Goal: Task Accomplishment & Management: Complete application form

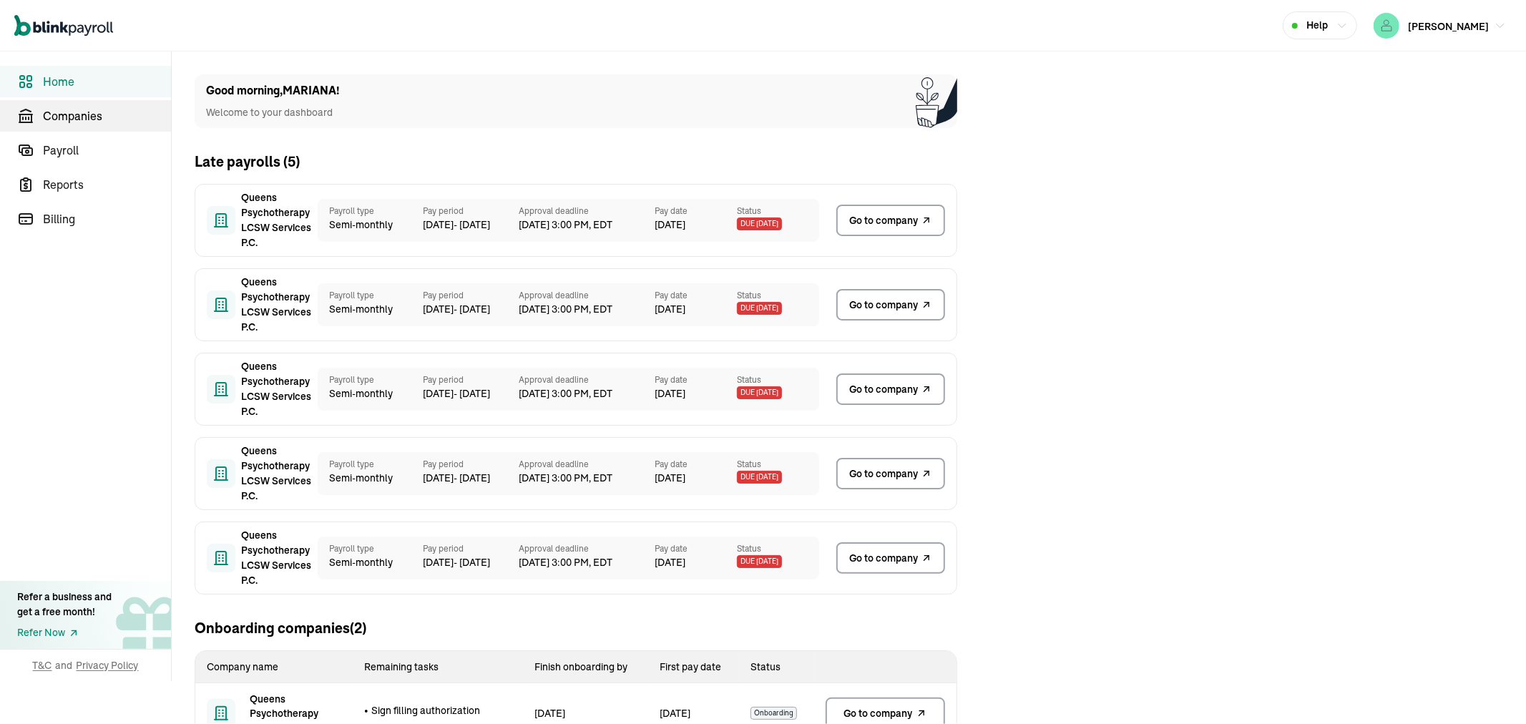
click at [52, 110] on span "Companies" at bounding box center [107, 115] width 128 height 17
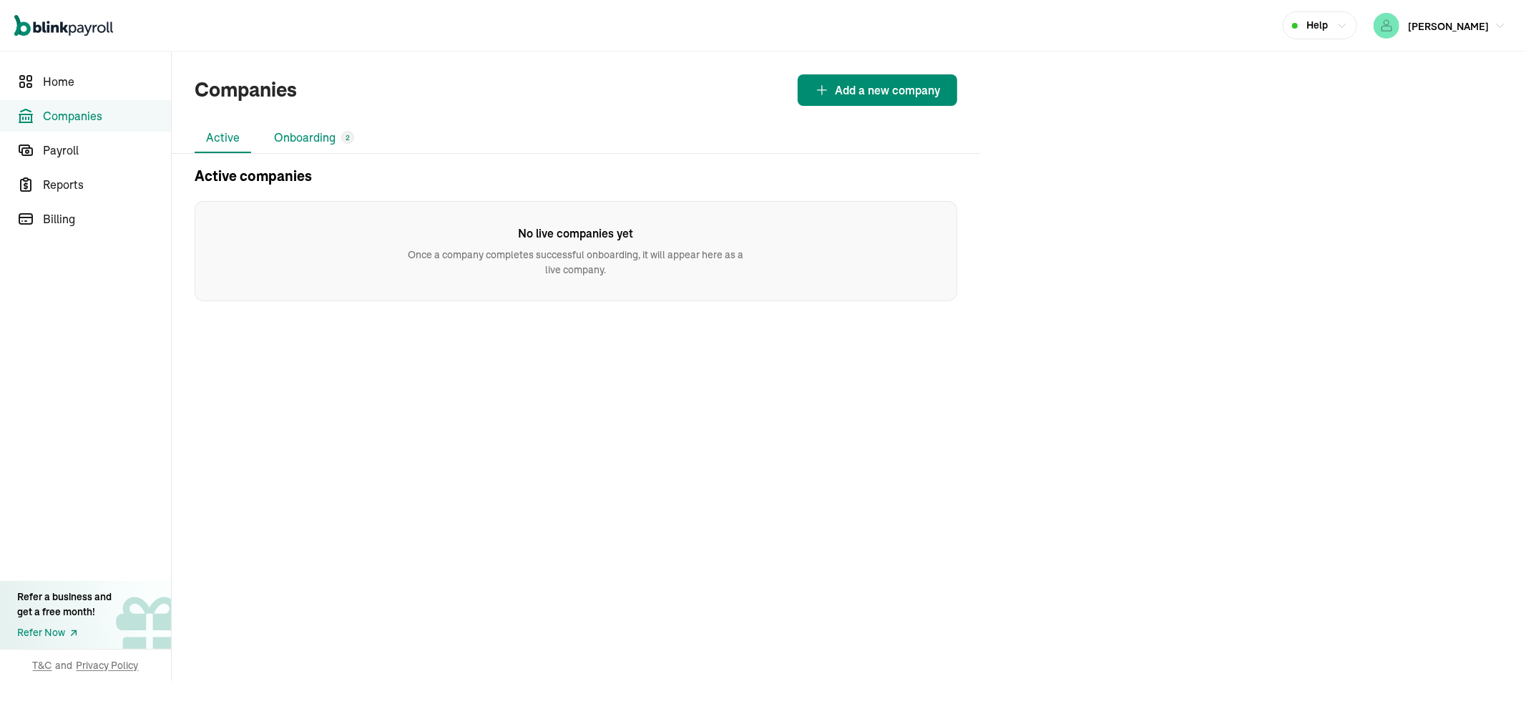
click at [331, 141] on li "Onboarding 2" at bounding box center [314, 138] width 103 height 30
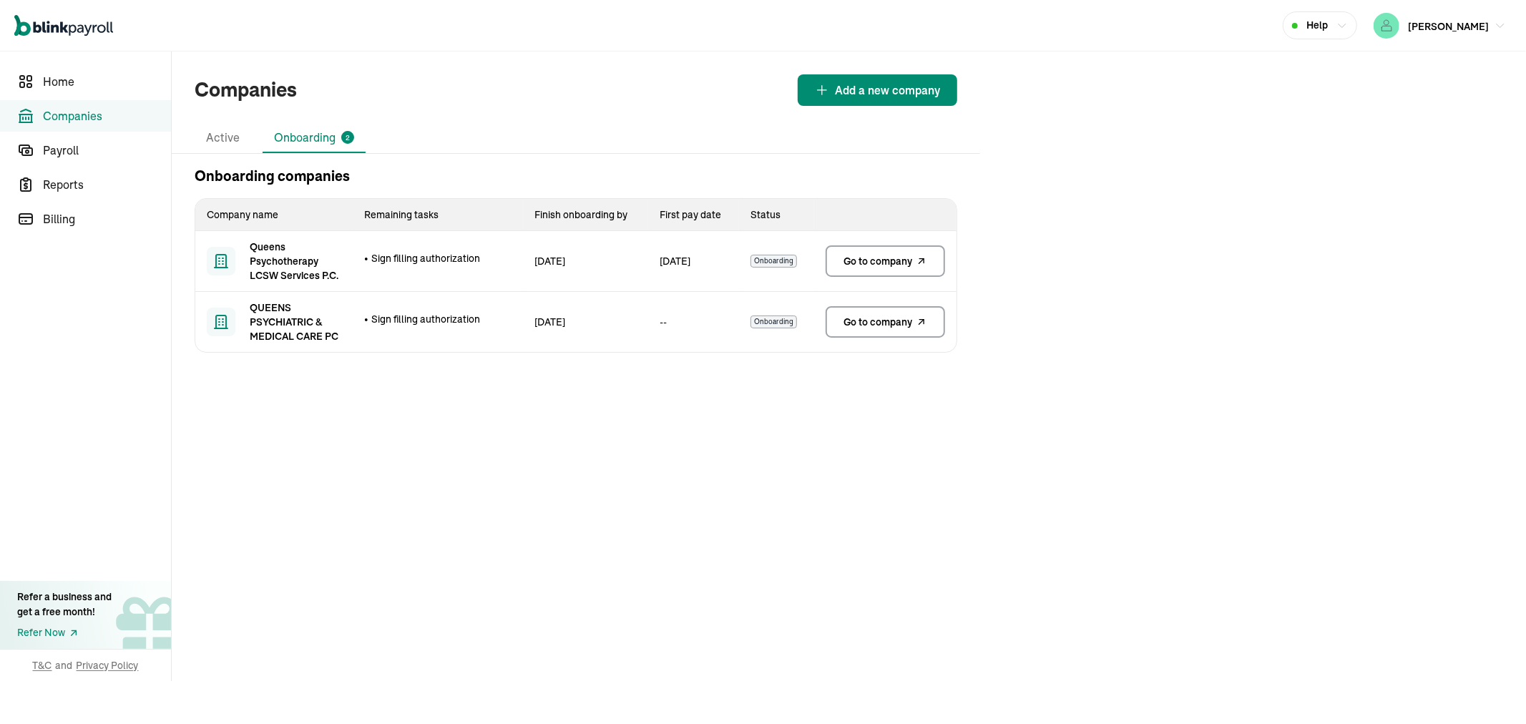
click at [876, 262] on span "Go to company" at bounding box center [878, 261] width 69 height 14
click at [881, 262] on span "Go to company" at bounding box center [878, 261] width 69 height 14
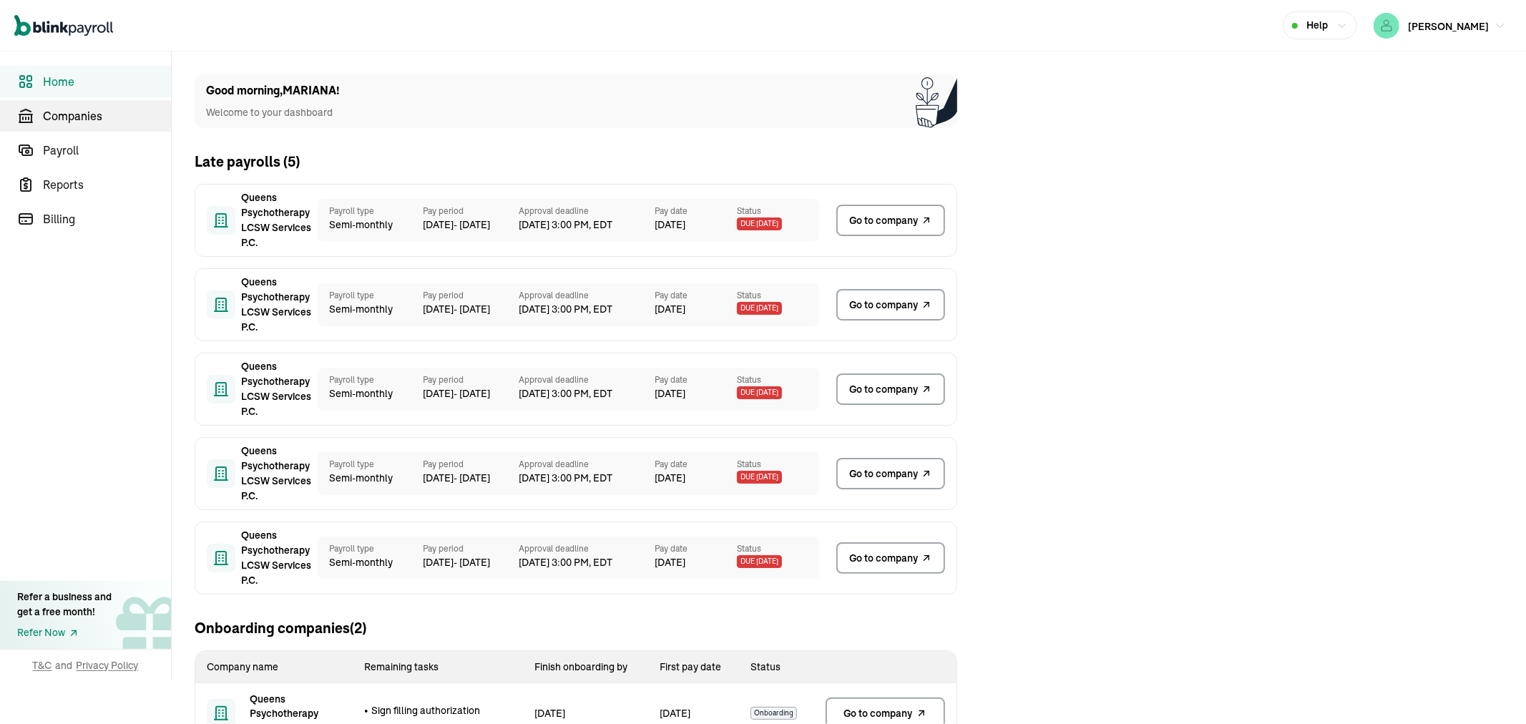
click at [52, 110] on span "Companies" at bounding box center [107, 115] width 128 height 17
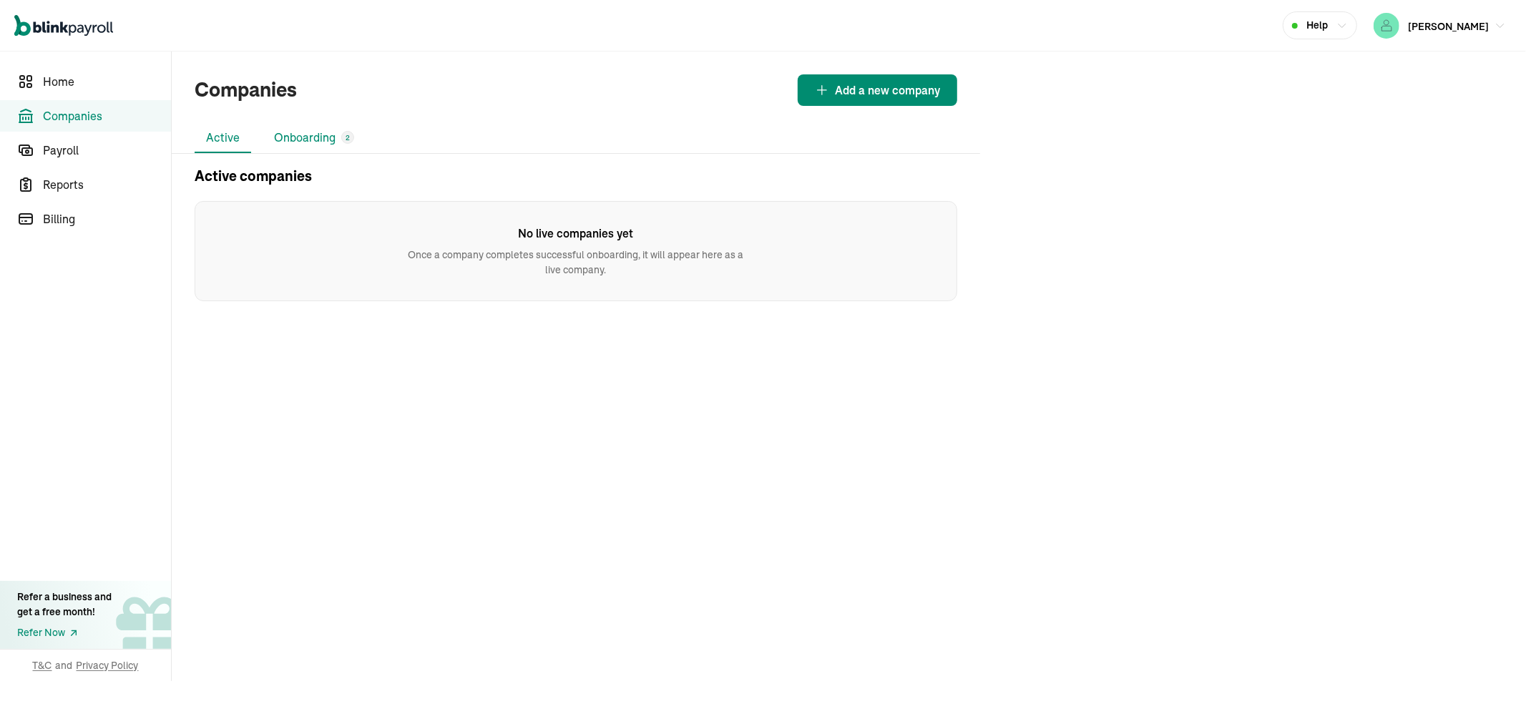
click at [331, 141] on li "Onboarding 2" at bounding box center [314, 138] width 103 height 30
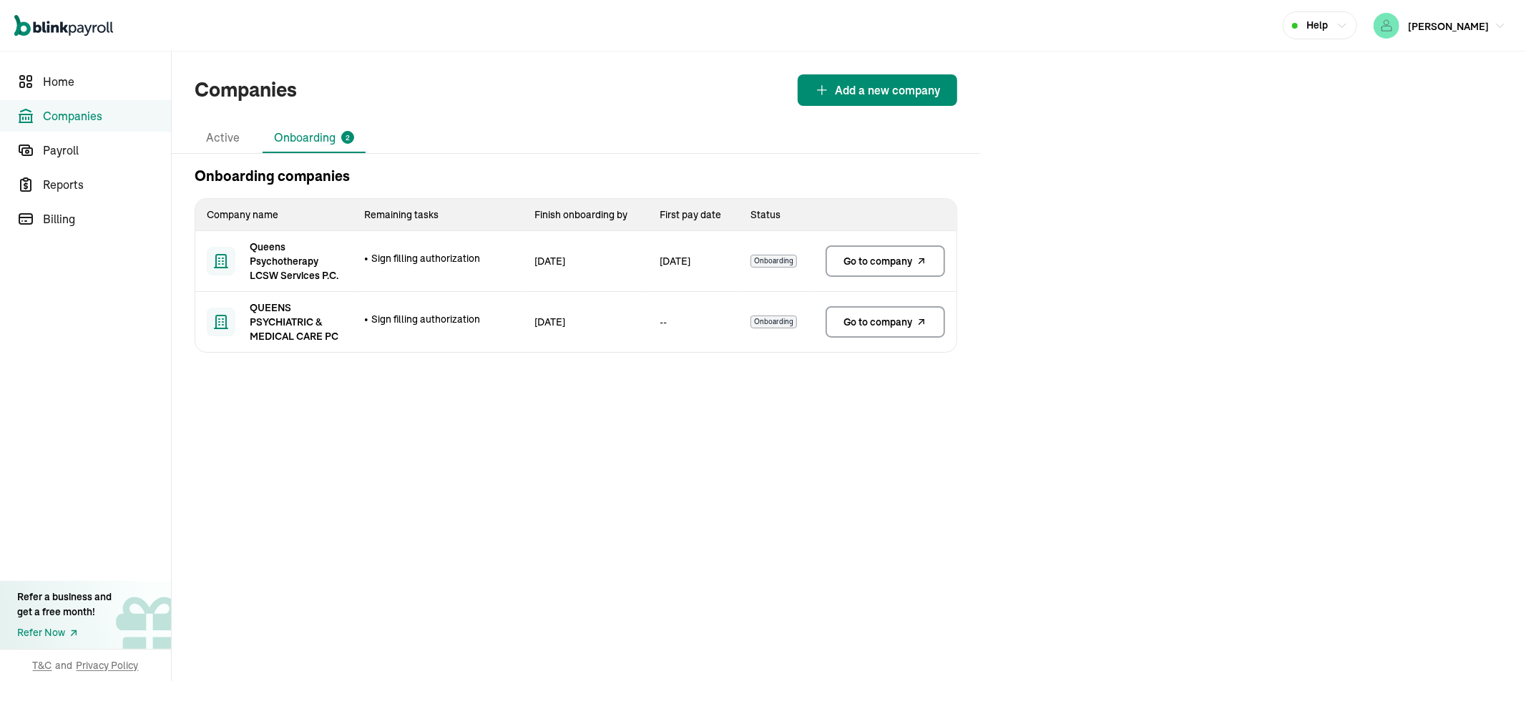
click at [876, 262] on span "Go to company" at bounding box center [878, 261] width 69 height 14
click at [881, 262] on span "Go to company" at bounding box center [878, 261] width 69 height 14
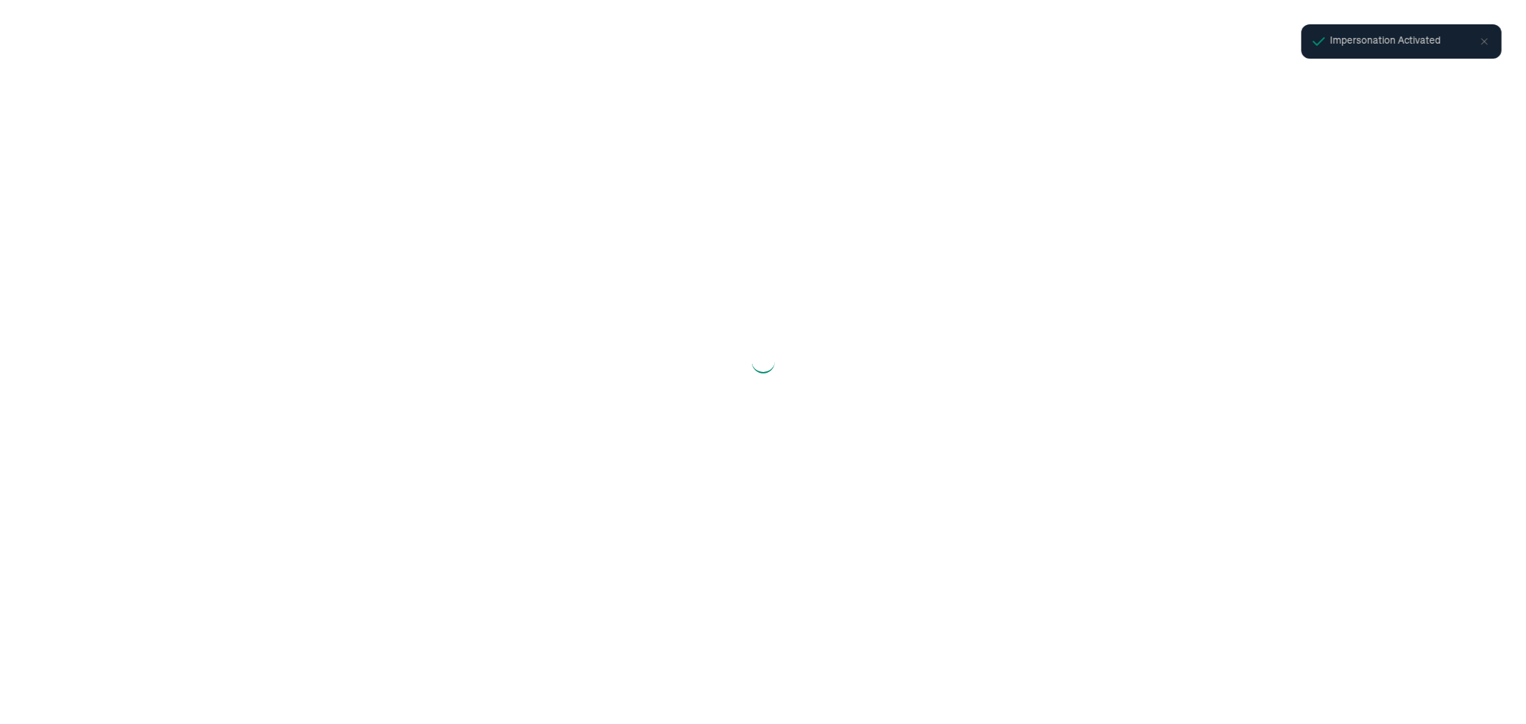
select select "Limited Liability Company (LLC)"
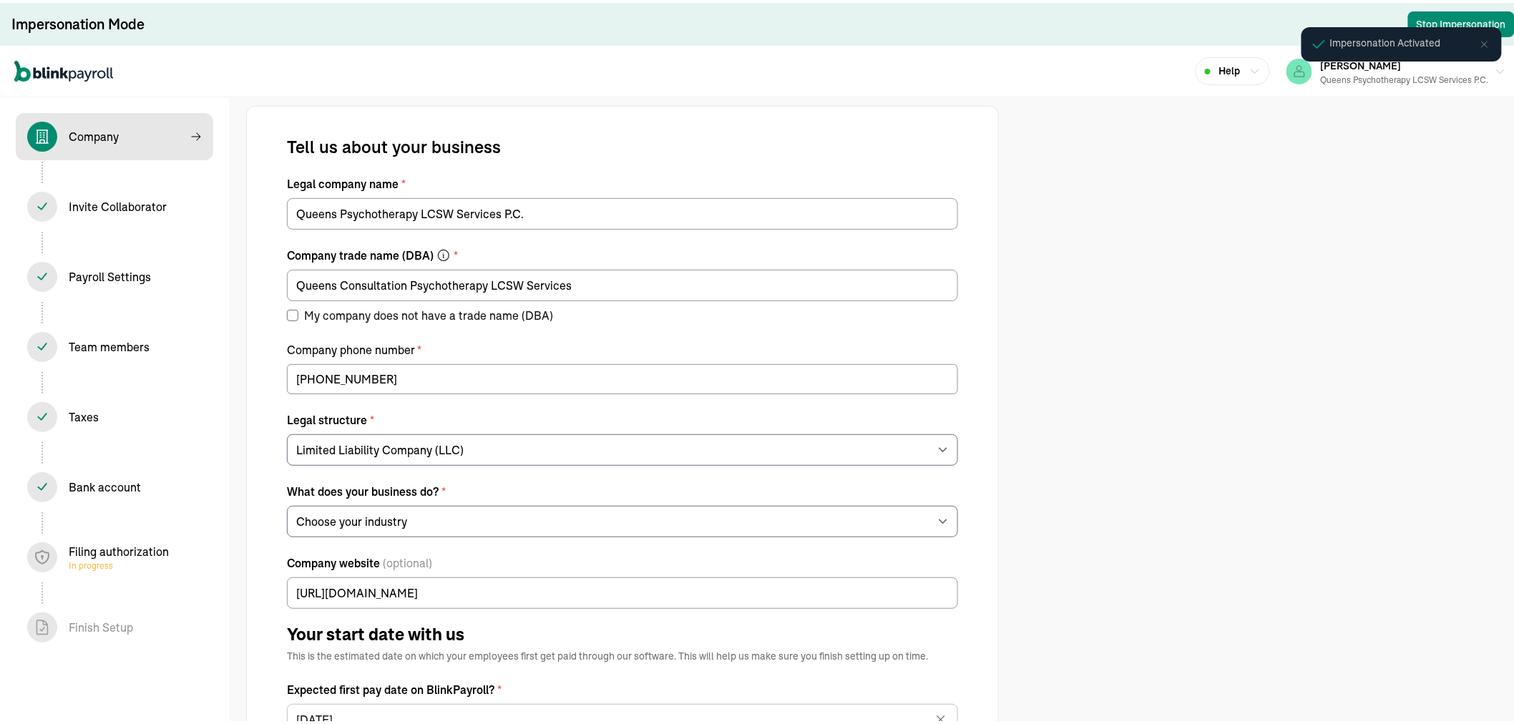
select select "Health Care"
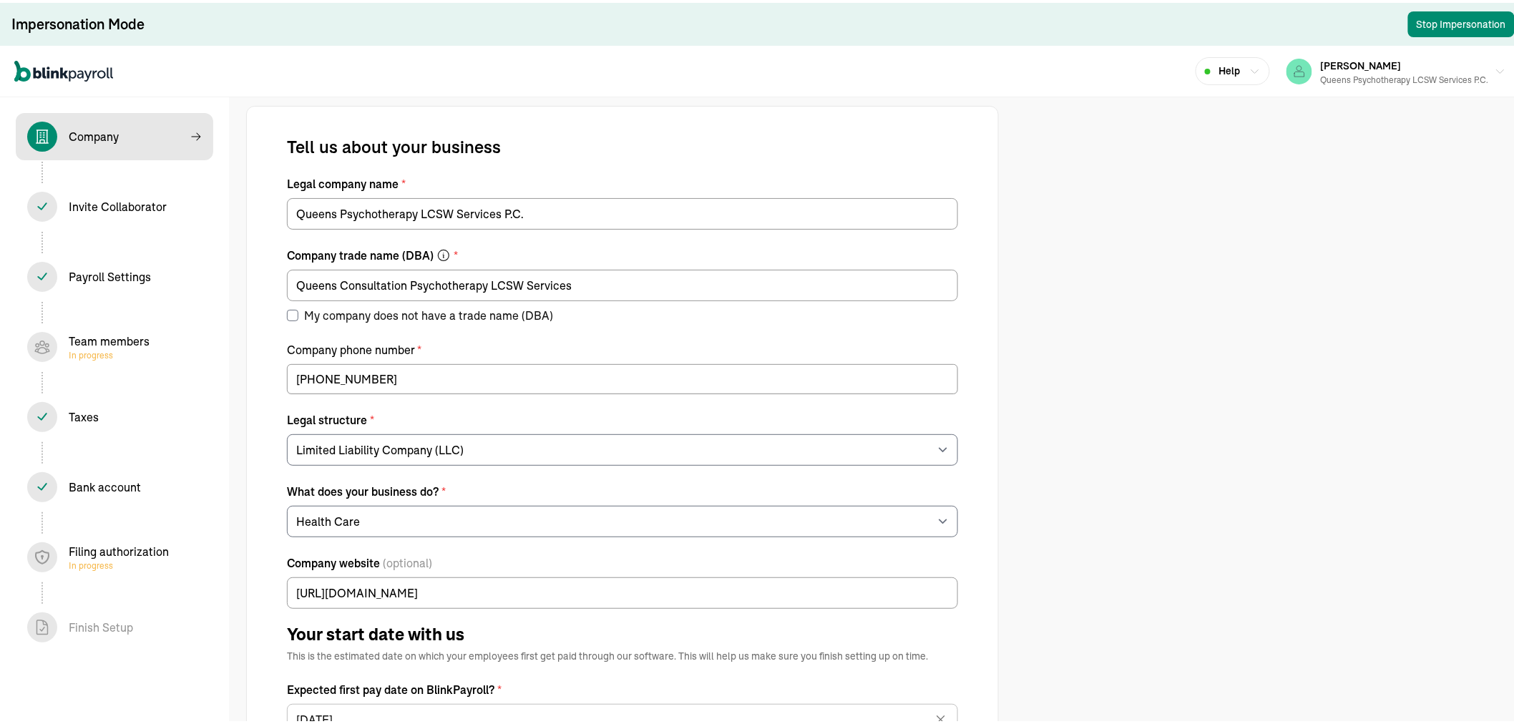
click at [122, 341] on div "Team members In progress" at bounding box center [109, 344] width 81 height 29
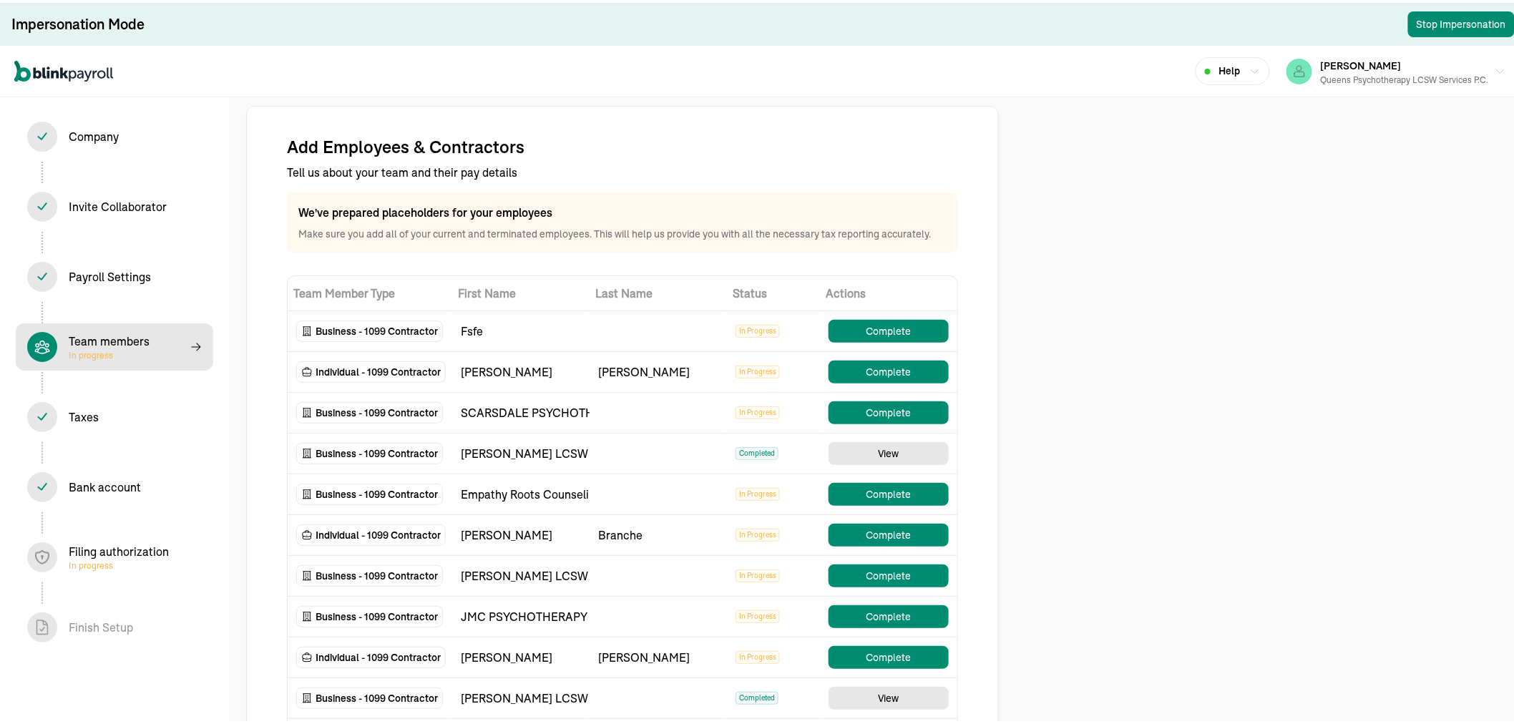
select select "contractor"
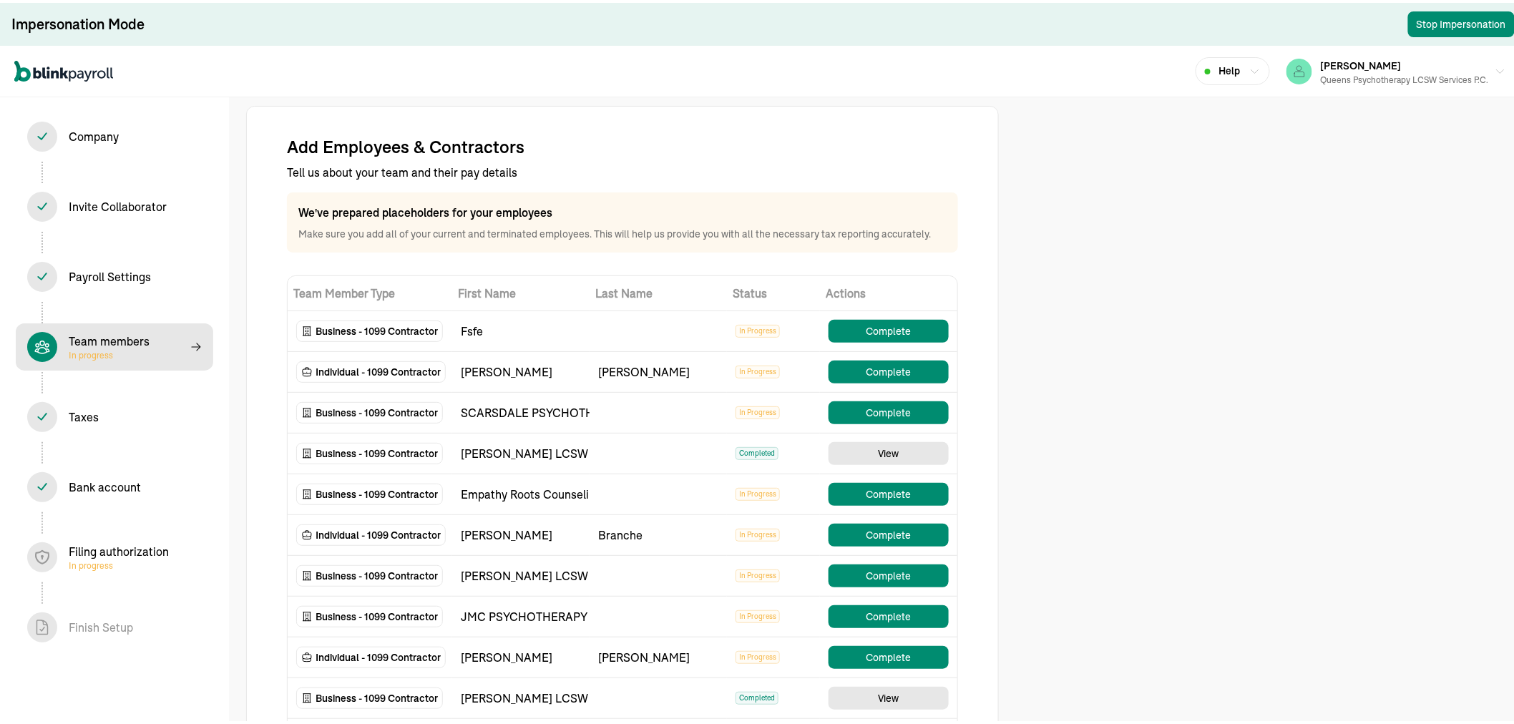
select select "contractor"
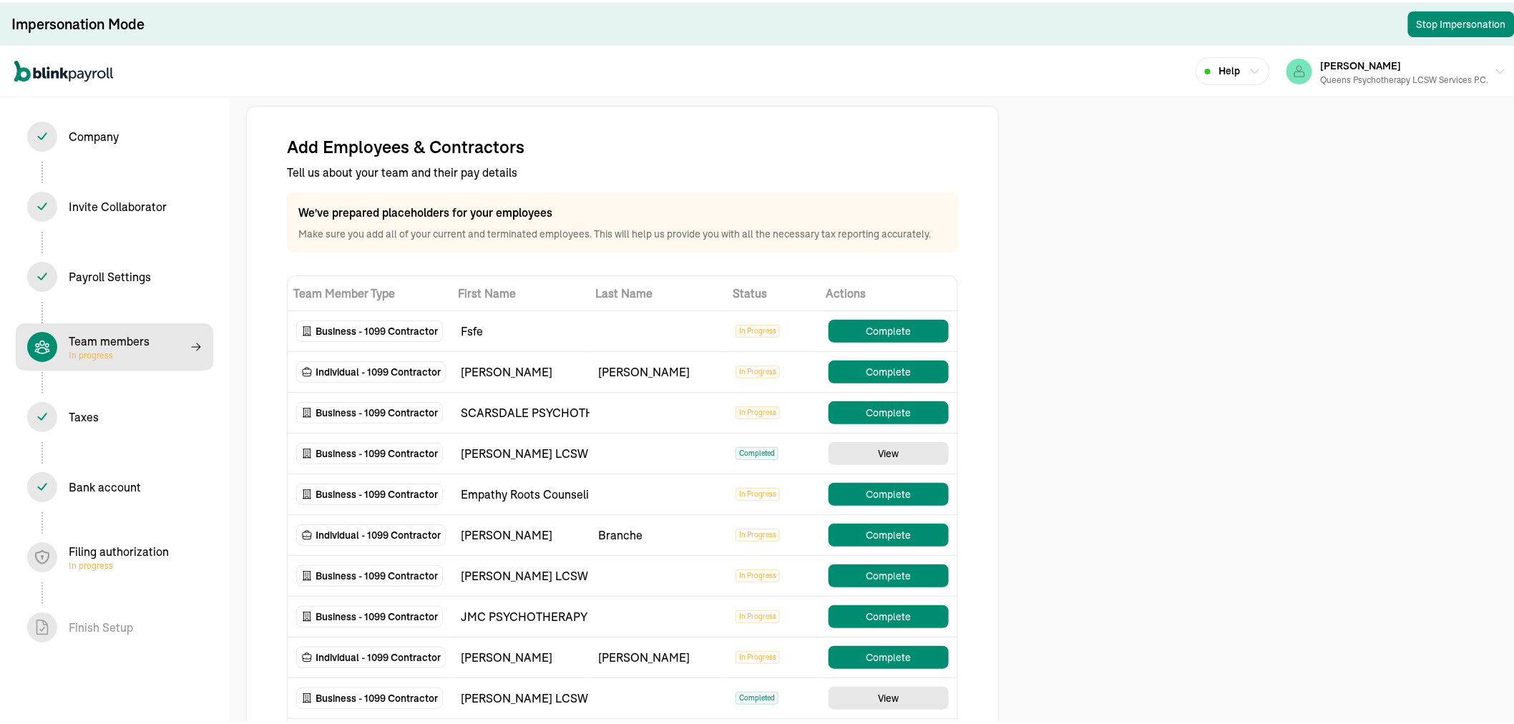
select select "contractor"
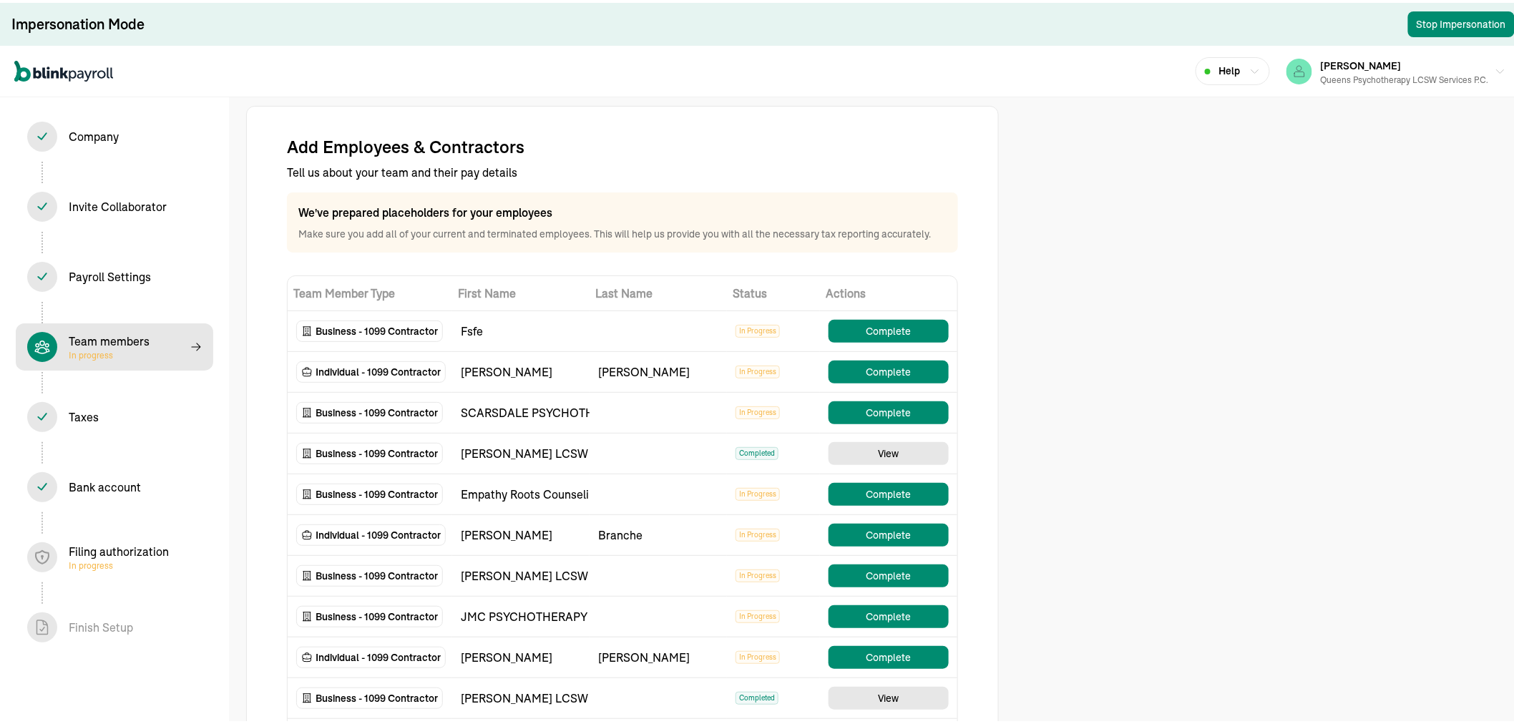
select select "contractor"
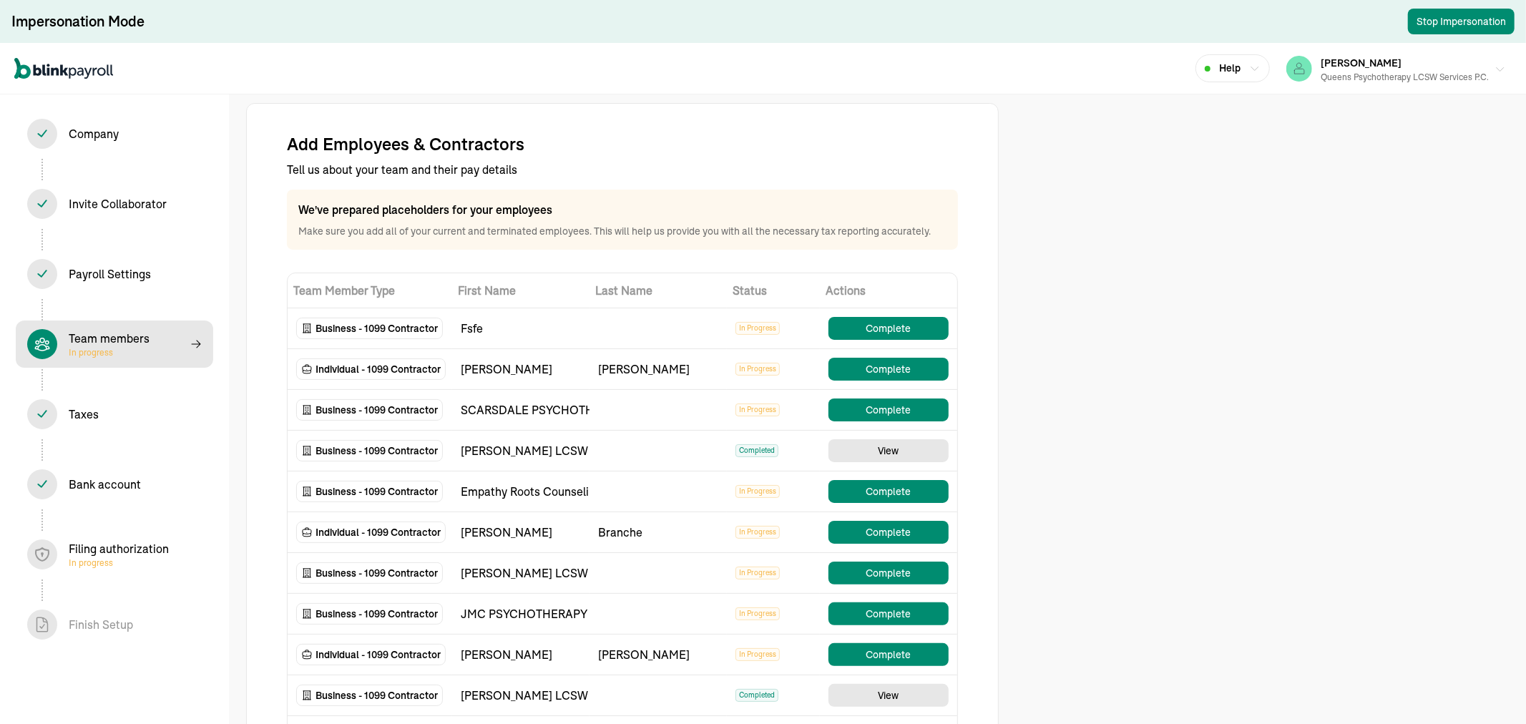
click at [1453, 74] on div "Queens Psychotherapy LCSW Services P.C." at bounding box center [1405, 77] width 168 height 13
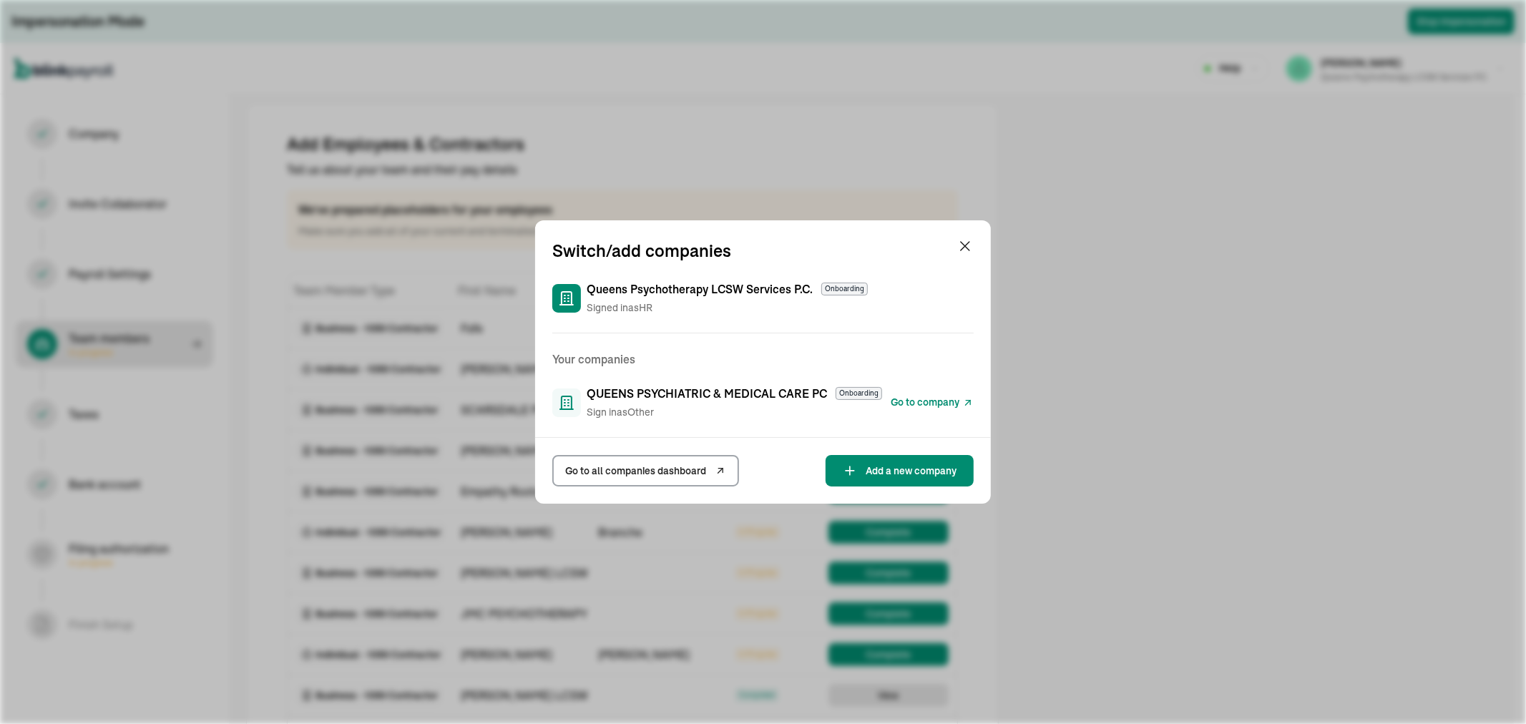
click at [920, 408] on span "Go to company" at bounding box center [925, 402] width 69 height 15
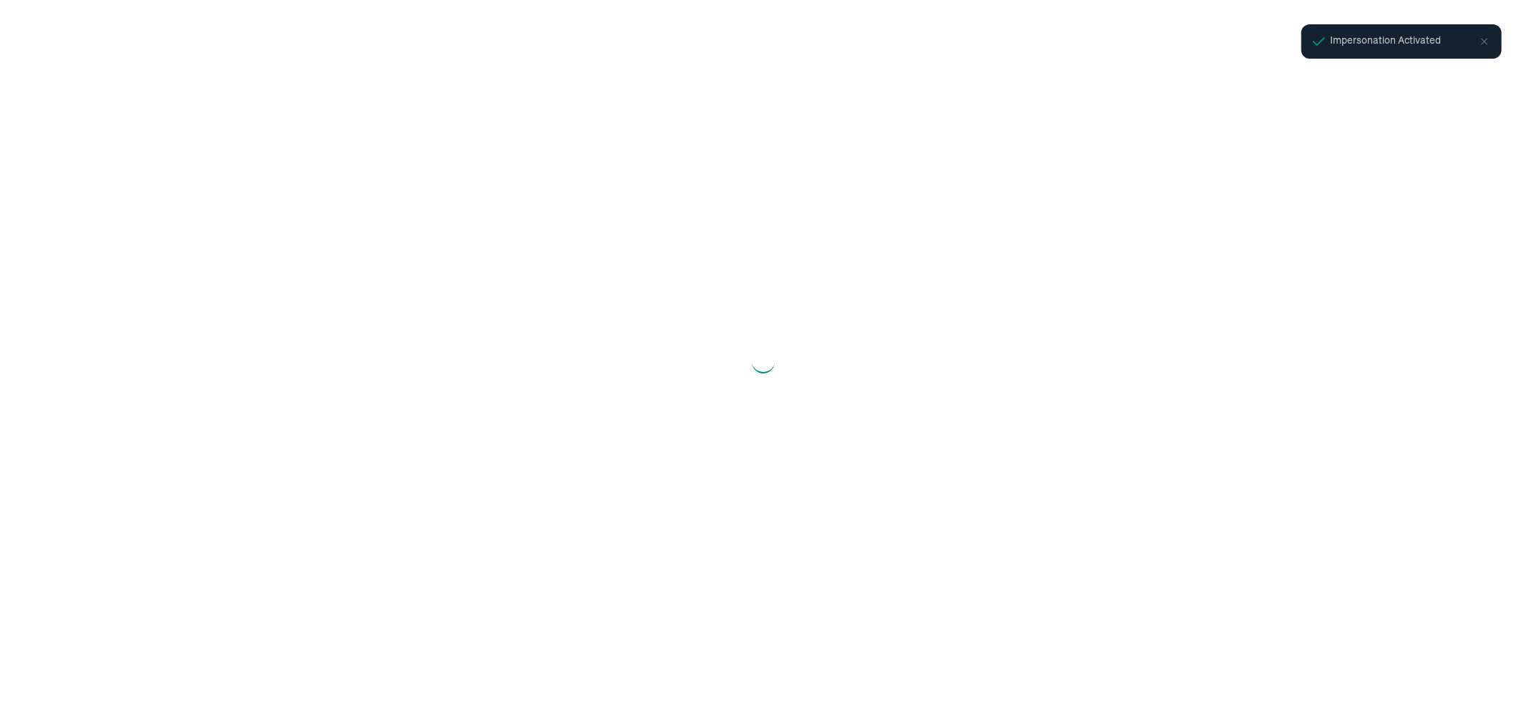
select select "Limited Liability Company (LLC)"
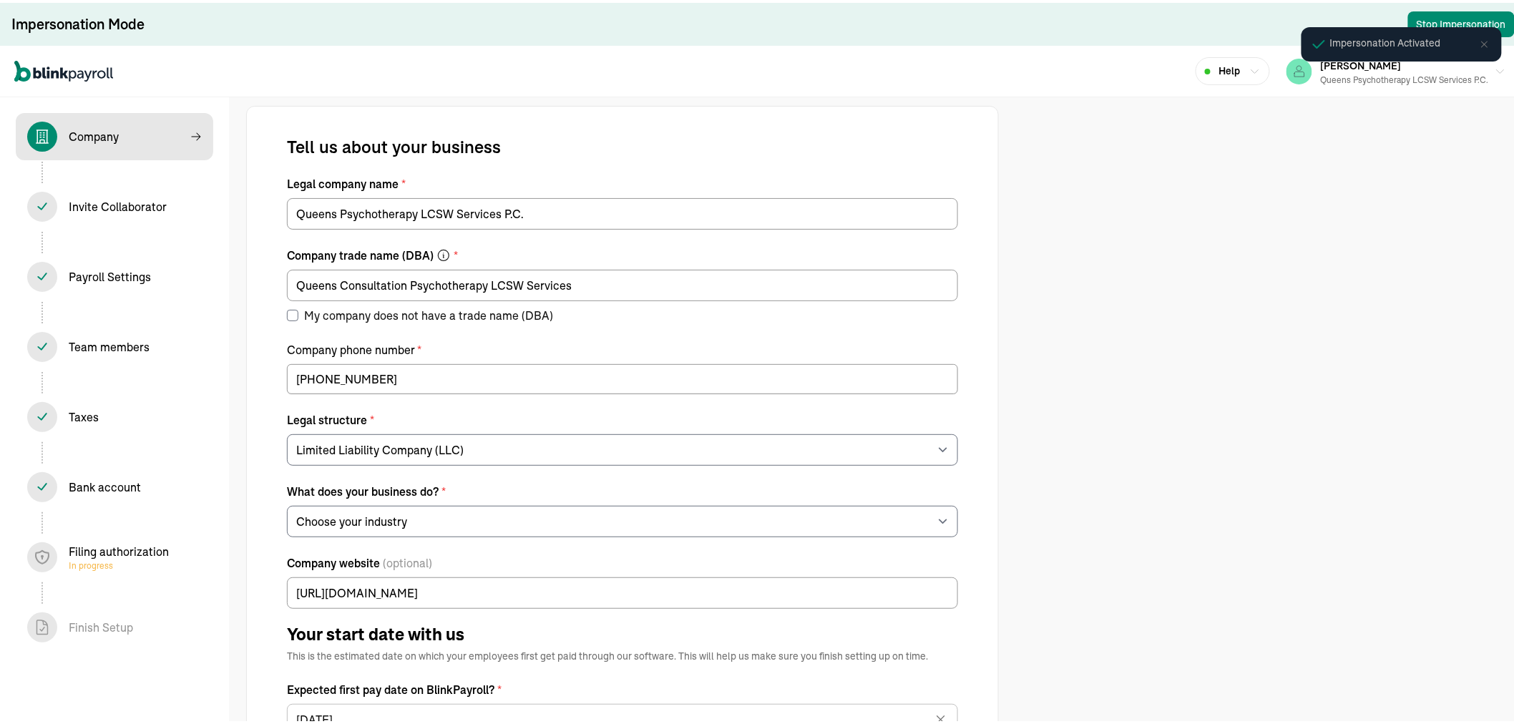
select select "Health Care"
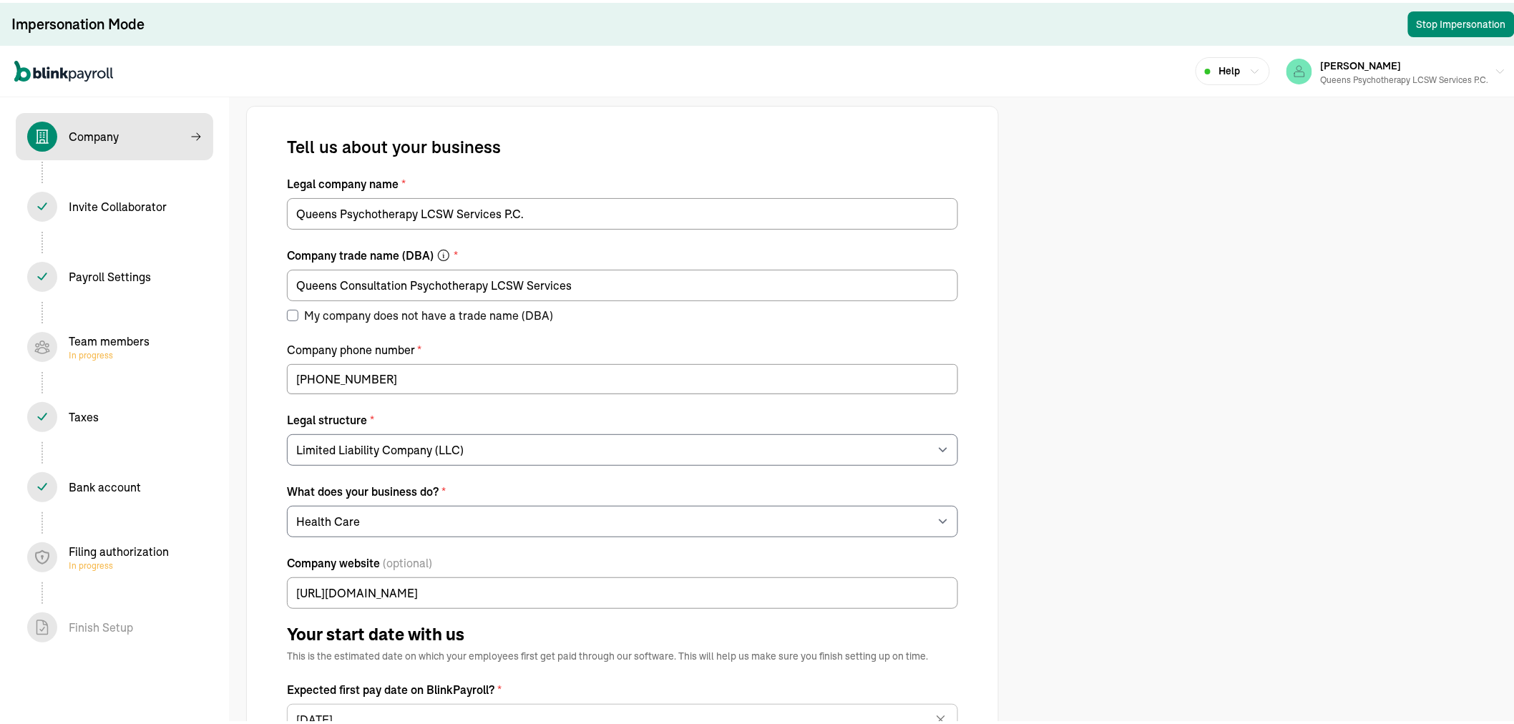
click at [122, 341] on div "Team members In progress" at bounding box center [109, 344] width 81 height 29
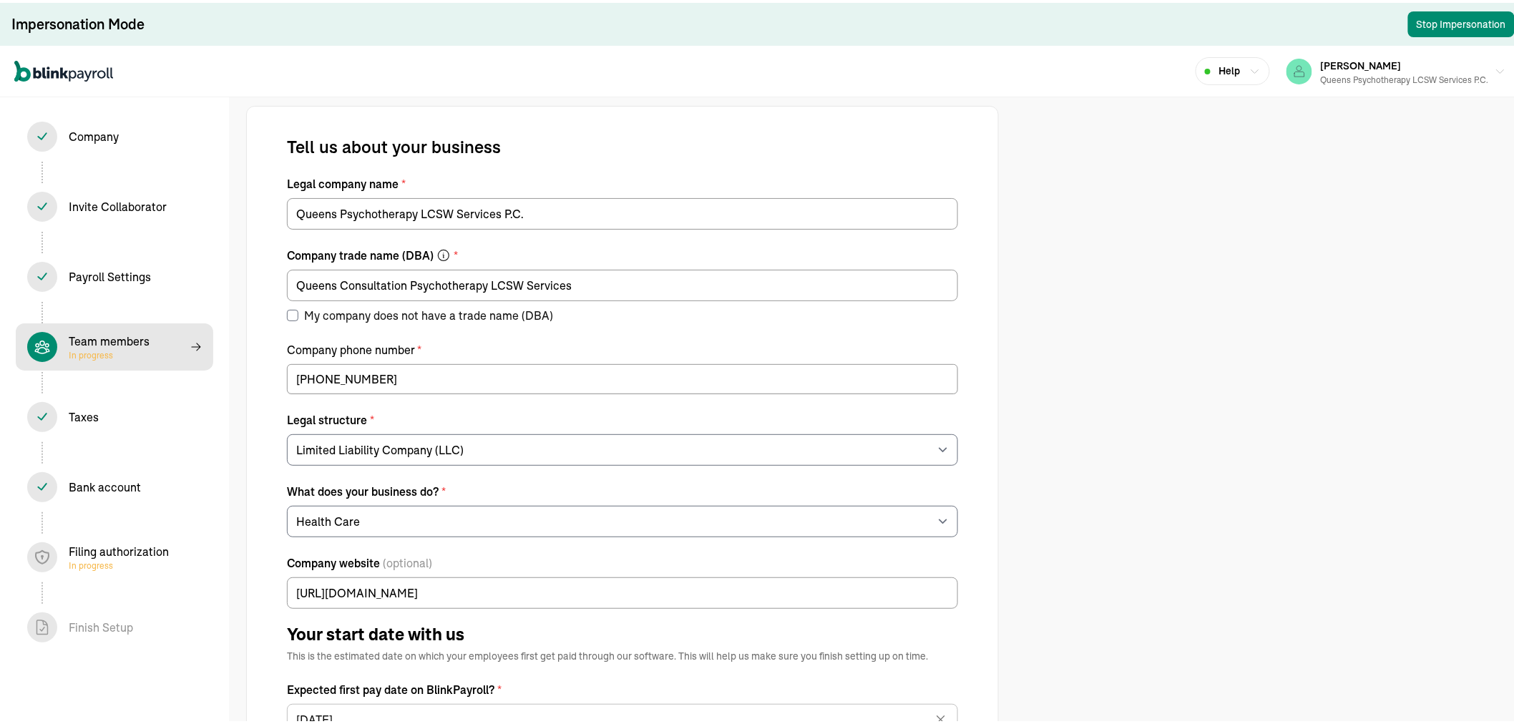
select select "contractor"
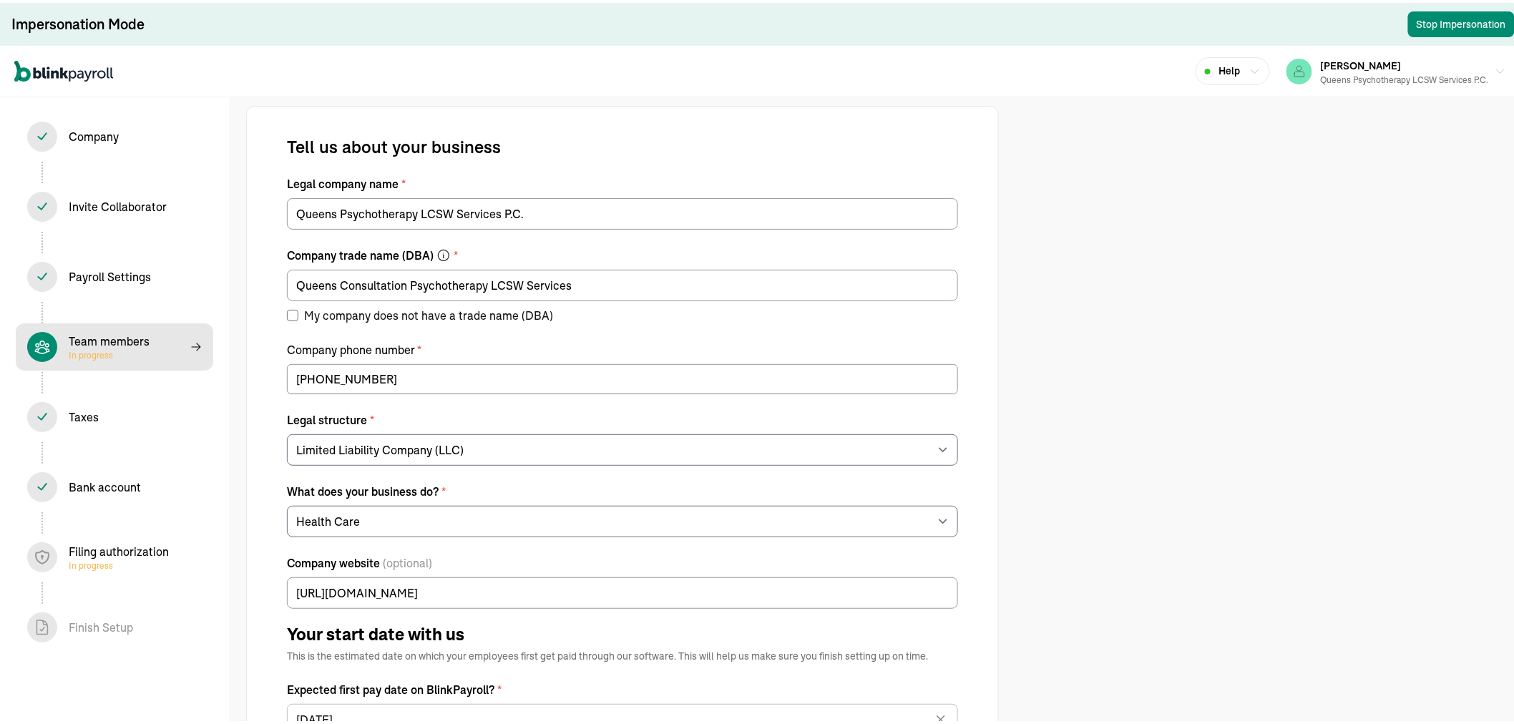
select select "contractor"
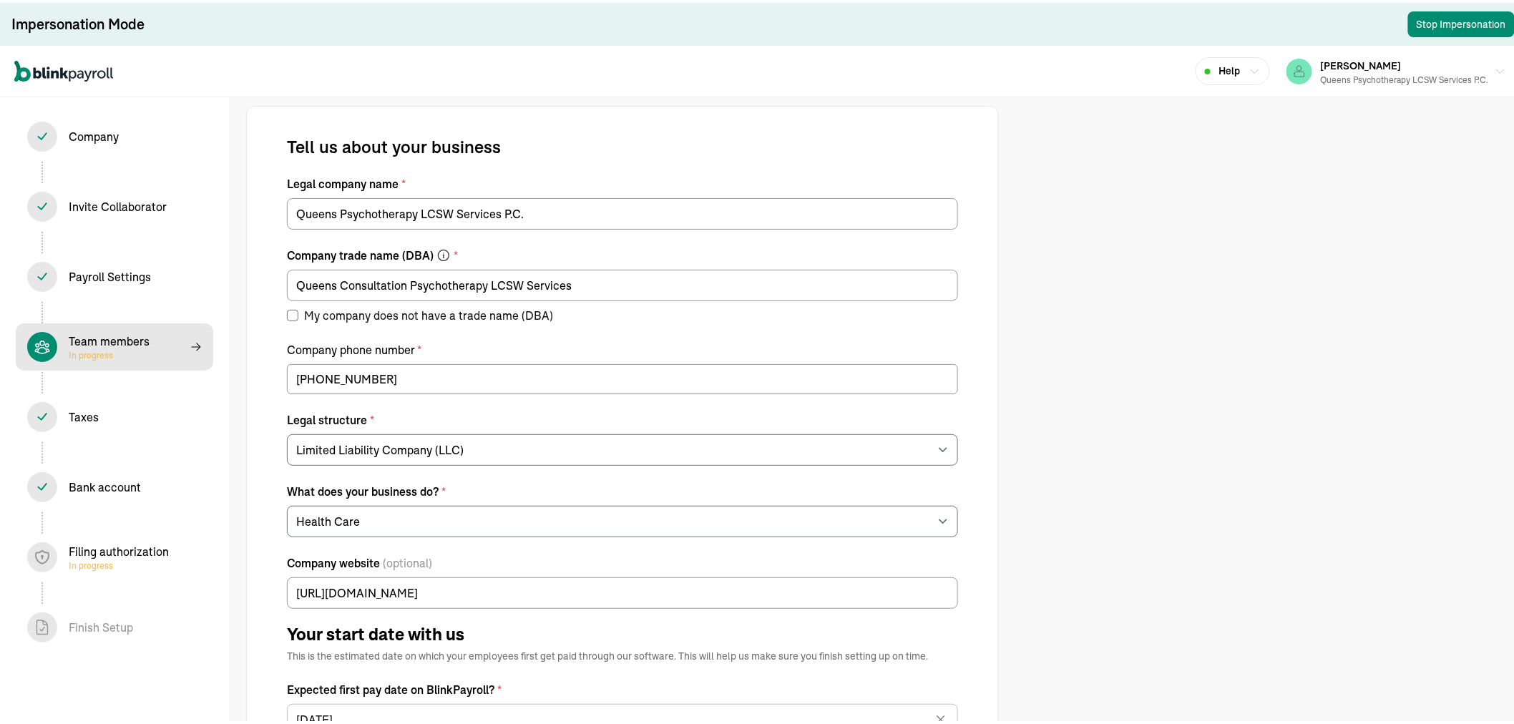
select select "contractor"
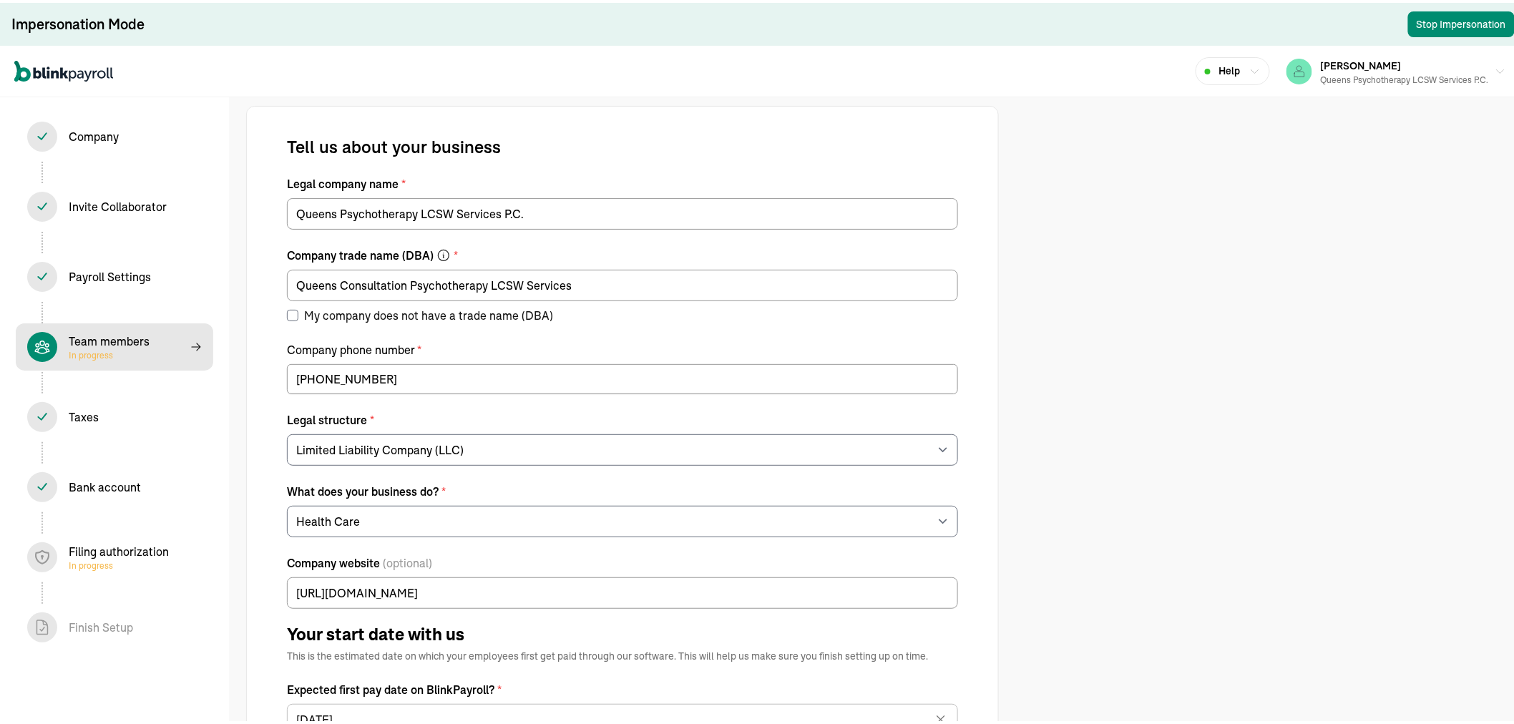
select select "contractor"
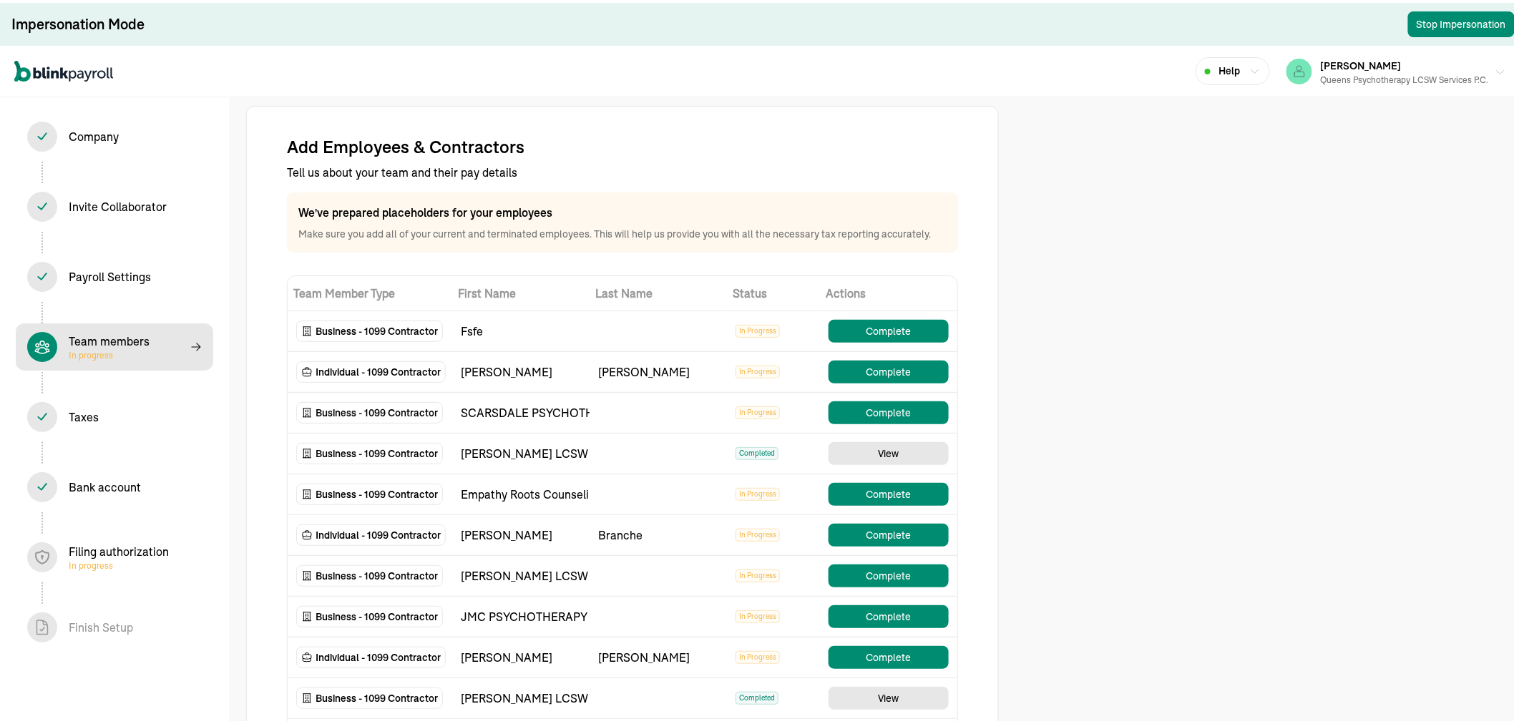
click at [1453, 74] on div "Queens Psychotherapy LCSW Services P.C." at bounding box center [1405, 77] width 168 height 13
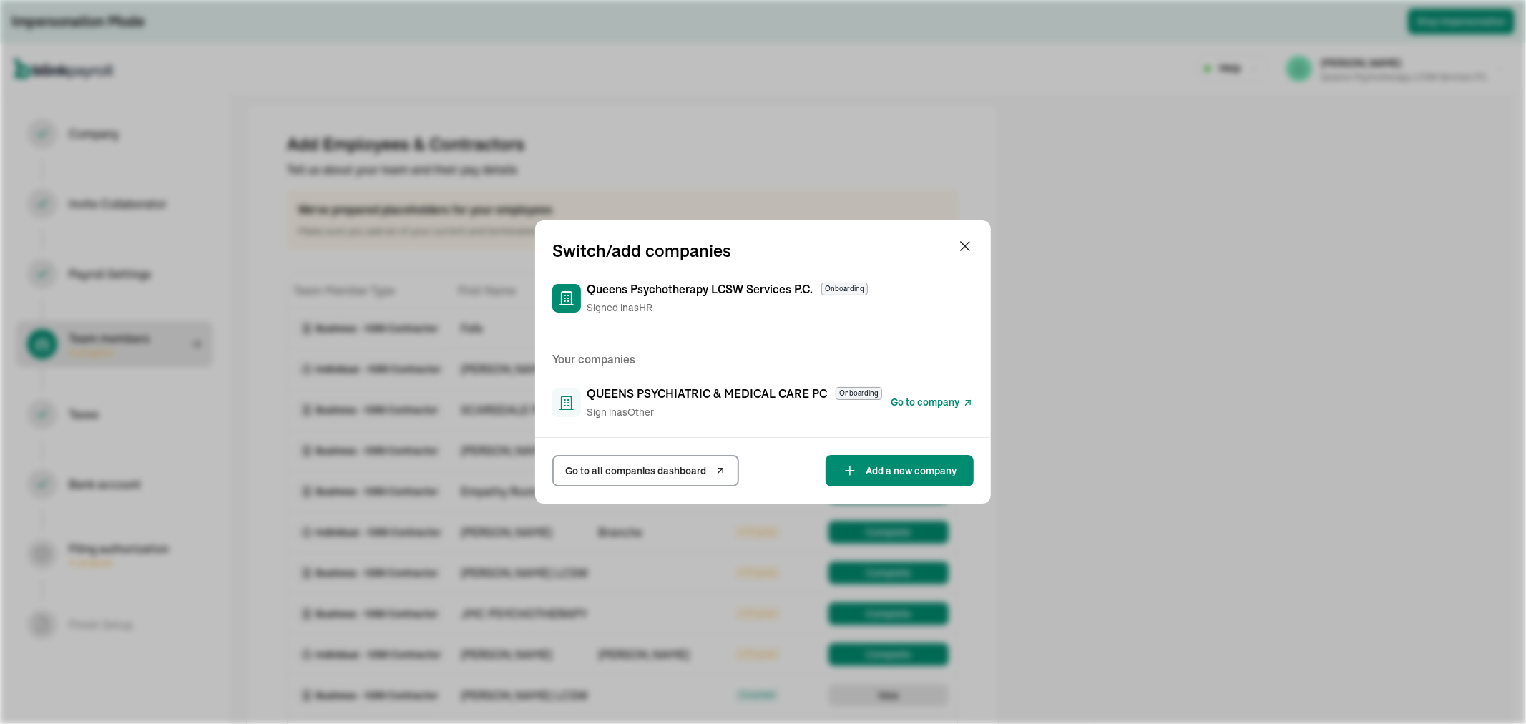
click at [920, 408] on span "Go to company" at bounding box center [925, 402] width 69 height 15
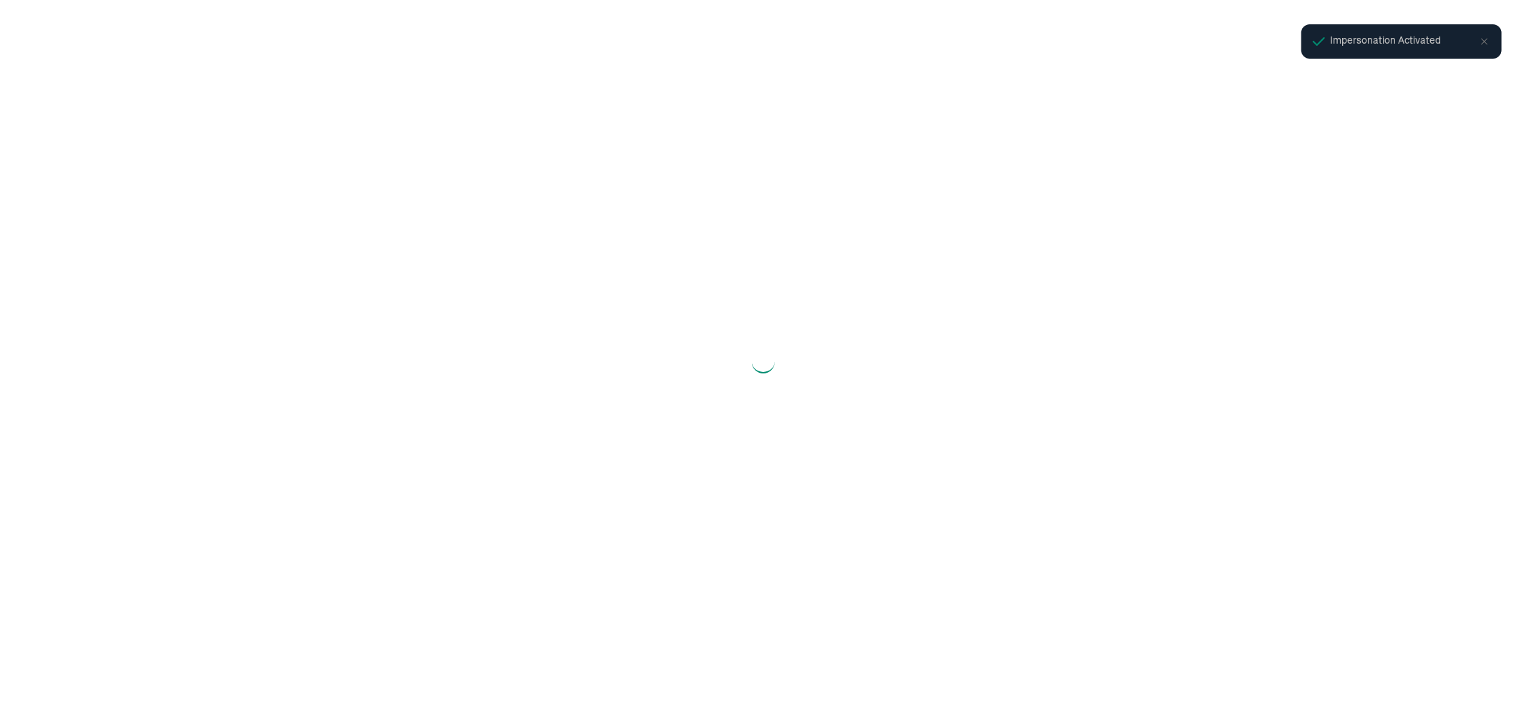
select select "S-Corporation"
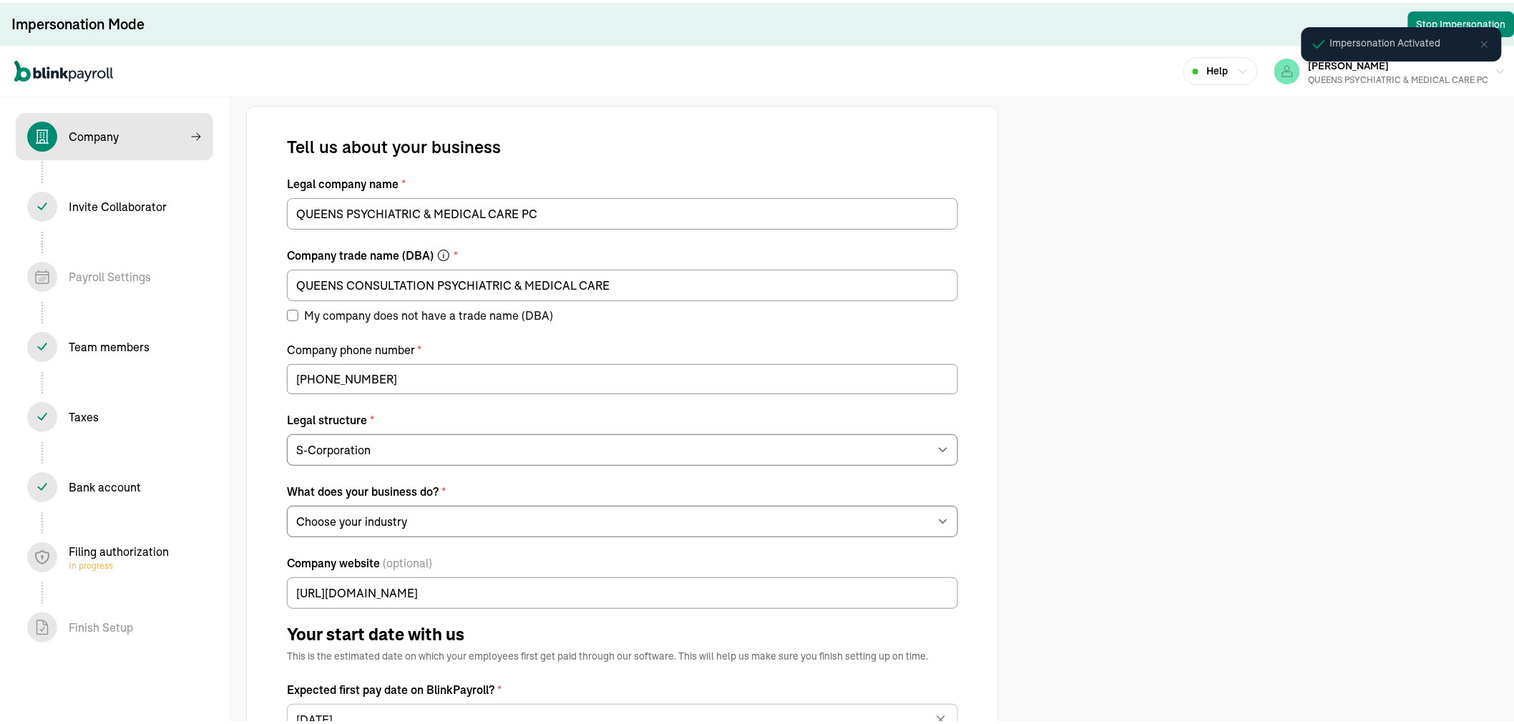
select select "Health Care"
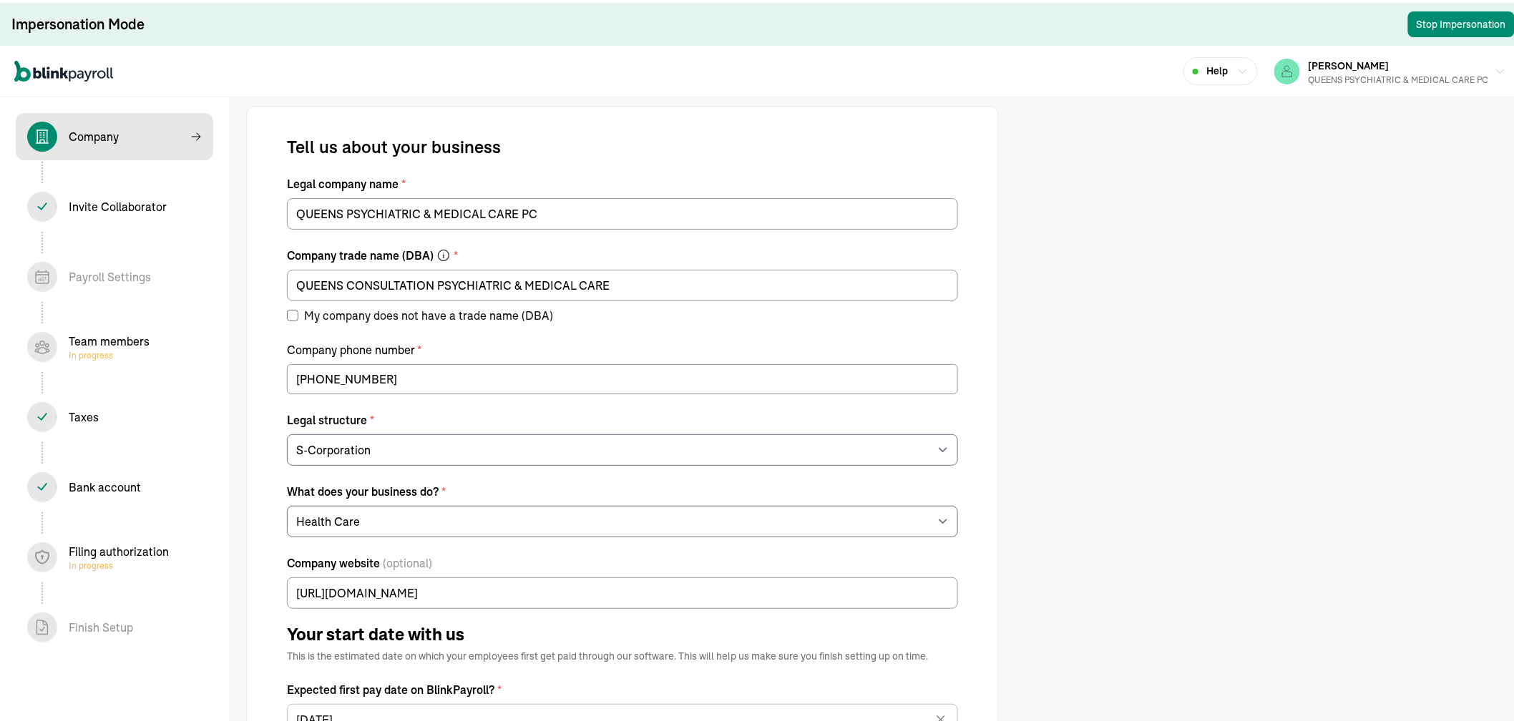
click at [109, 348] on span "In progress" at bounding box center [109, 352] width 81 height 11
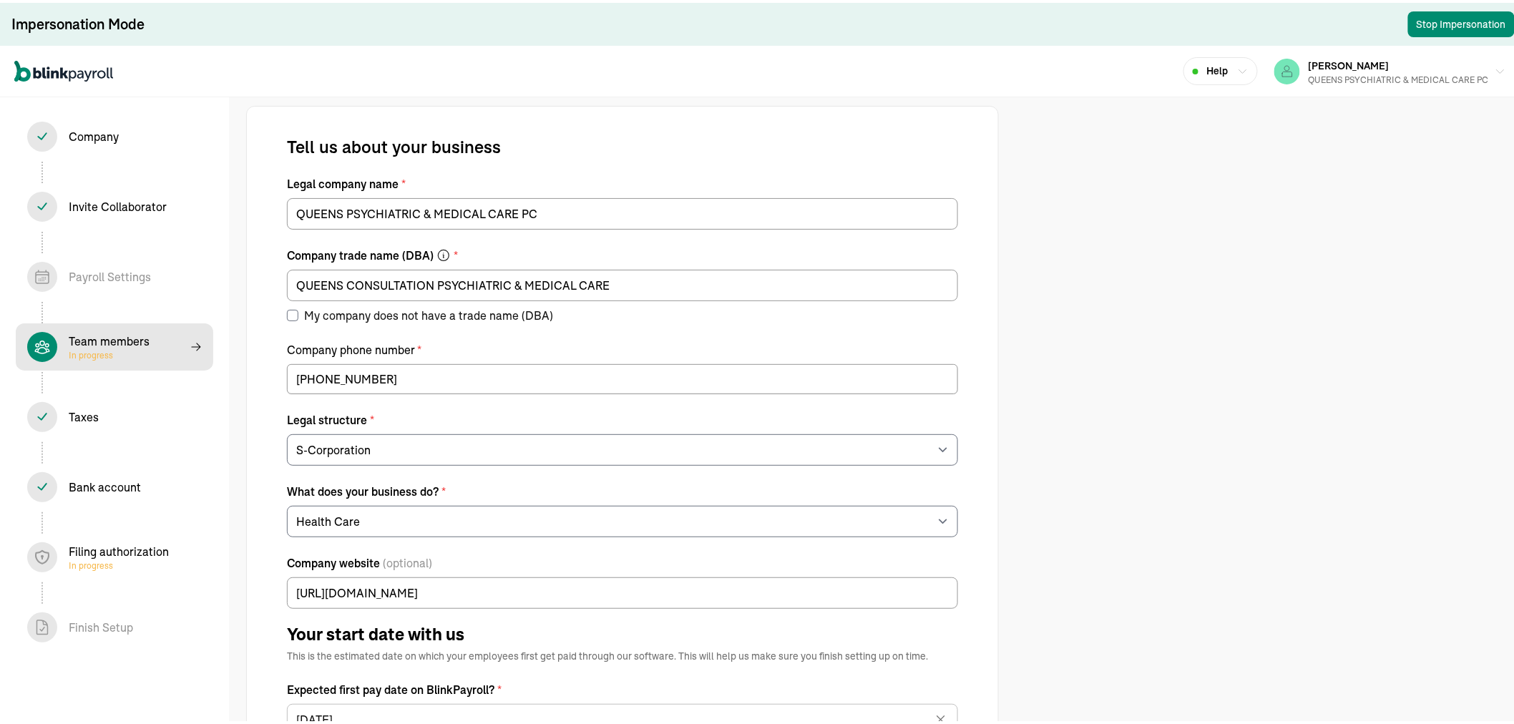
select select "contractor"
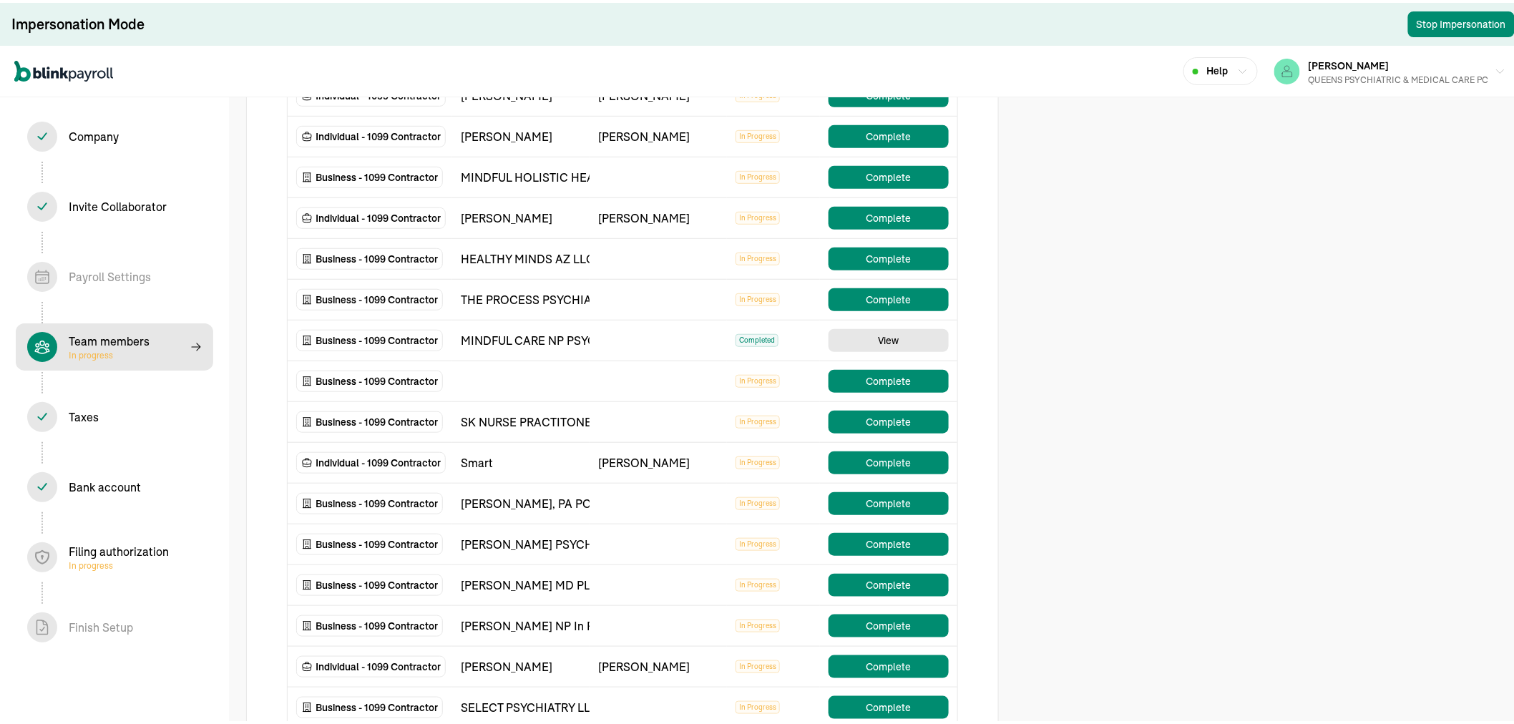
scroll to position [159, 0]
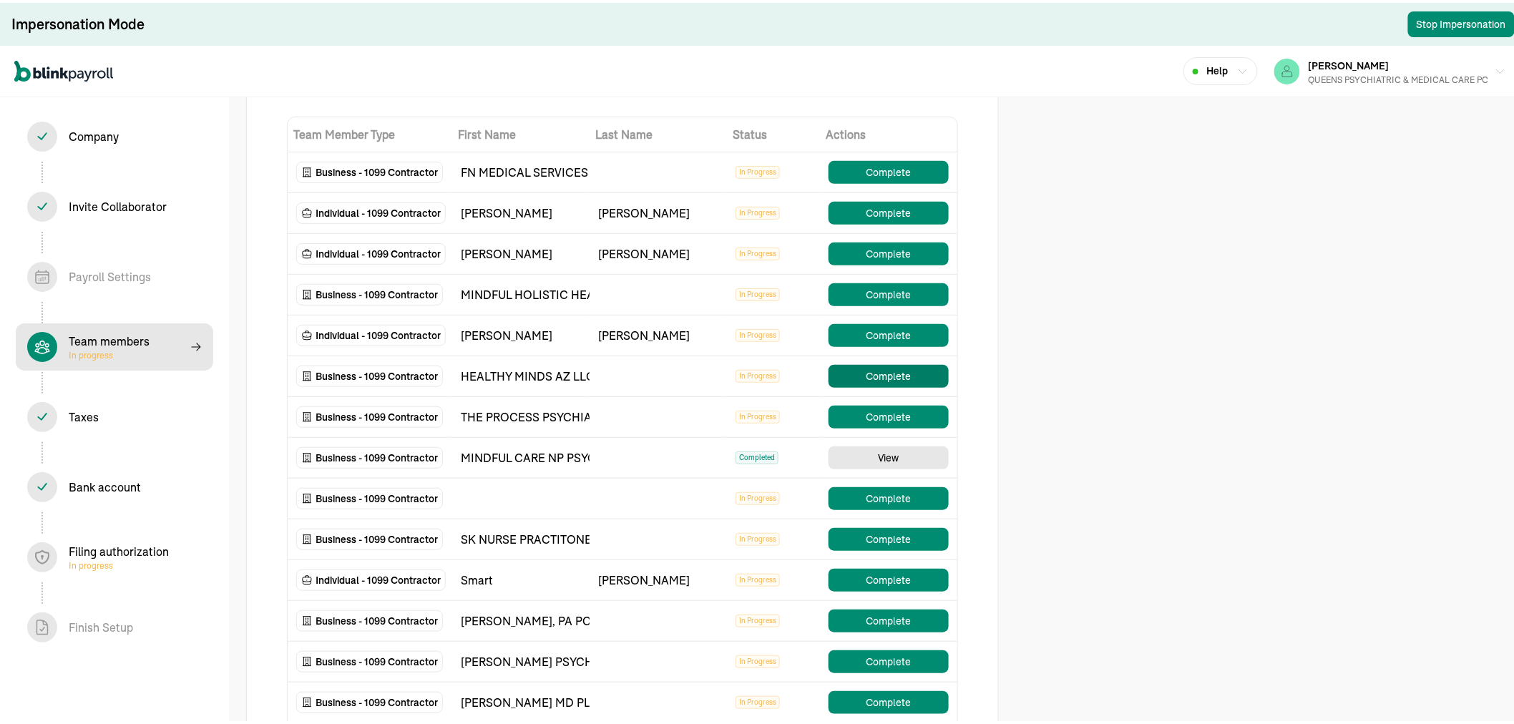
click at [887, 379] on button "Complete" at bounding box center [888, 373] width 120 height 23
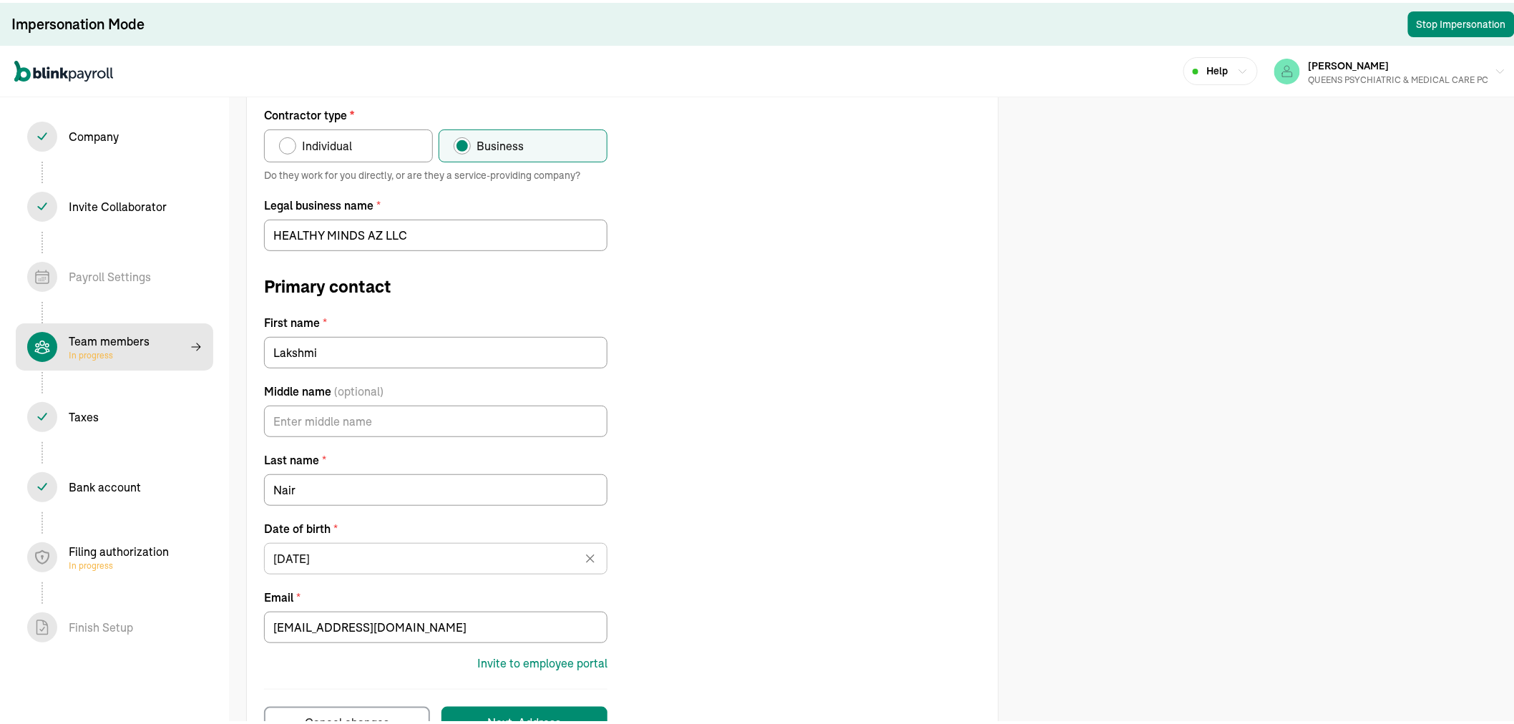
scroll to position [196, 0]
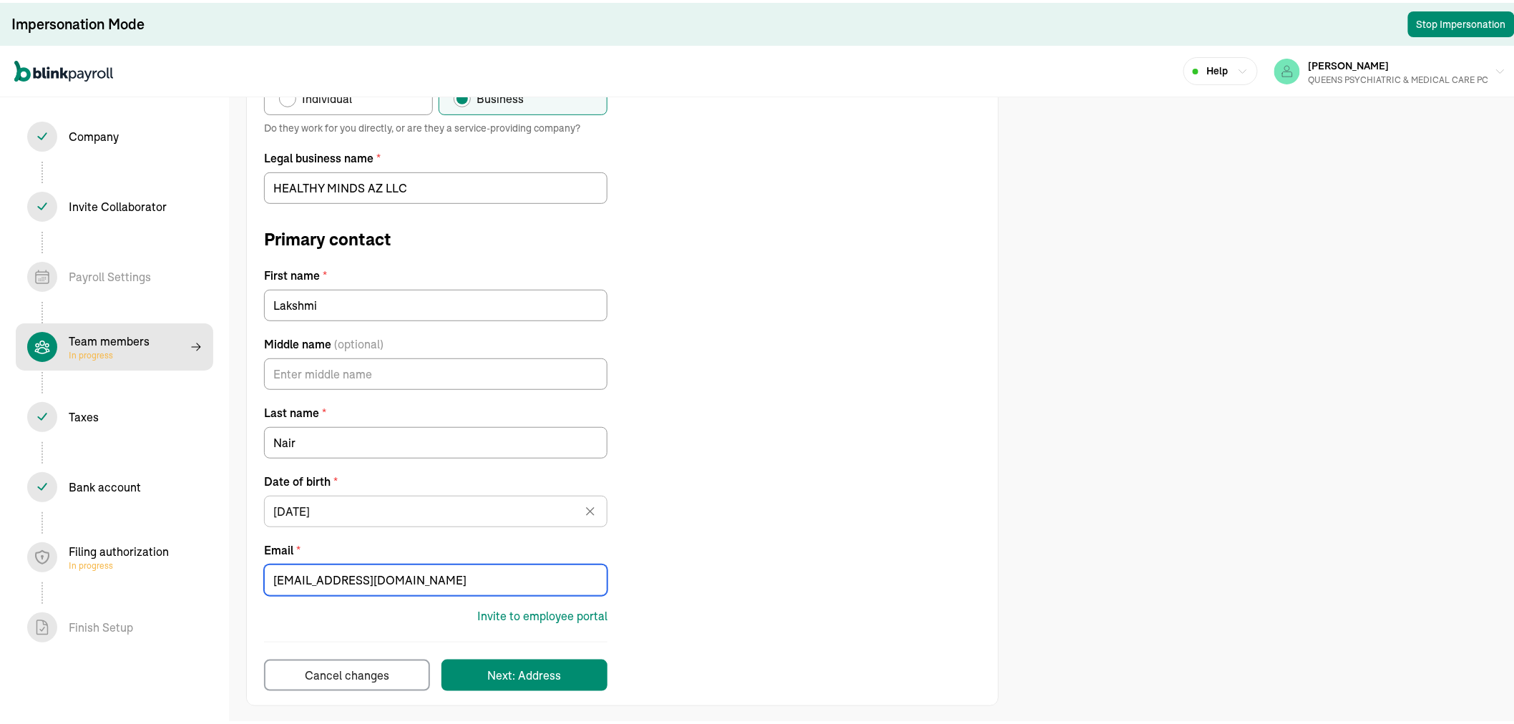
click at [456, 575] on input "lakshminair8356@gmail.com" at bounding box center [435, 577] width 343 height 31
click at [553, 614] on div "Invite to employee portal" at bounding box center [542, 613] width 130 height 17
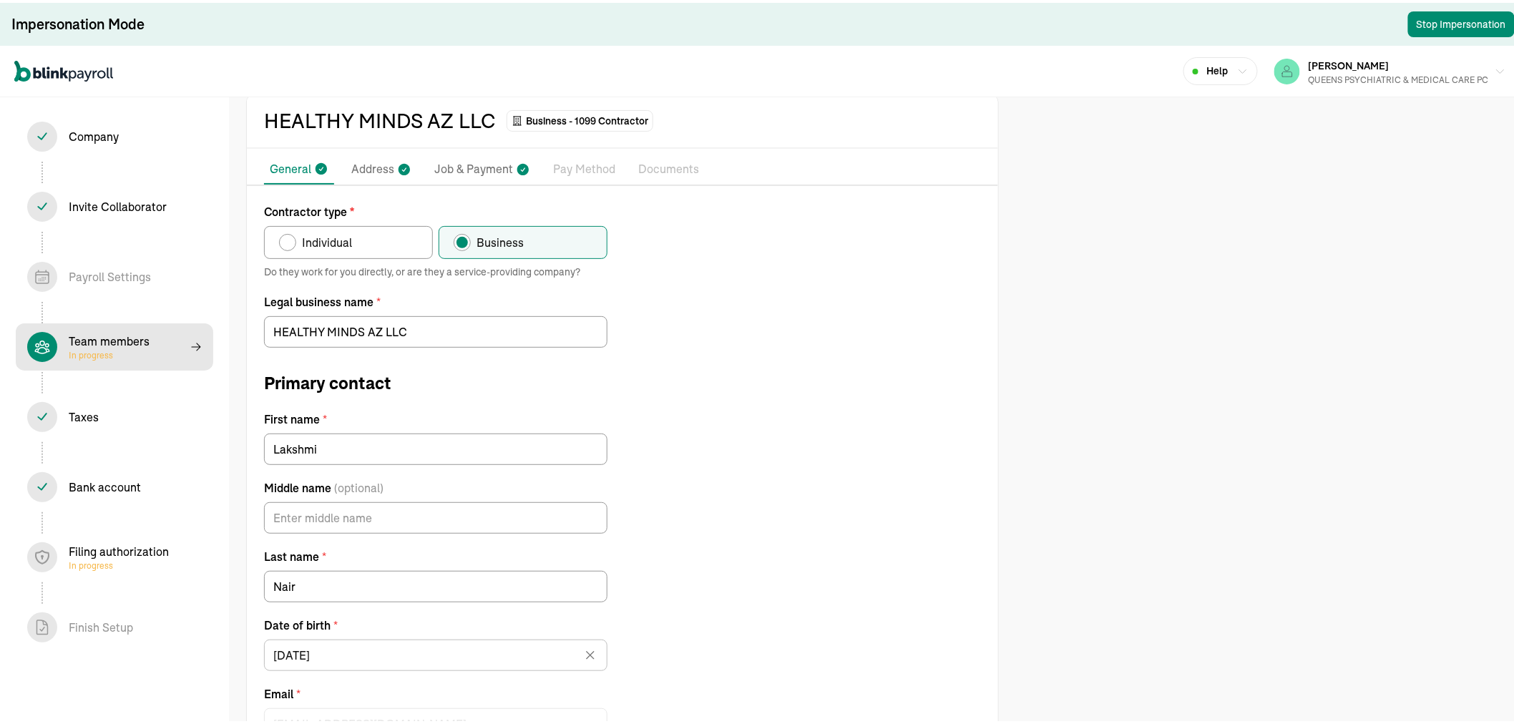
scroll to position [0, 0]
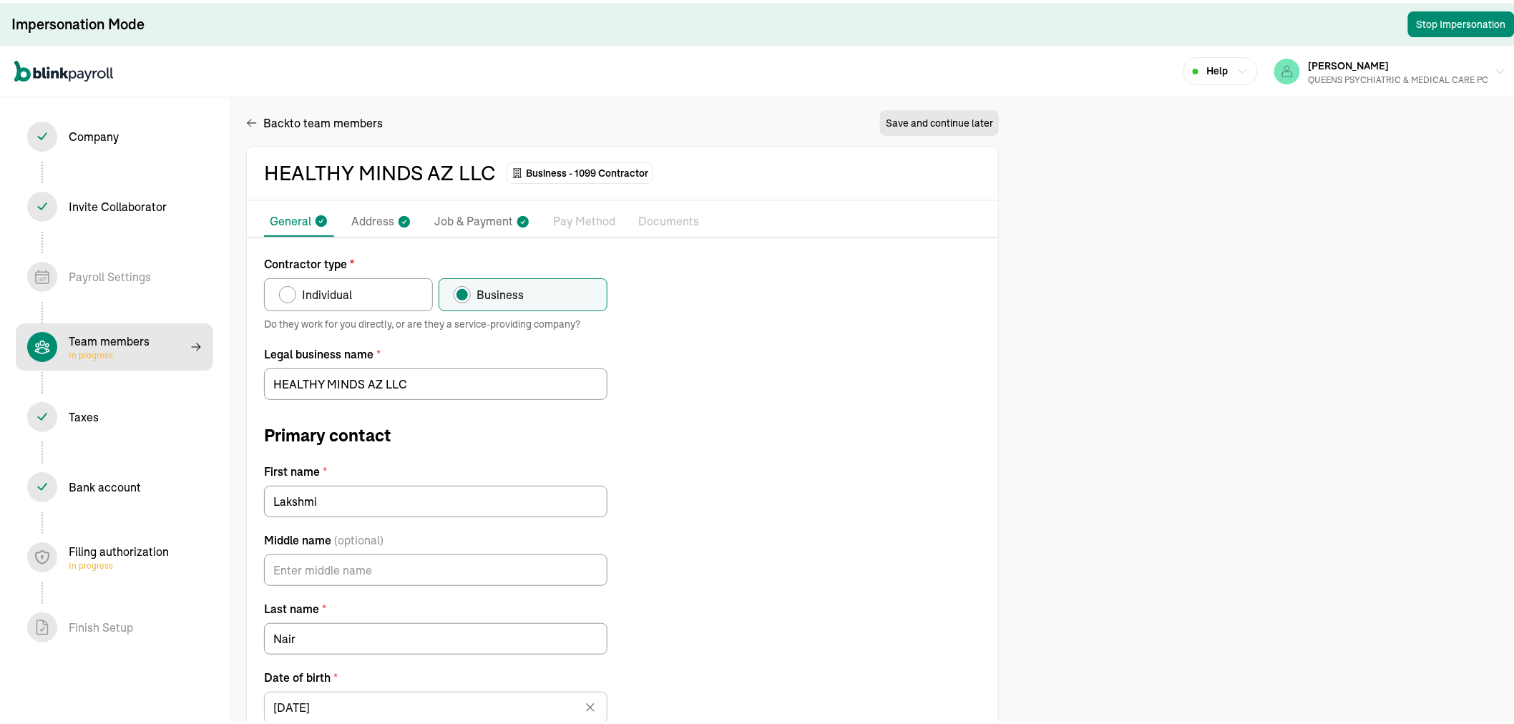
click at [567, 215] on p "Pay Method" at bounding box center [584, 219] width 62 height 19
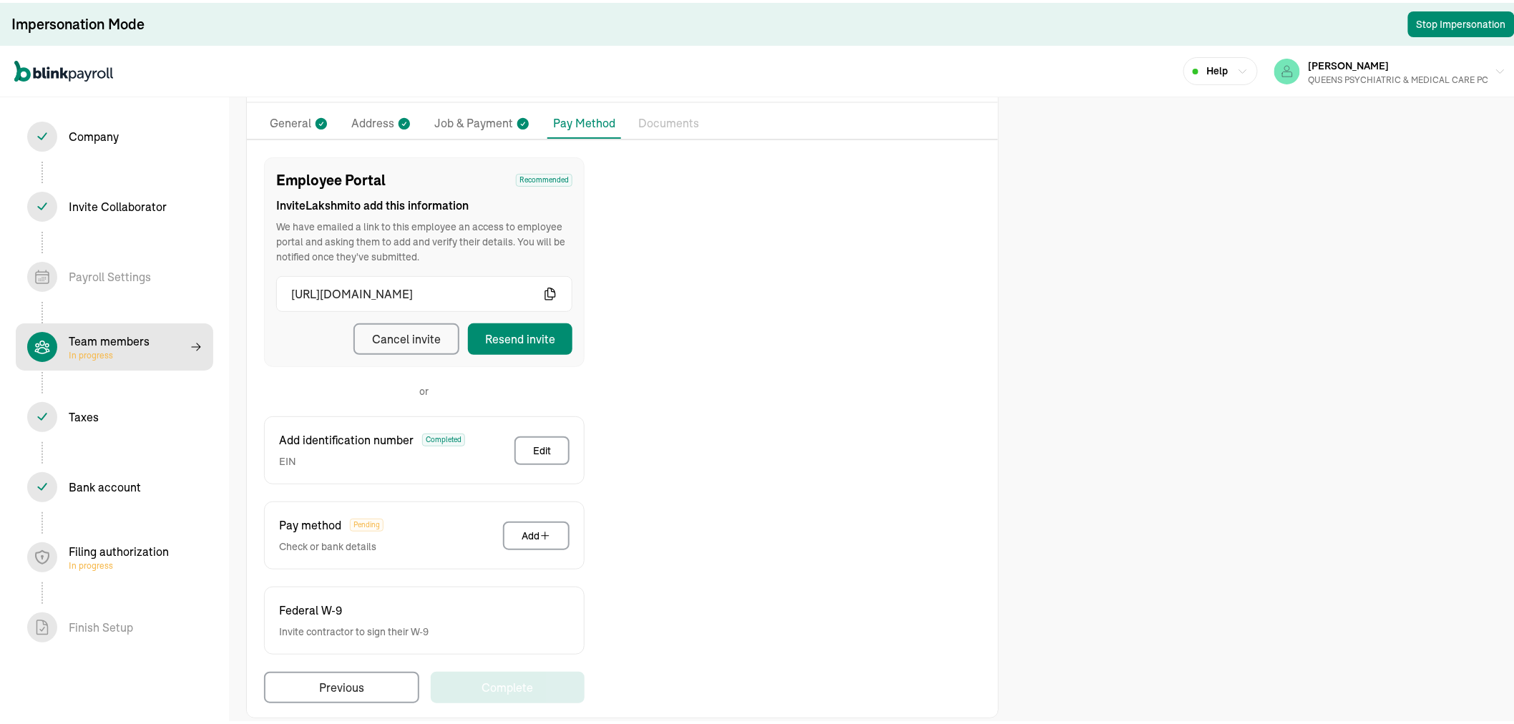
scroll to position [111, 0]
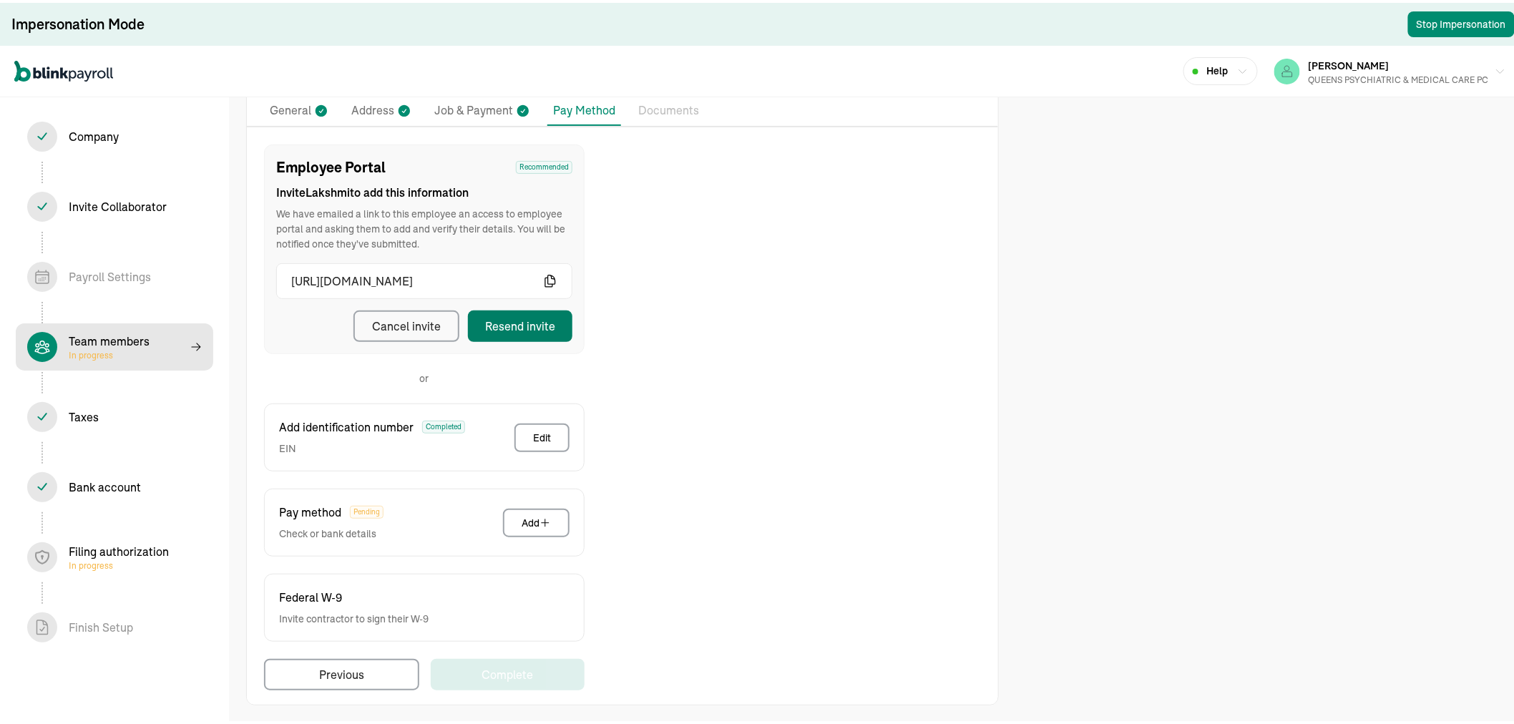
click at [517, 323] on div "Resend invite" at bounding box center [520, 323] width 70 height 17
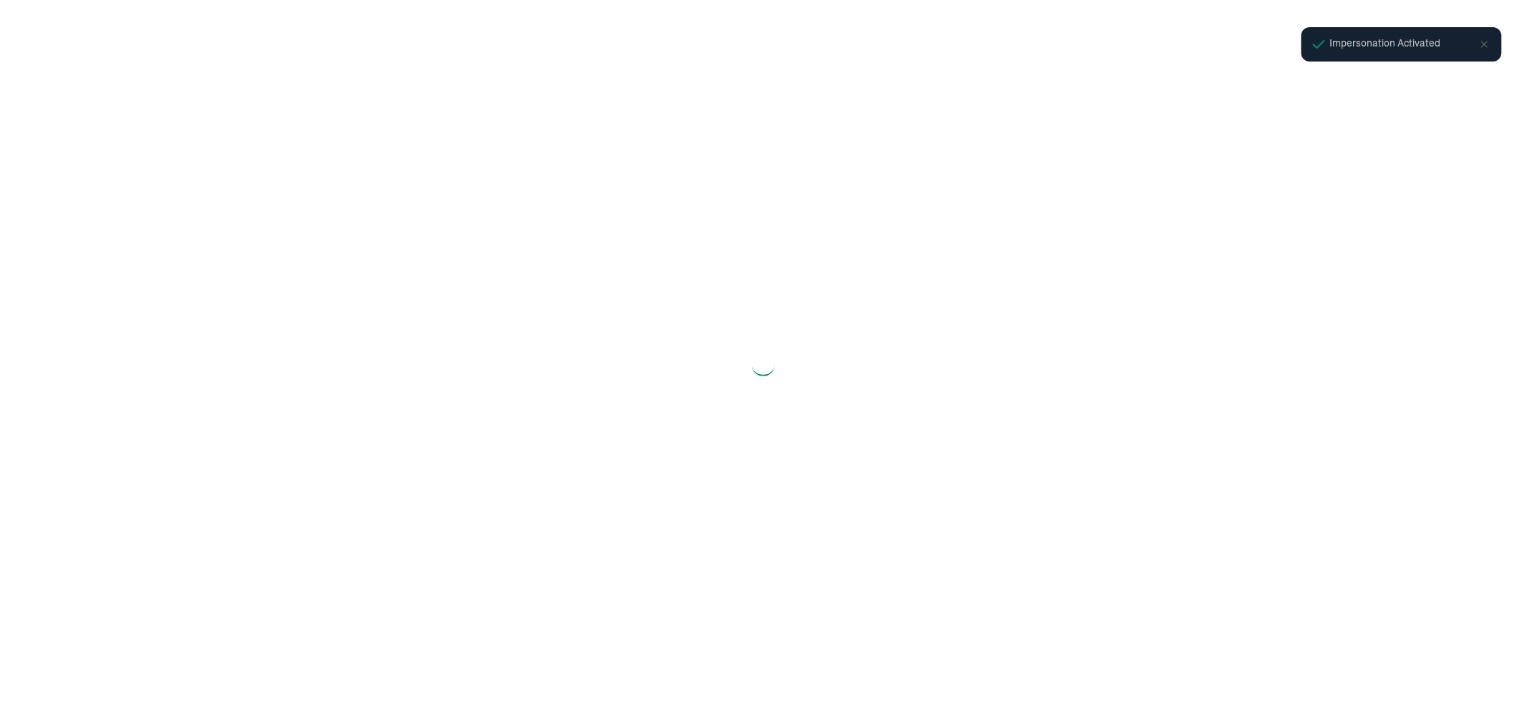
select select "S-Corporation"
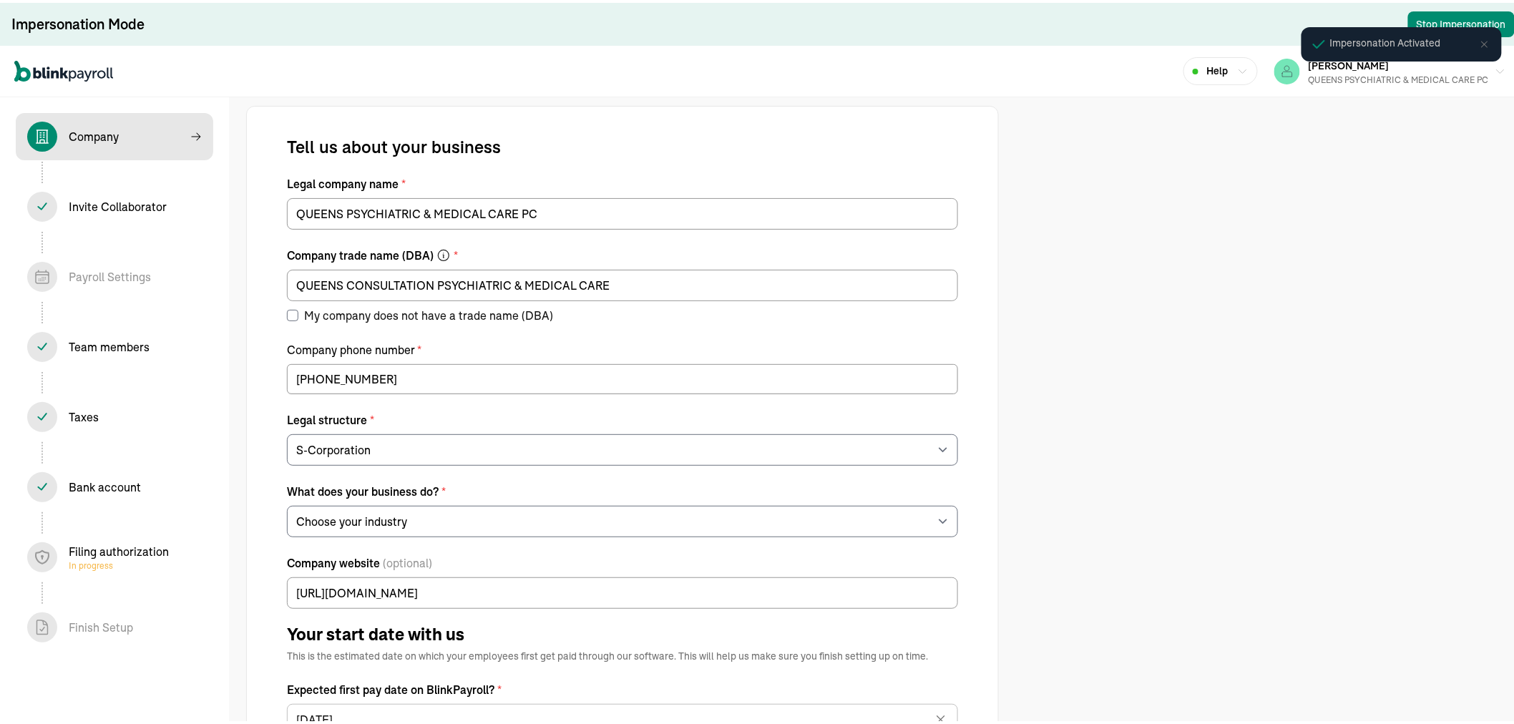
select select "Health Care"
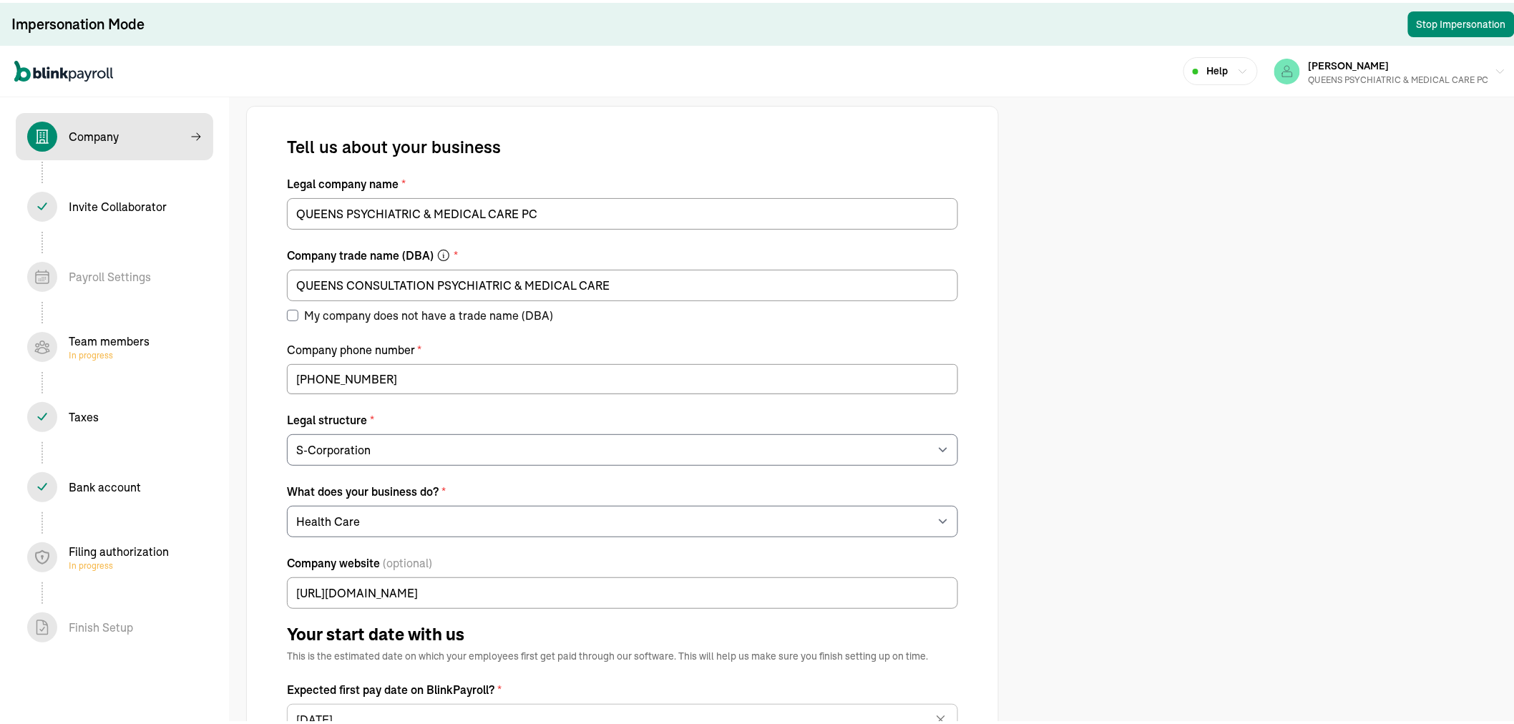
click at [109, 348] on span "In progress" at bounding box center [109, 352] width 81 height 11
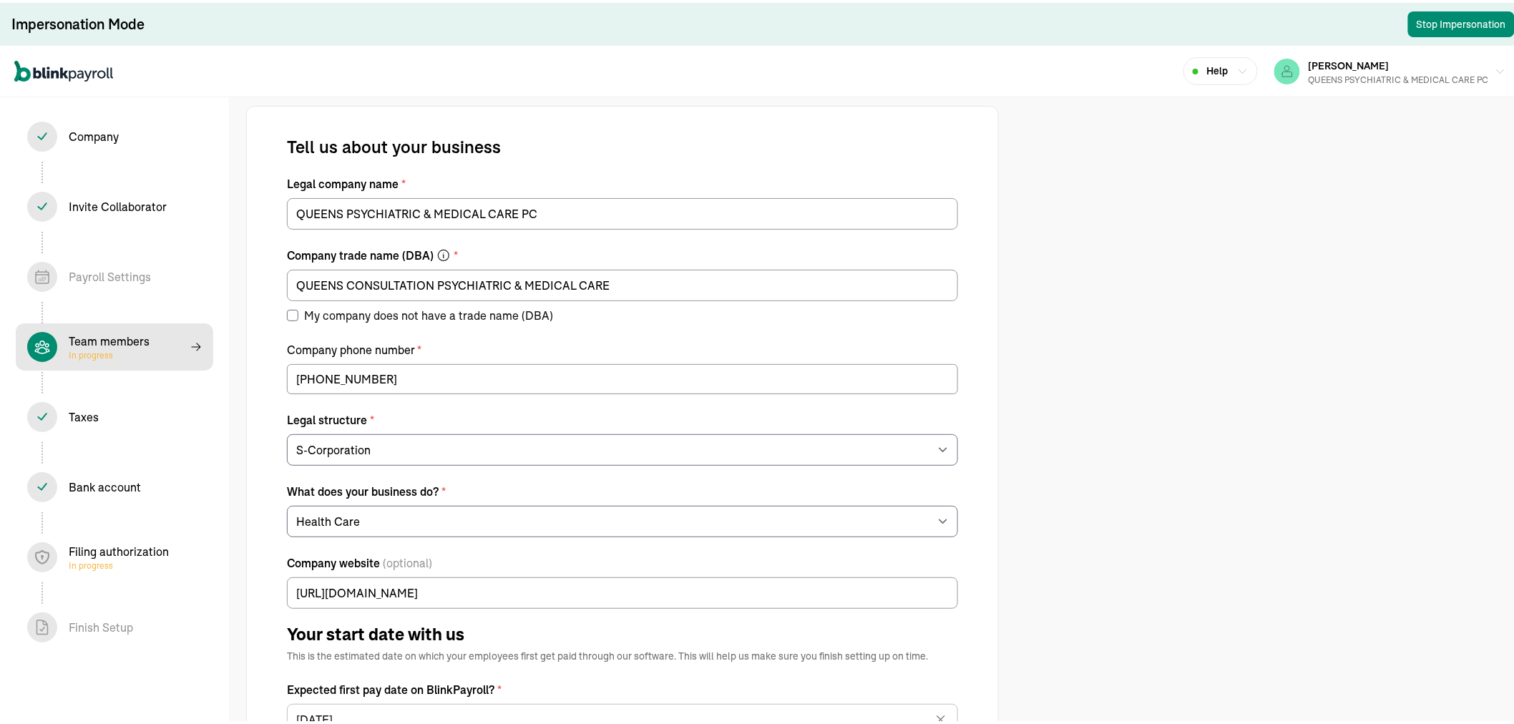
select select "contractor"
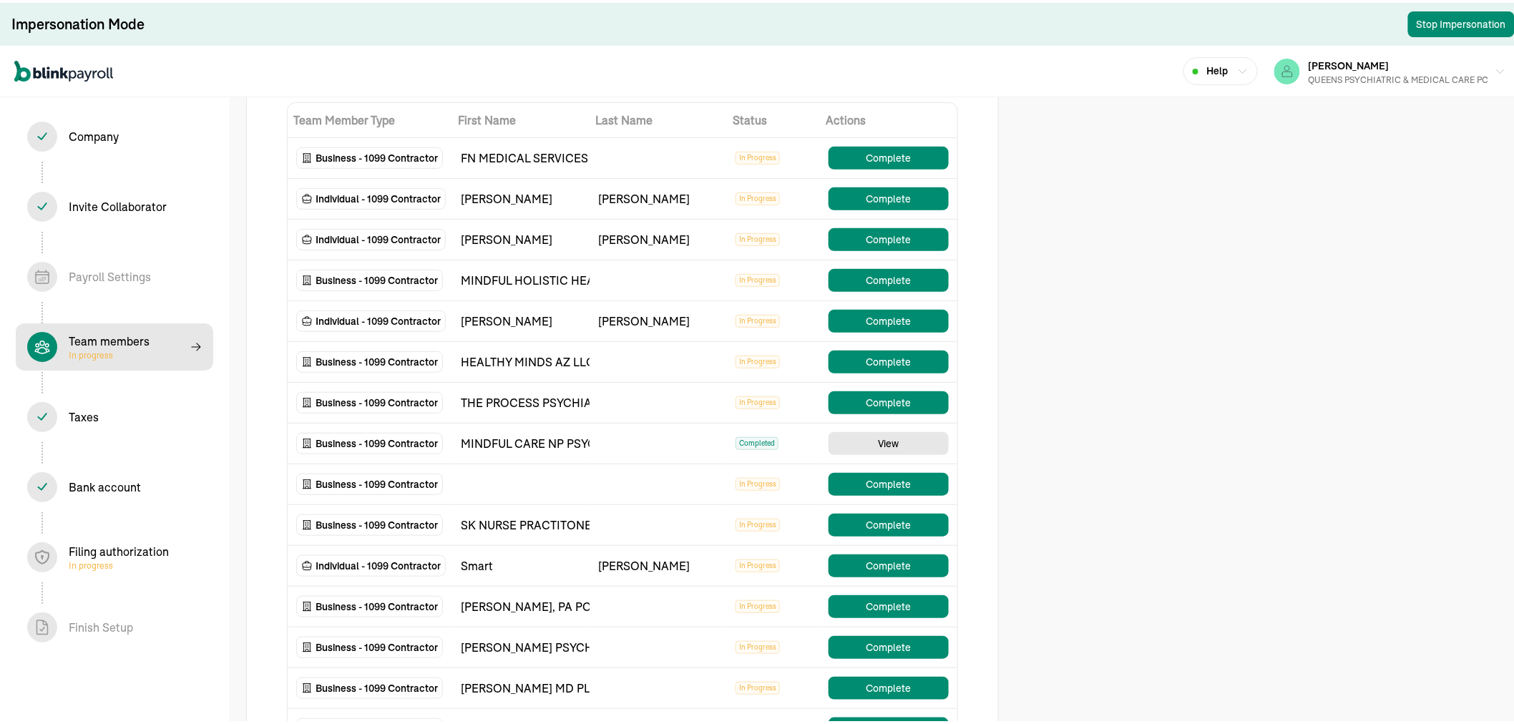
scroll to position [159, 0]
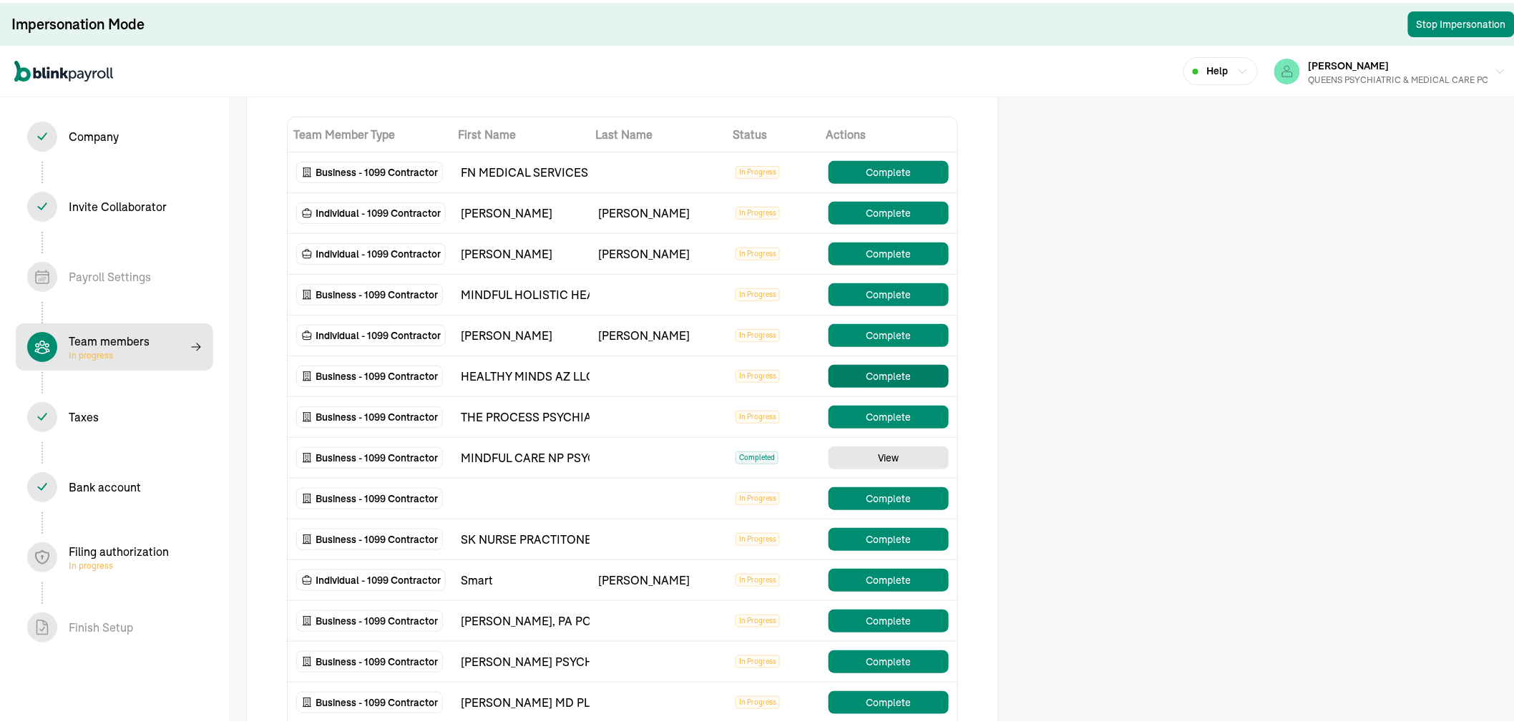
click at [887, 379] on button "Complete" at bounding box center [888, 373] width 120 height 23
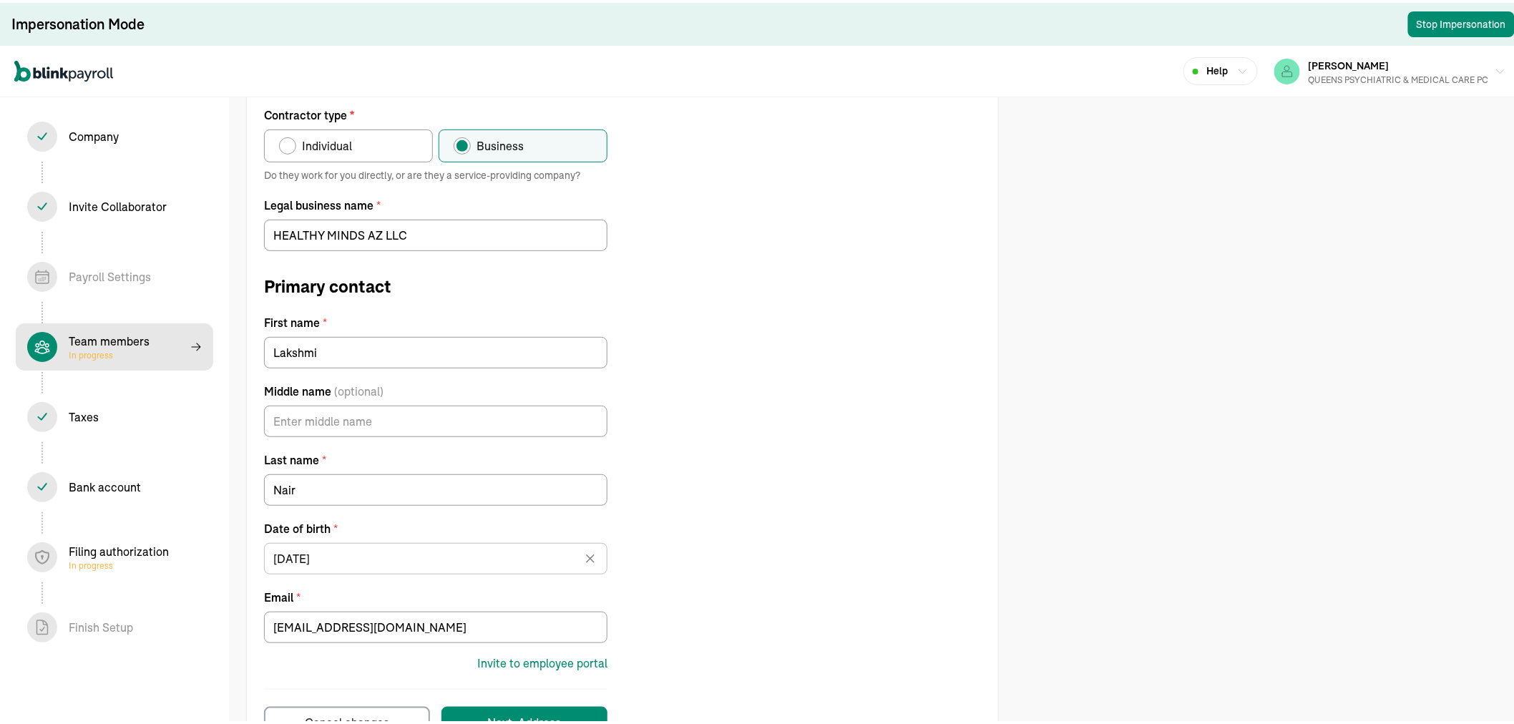
scroll to position [196, 0]
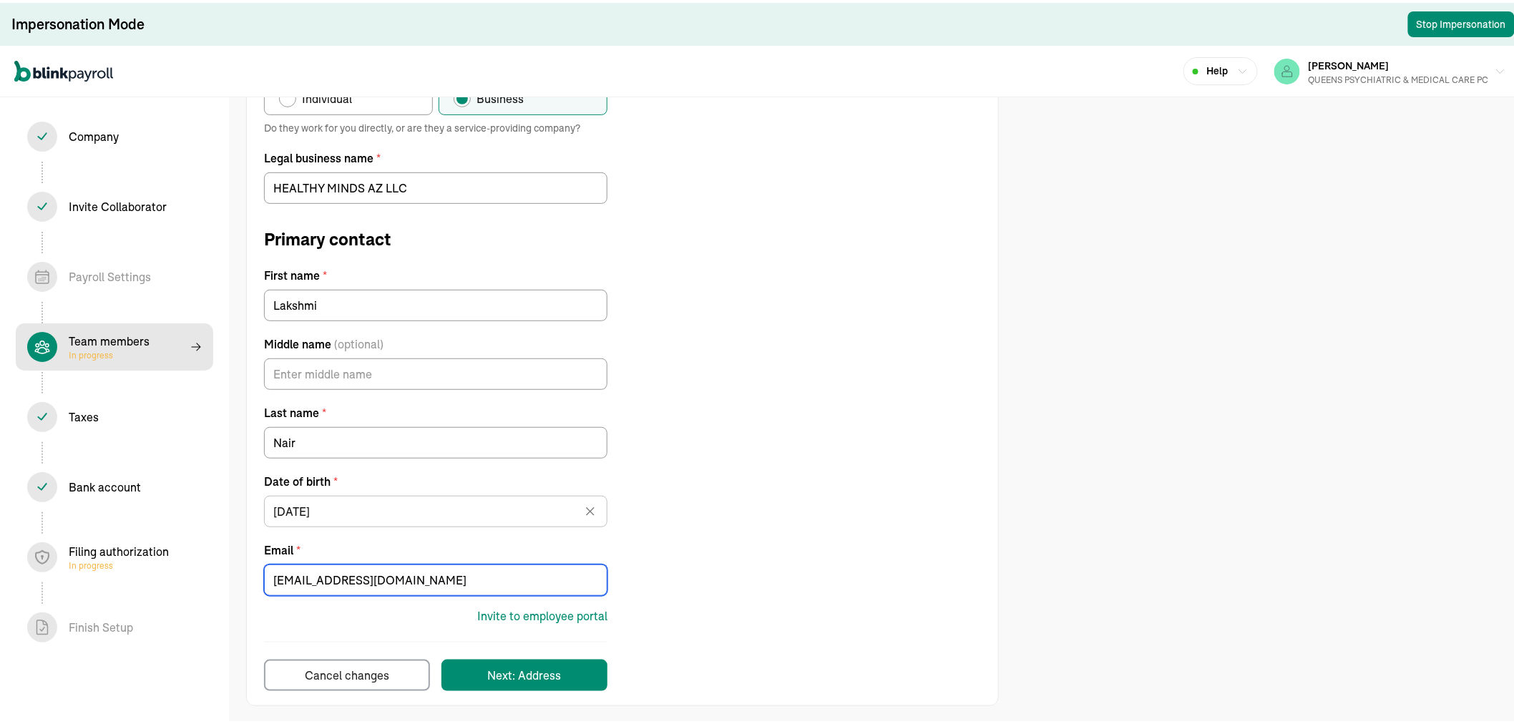
click at [456, 575] on input "lakshminair8356@gmail.com" at bounding box center [435, 577] width 343 height 31
click at [553, 614] on div "Invite to employee portal" at bounding box center [542, 613] width 130 height 17
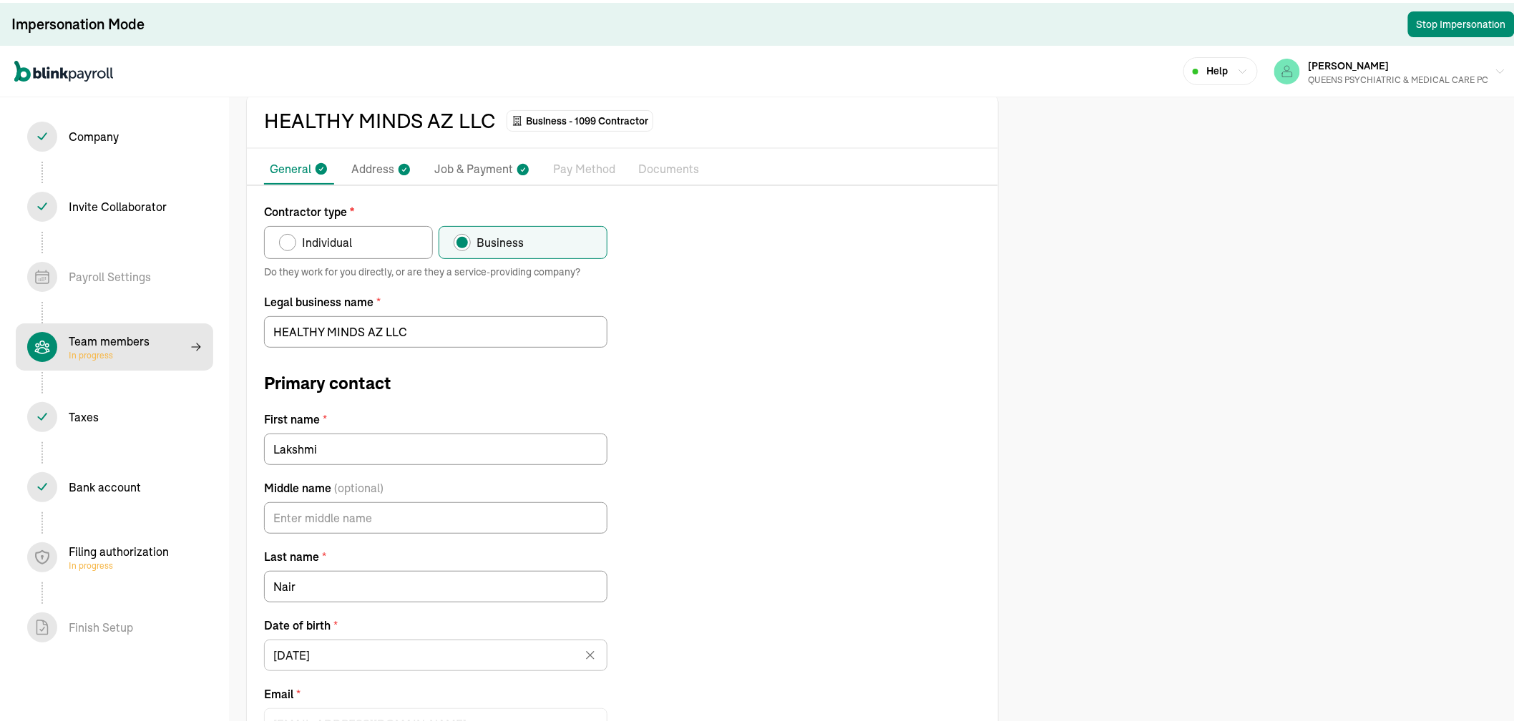
scroll to position [0, 0]
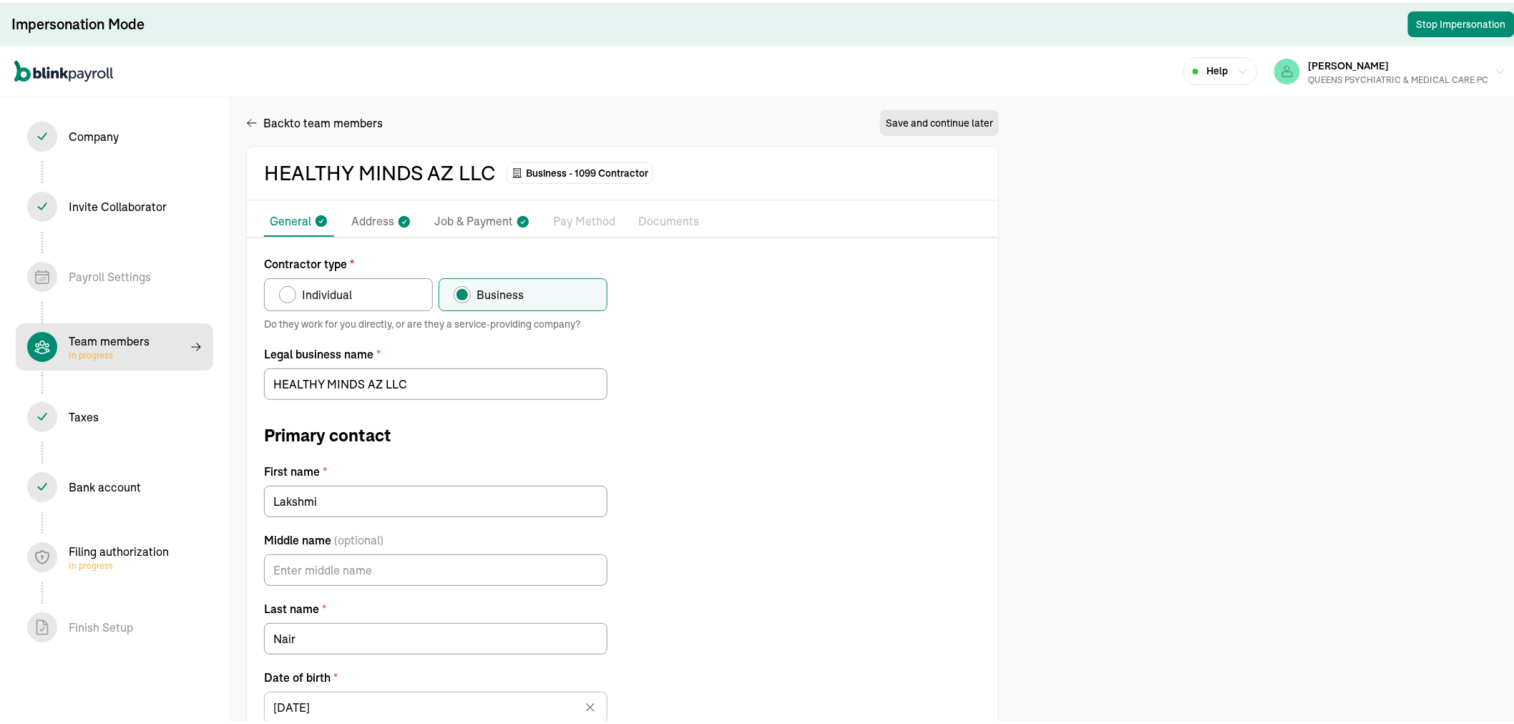
click at [567, 215] on p "Pay Method" at bounding box center [584, 219] width 62 height 19
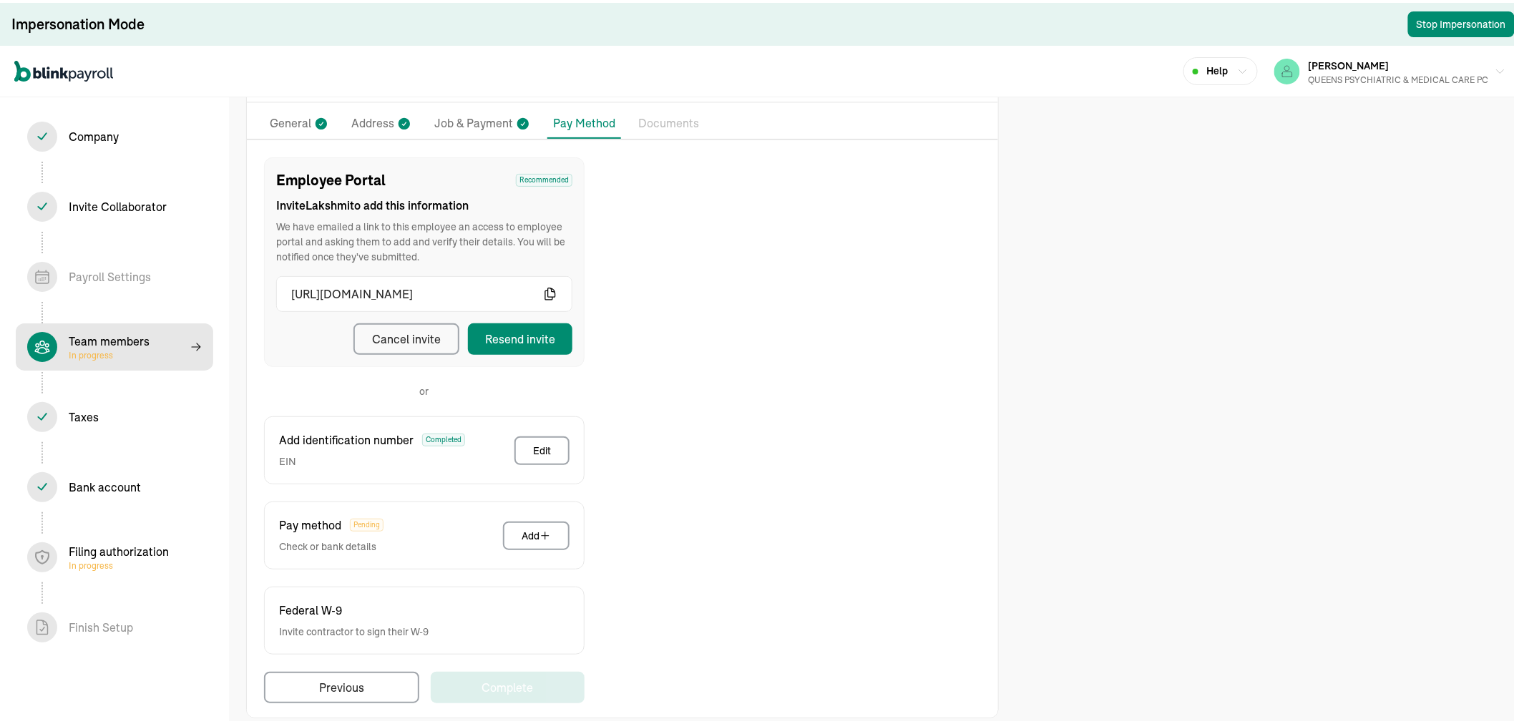
scroll to position [111, 0]
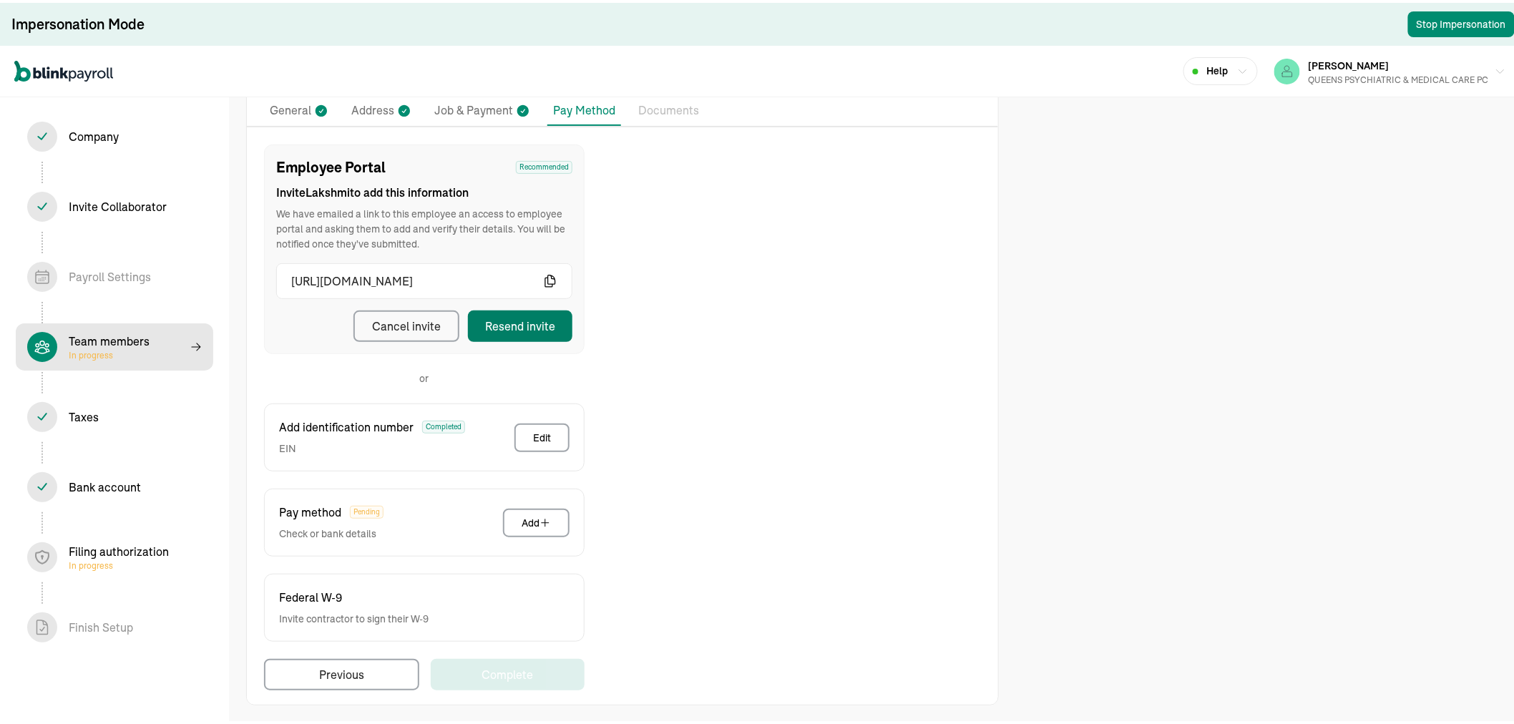
click at [517, 323] on div "Resend invite" at bounding box center [520, 323] width 70 height 17
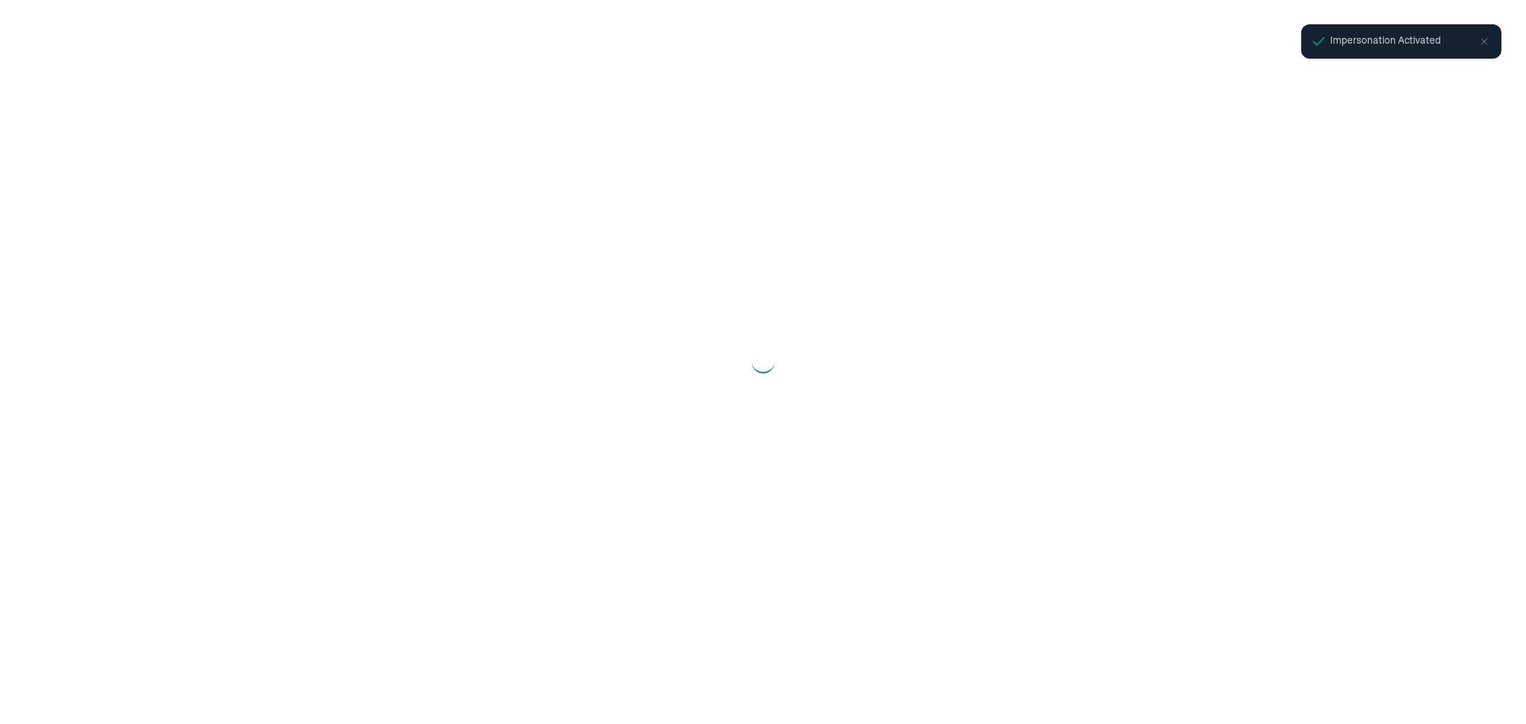
select select "Limited Liability Company (LLC)"
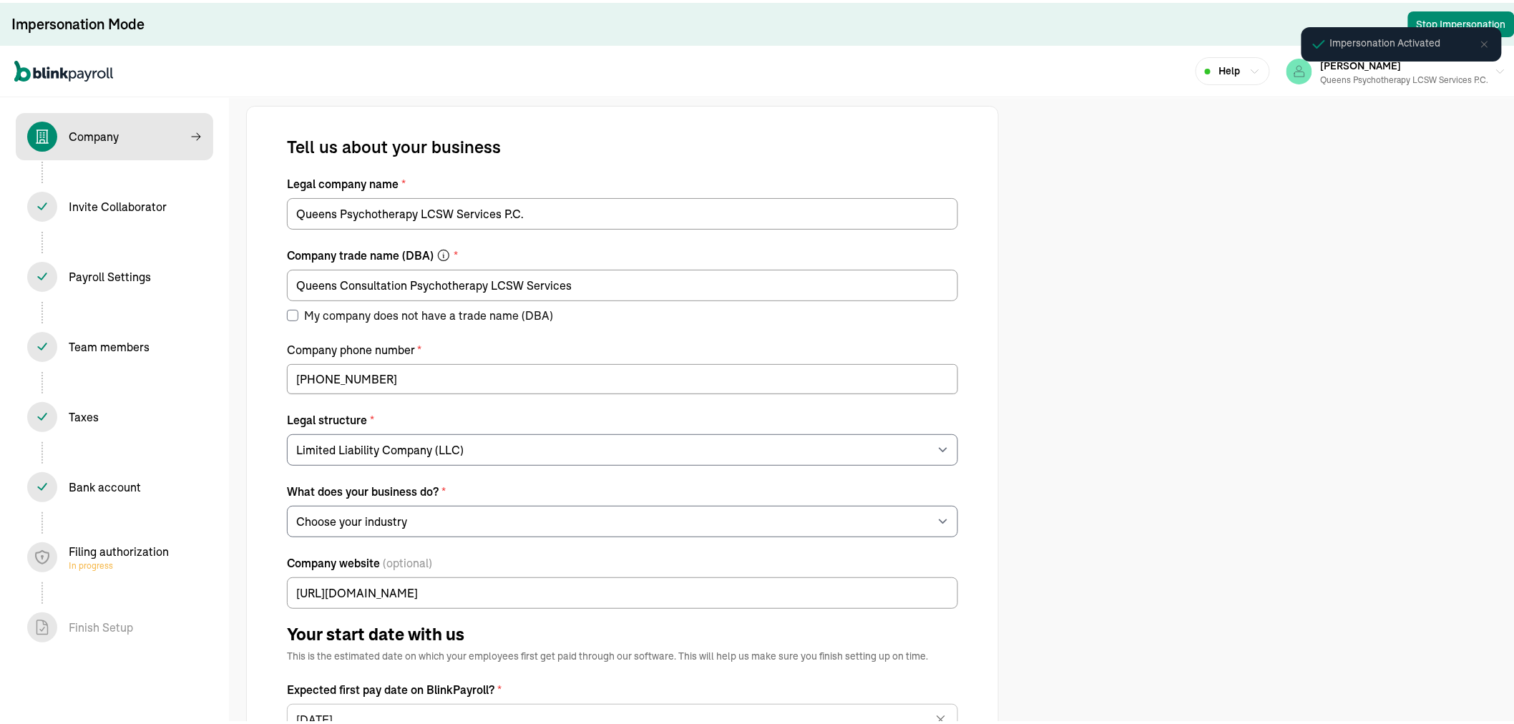
select select "Health Care"
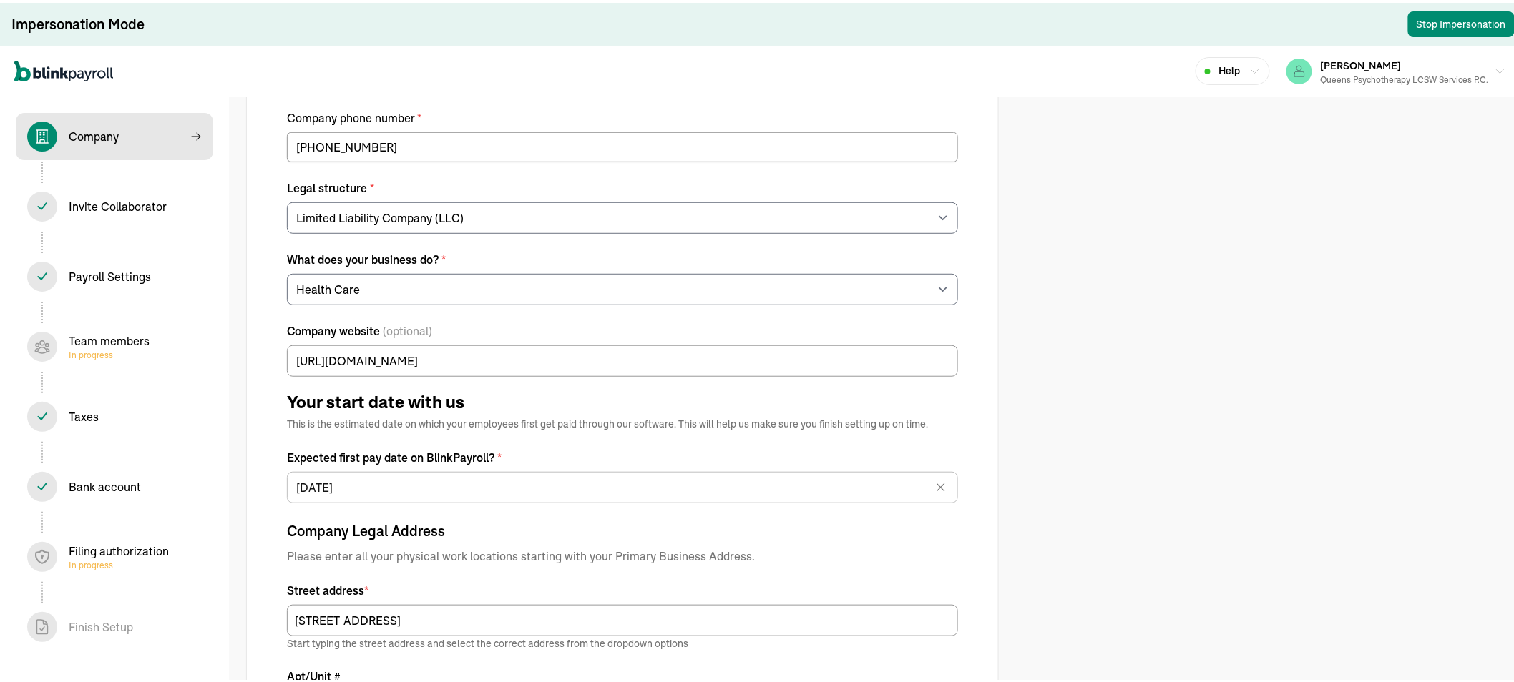
scroll to position [187, 0]
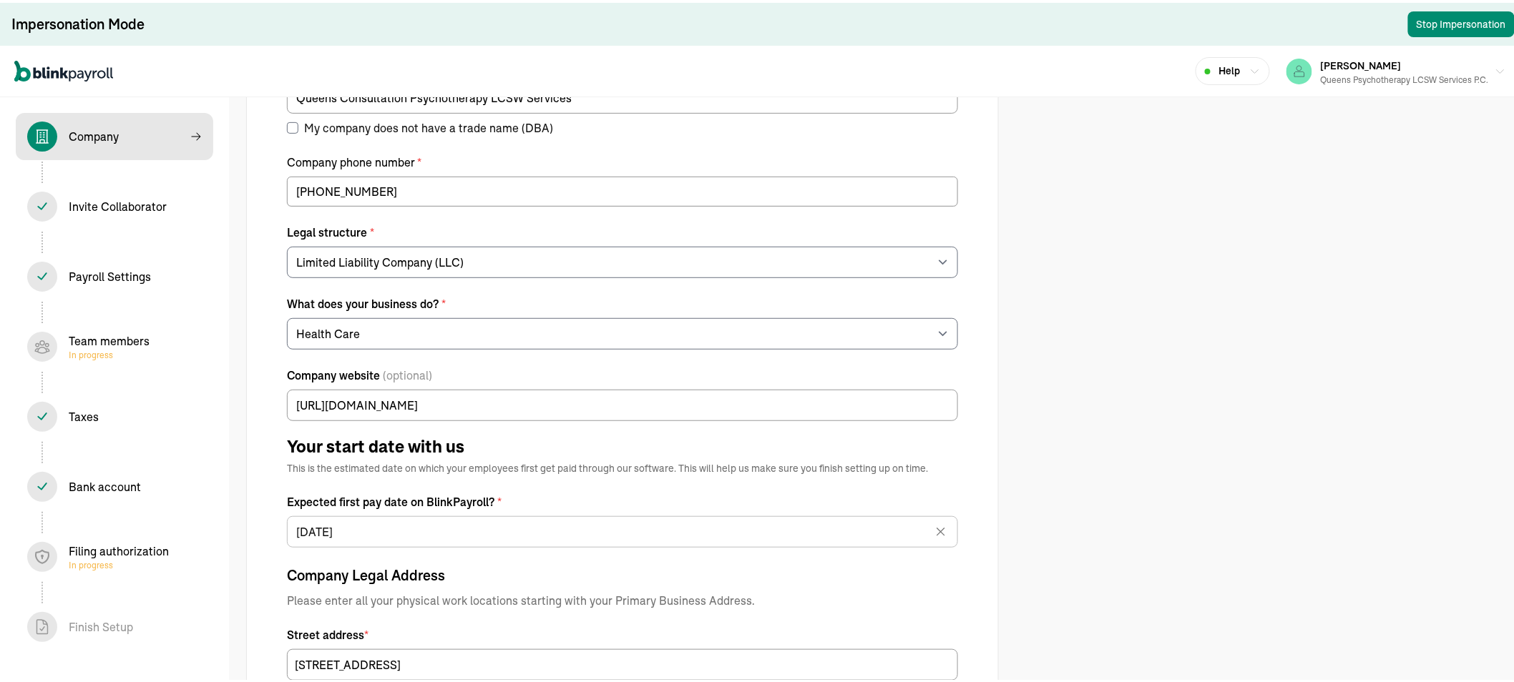
click at [615, 67] on div "Help [PERSON_NAME] Queens Psychotherapy LCSW Services P.C." at bounding box center [763, 69] width 1526 height 52
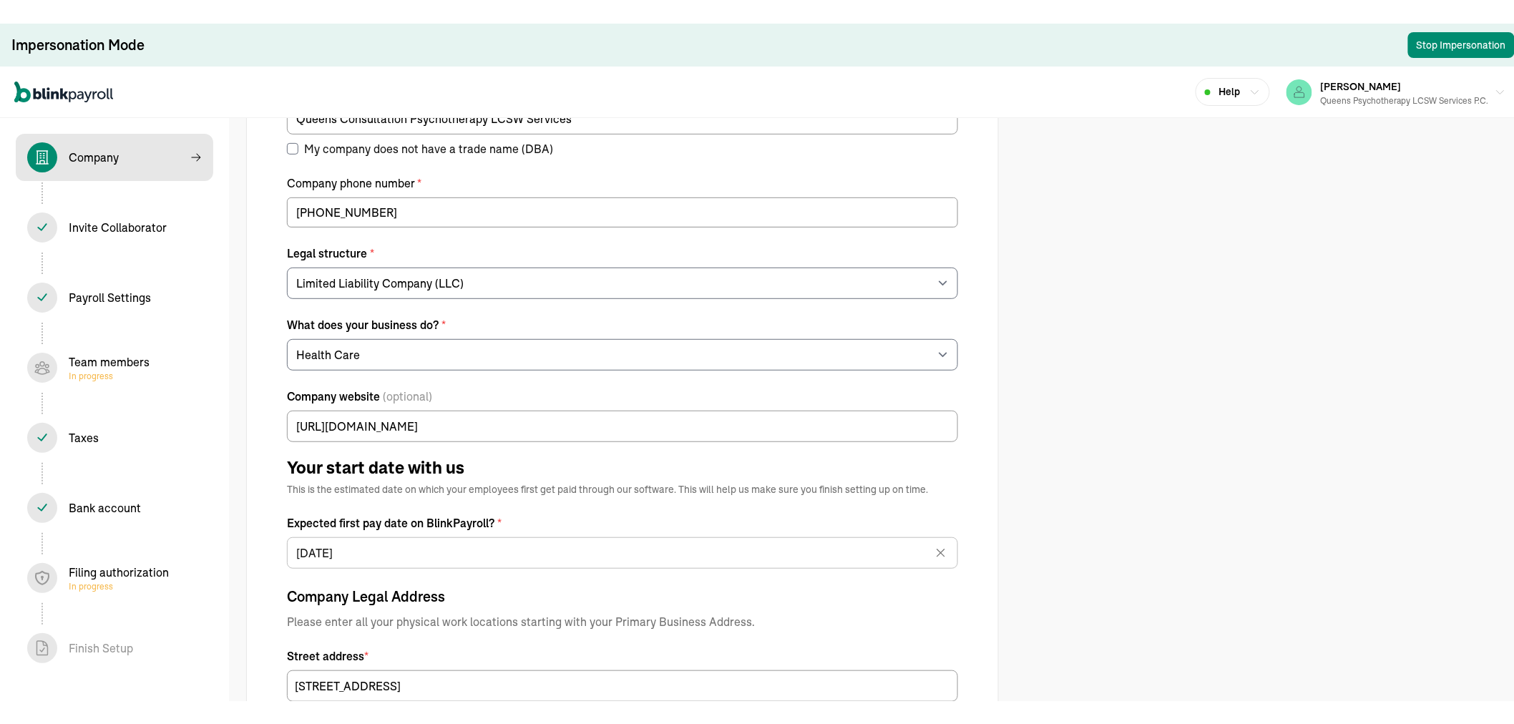
scroll to position [0, 0]
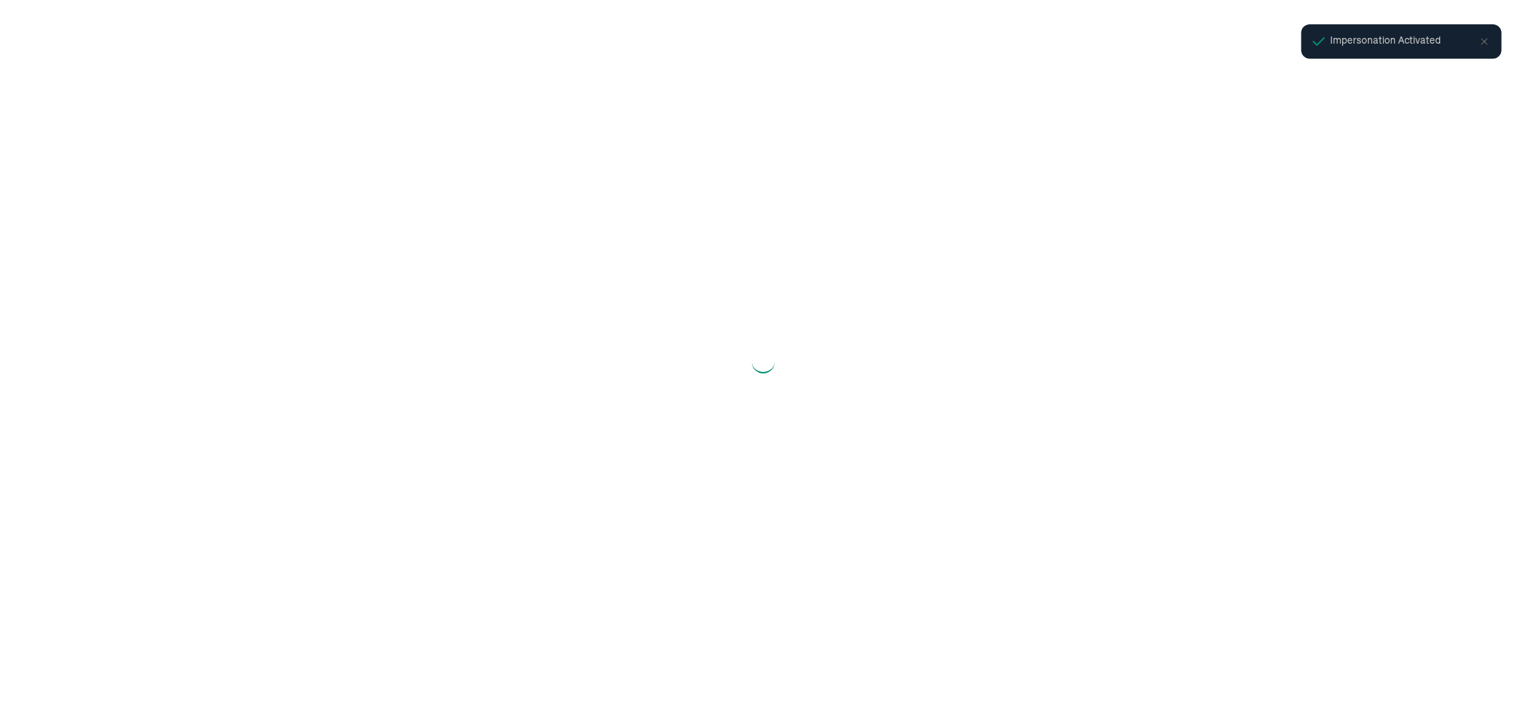
select select "Limited Liability Company (LLC)"
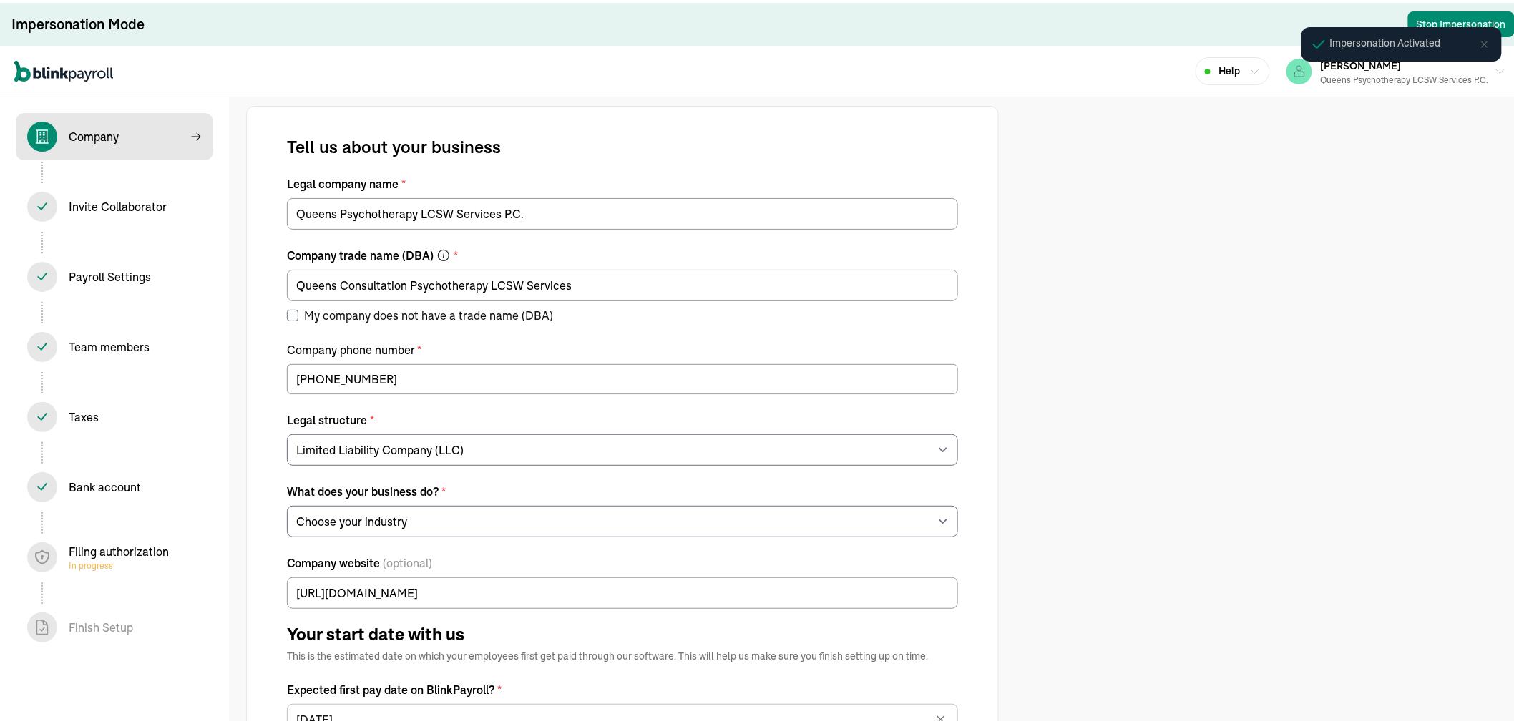
select select "Health Care"
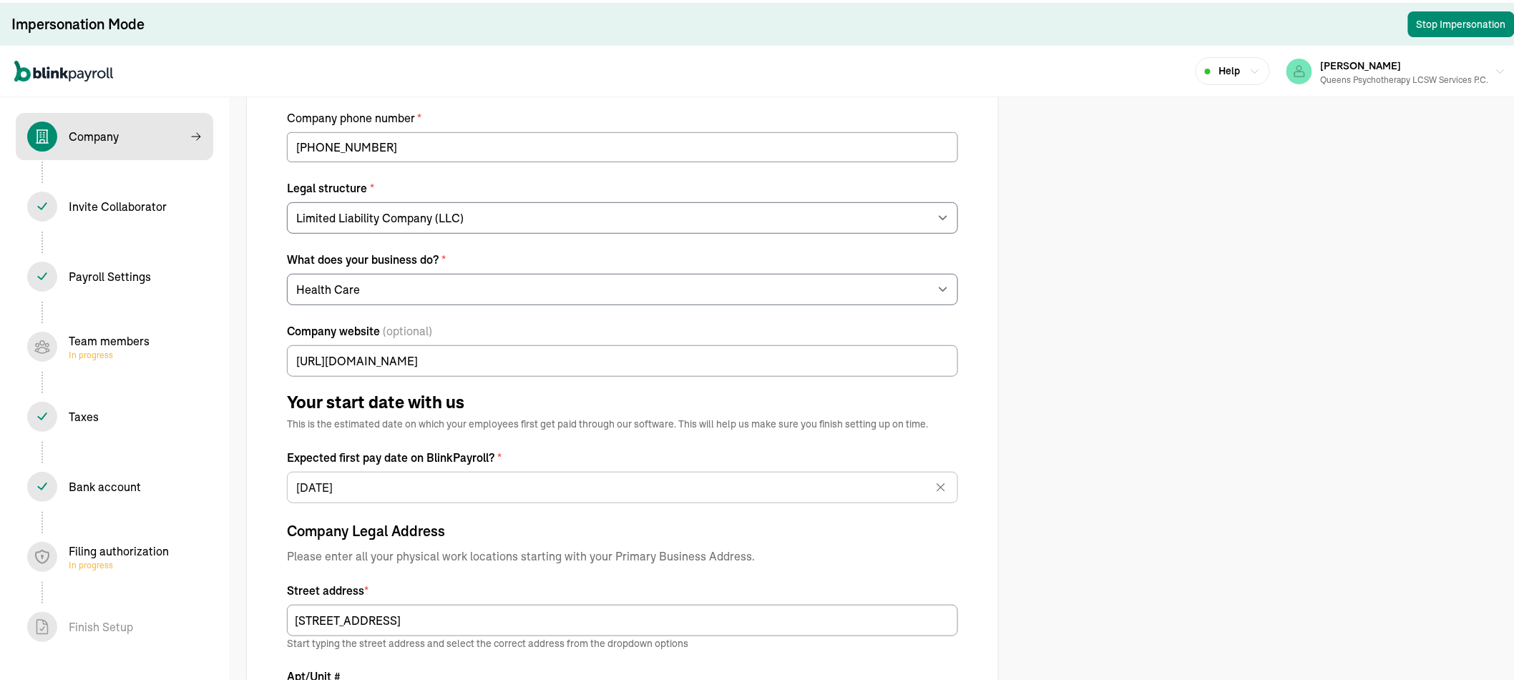
scroll to position [187, 0]
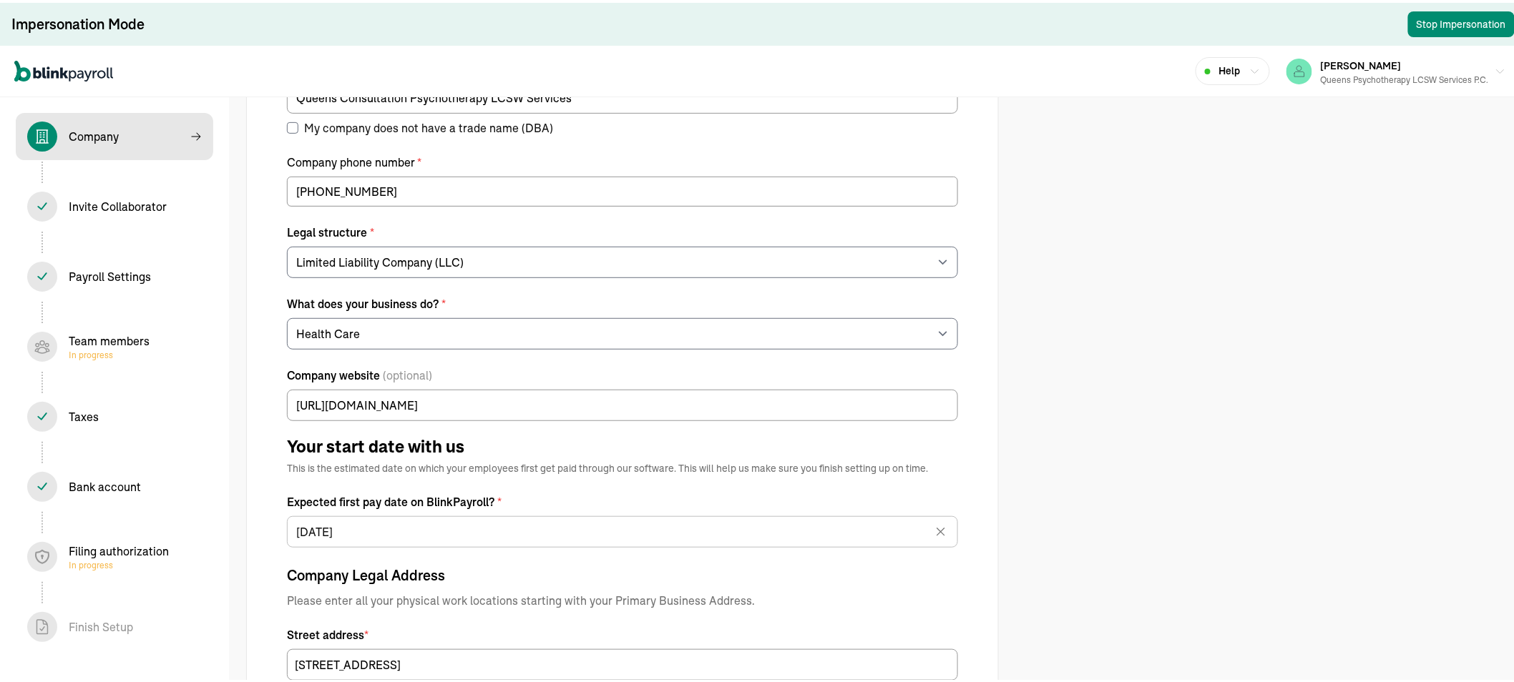
click at [615, 67] on div "Help MARIANA SANTIAGO Queens Psychotherapy LCSW Services P.C." at bounding box center [763, 69] width 1526 height 52
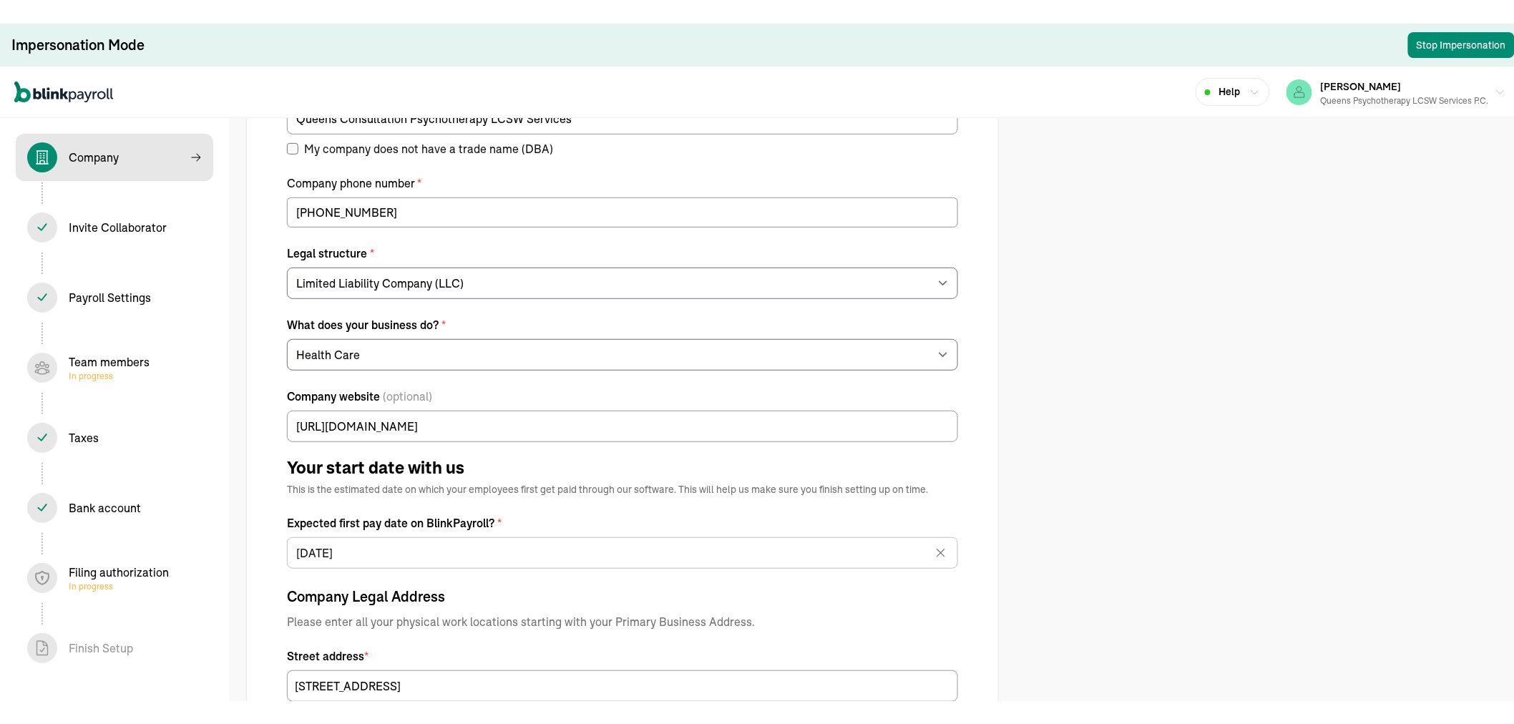
scroll to position [0, 0]
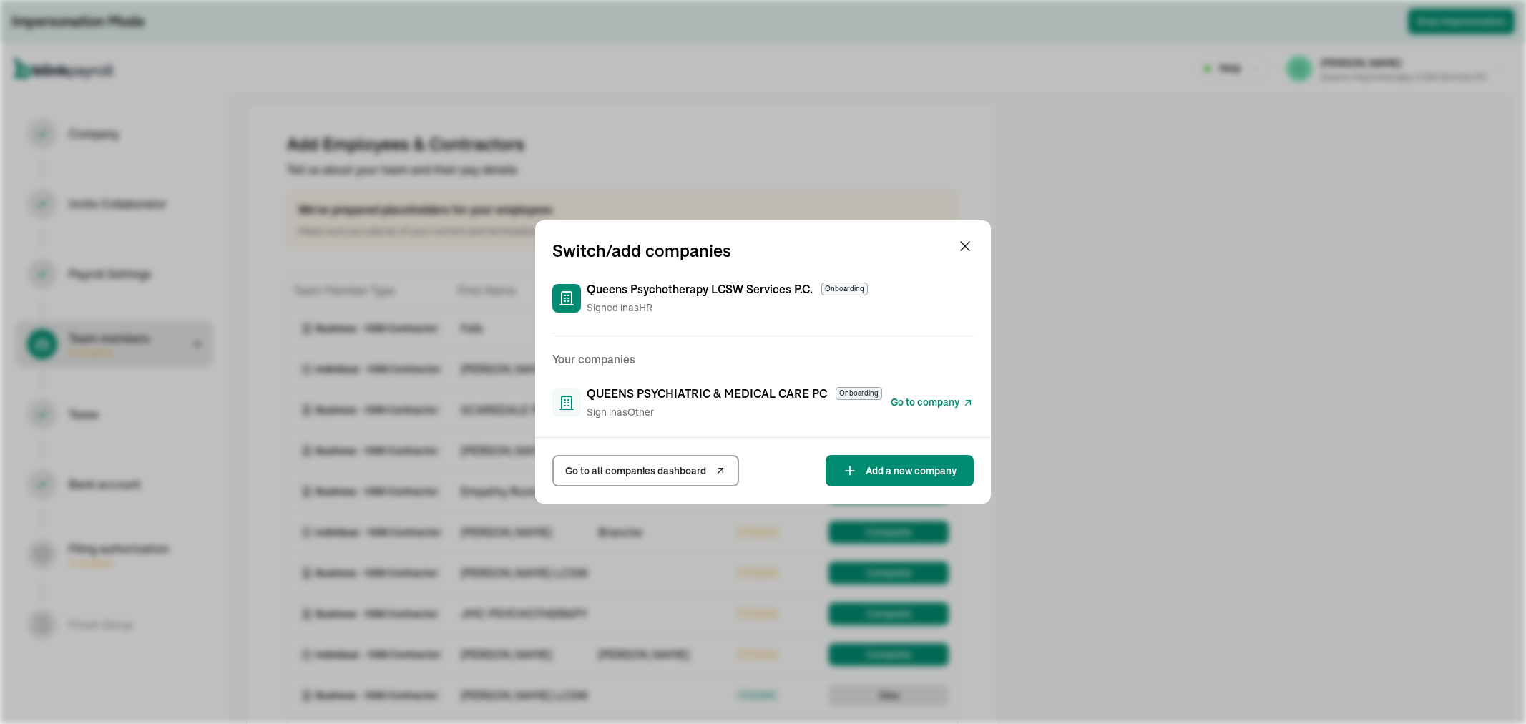
select select "contractor"
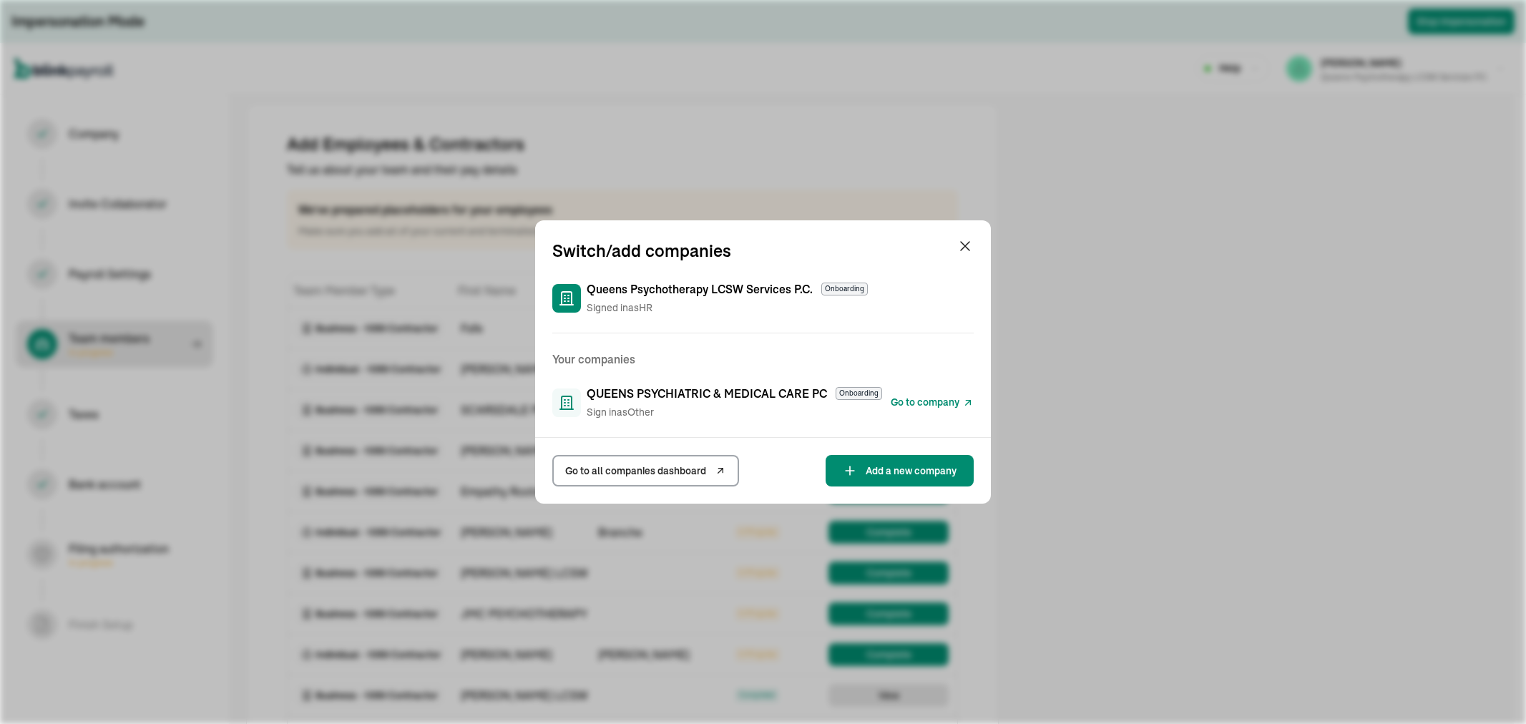
select select "contractor"
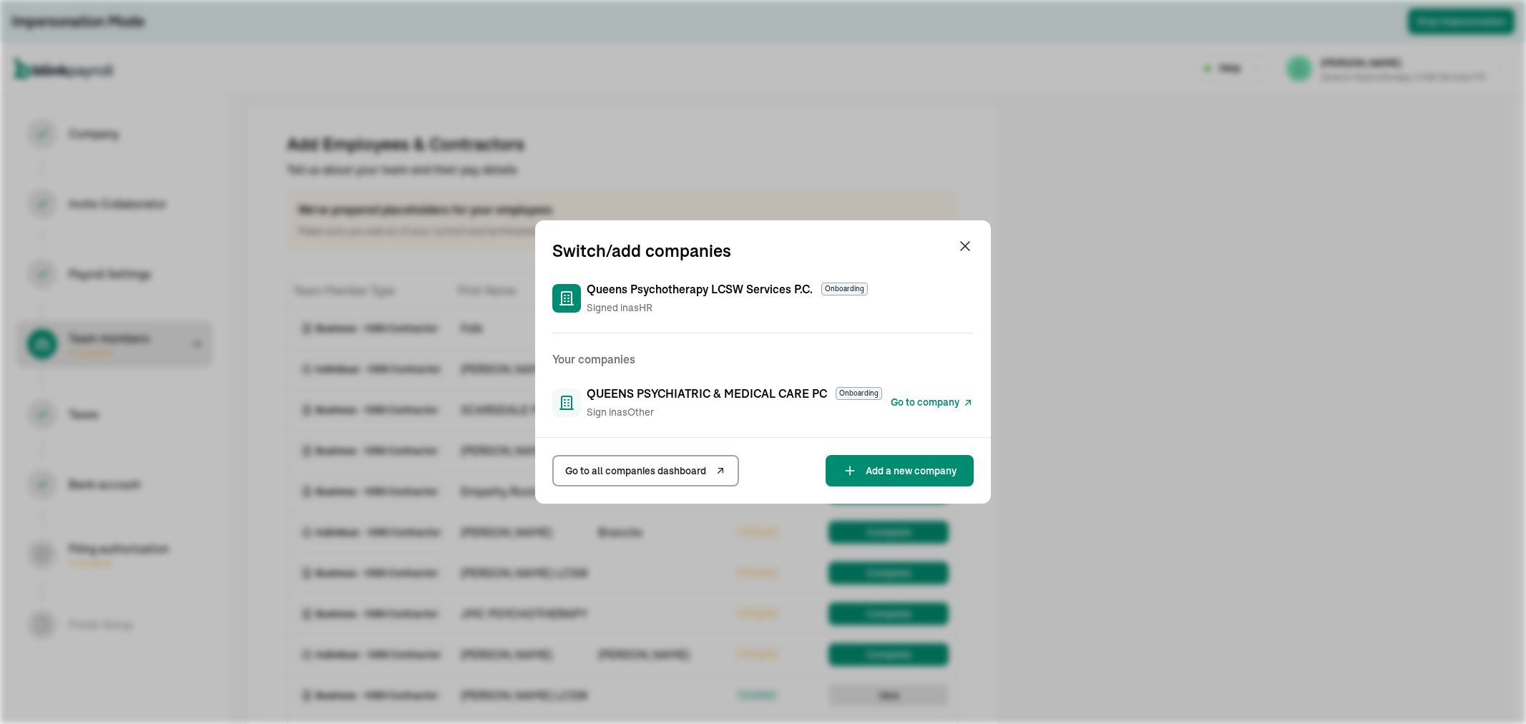
select select "contractor"
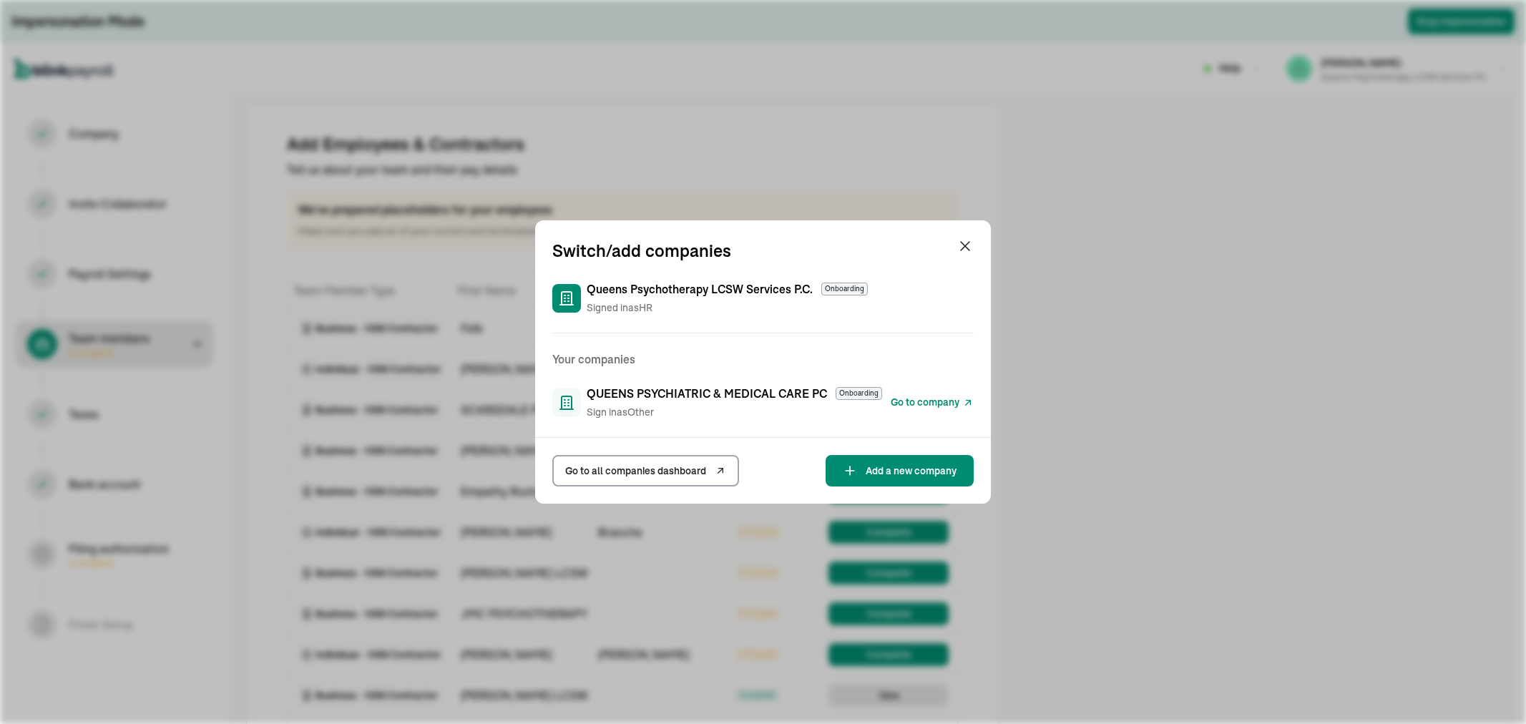
select select "contractor"
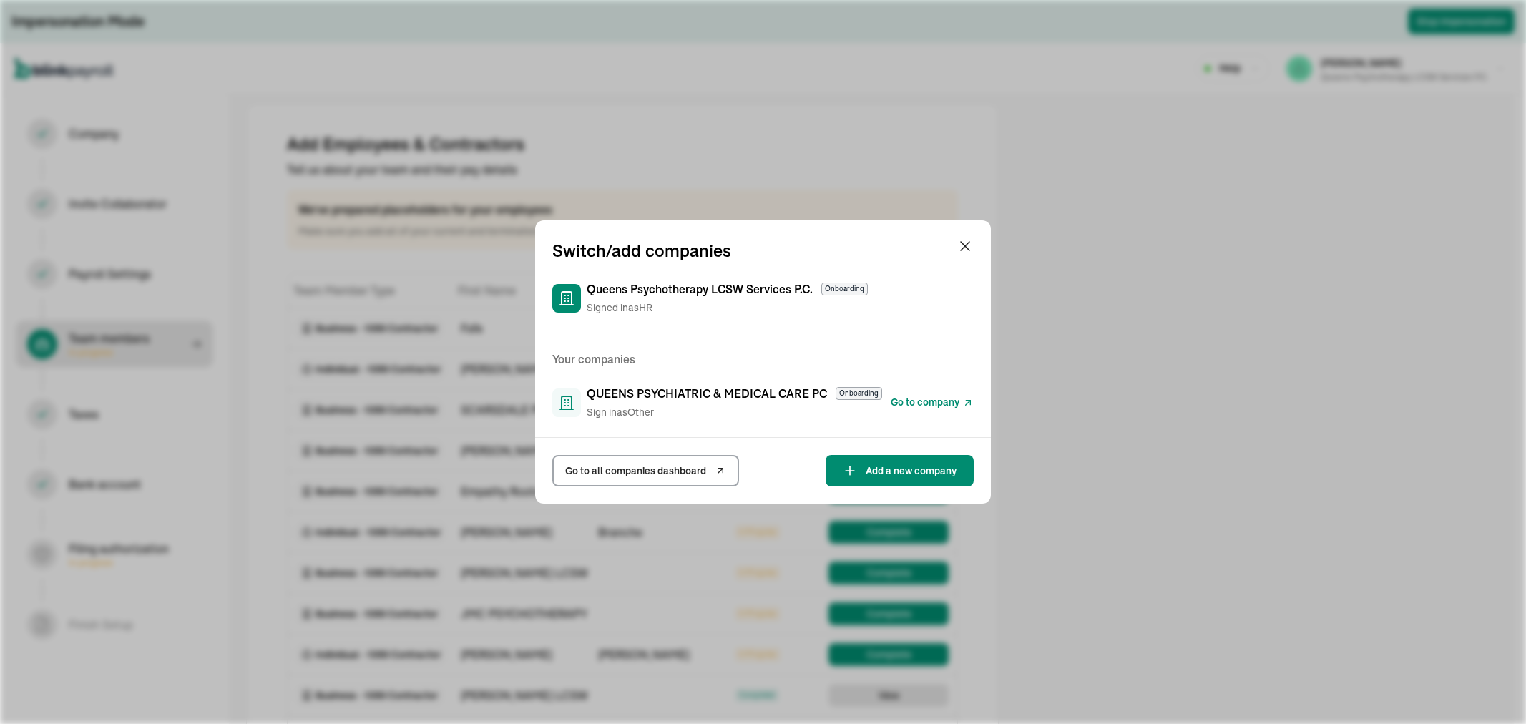
select select "contractor"
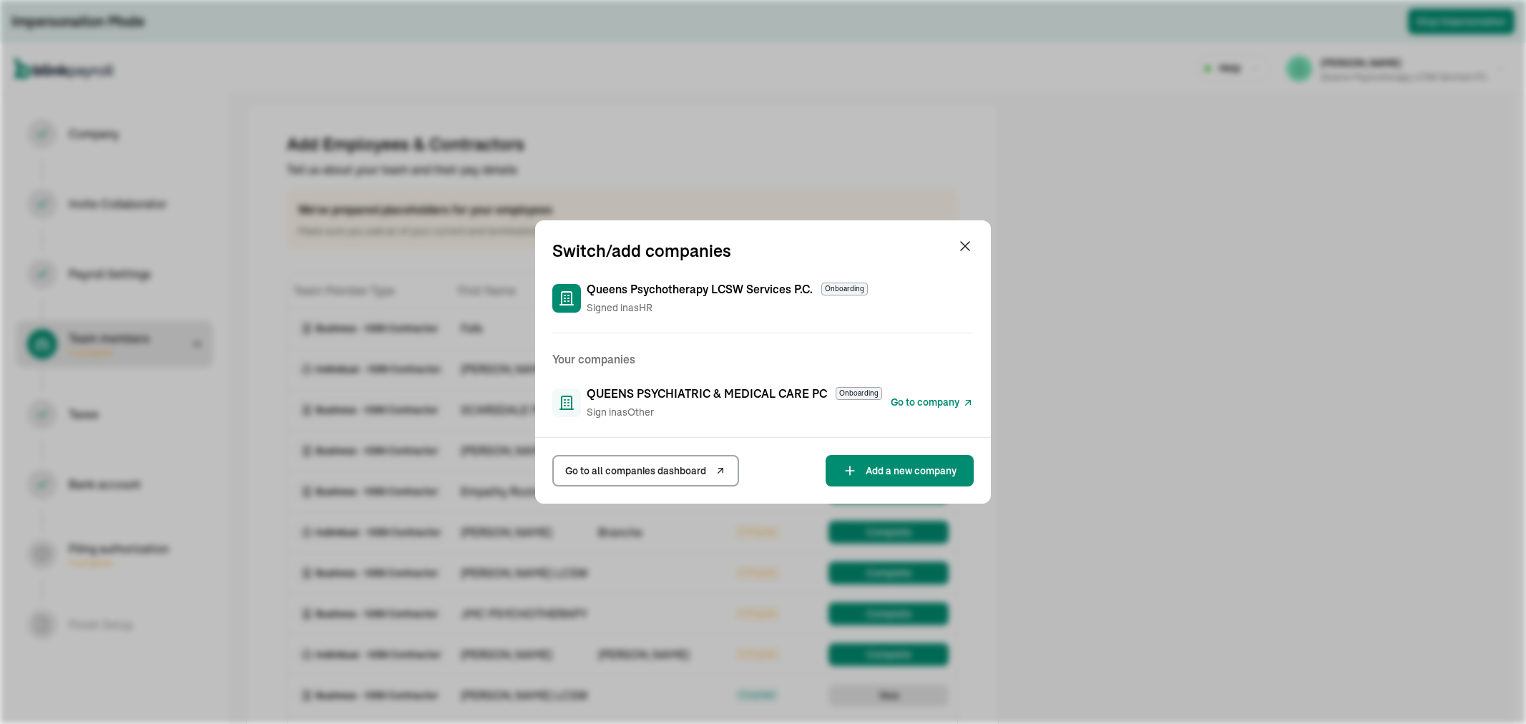
select select "contractor"
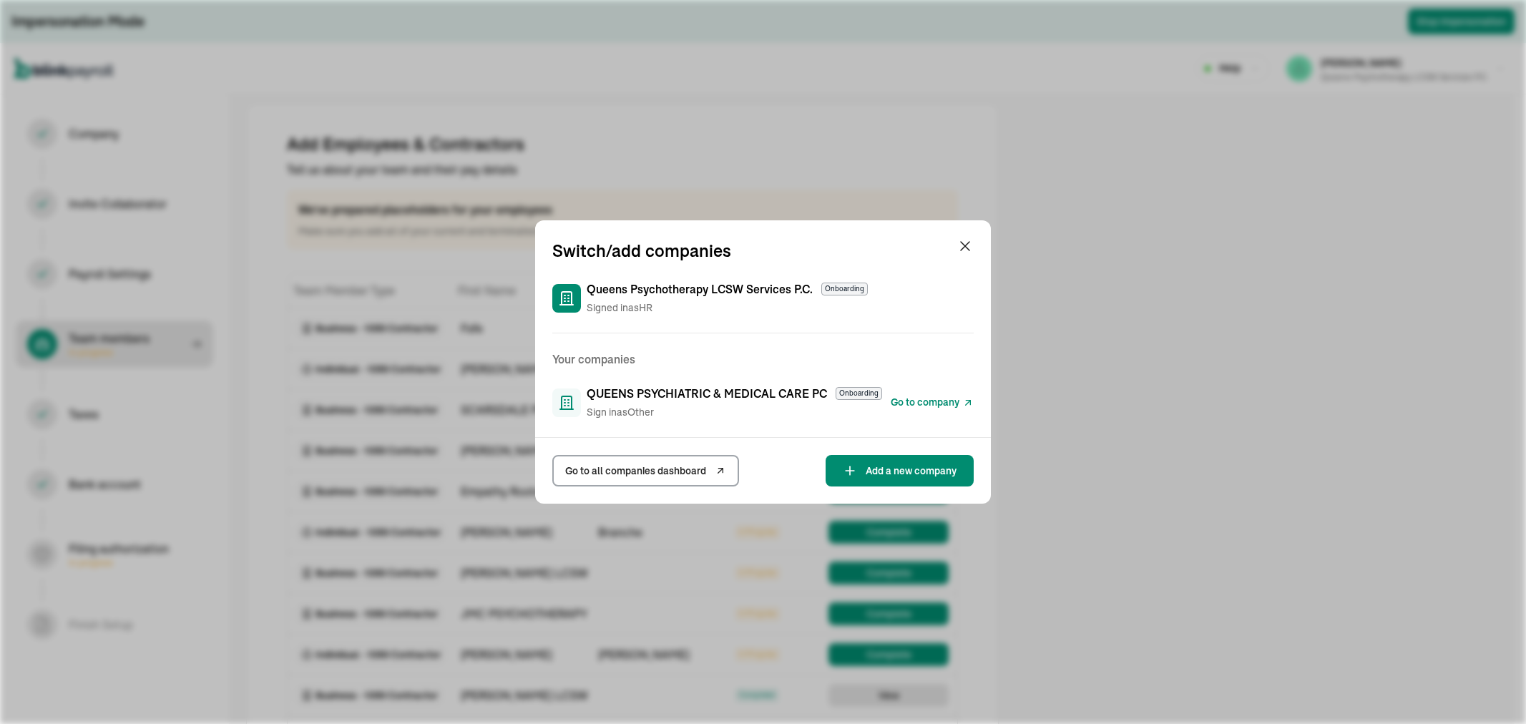
select select "contractor"
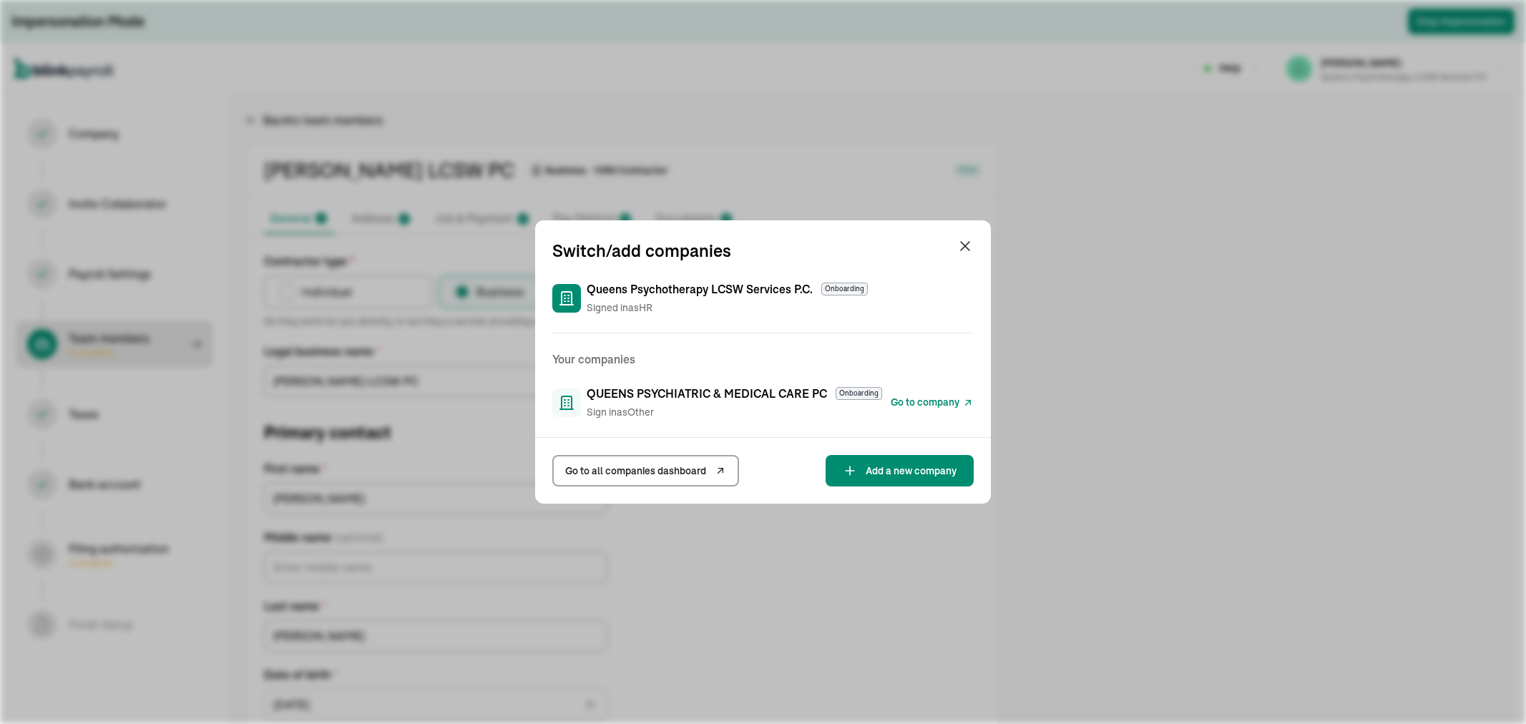
scroll to position [203, 0]
